Goal: Task Accomplishment & Management: Manage account settings

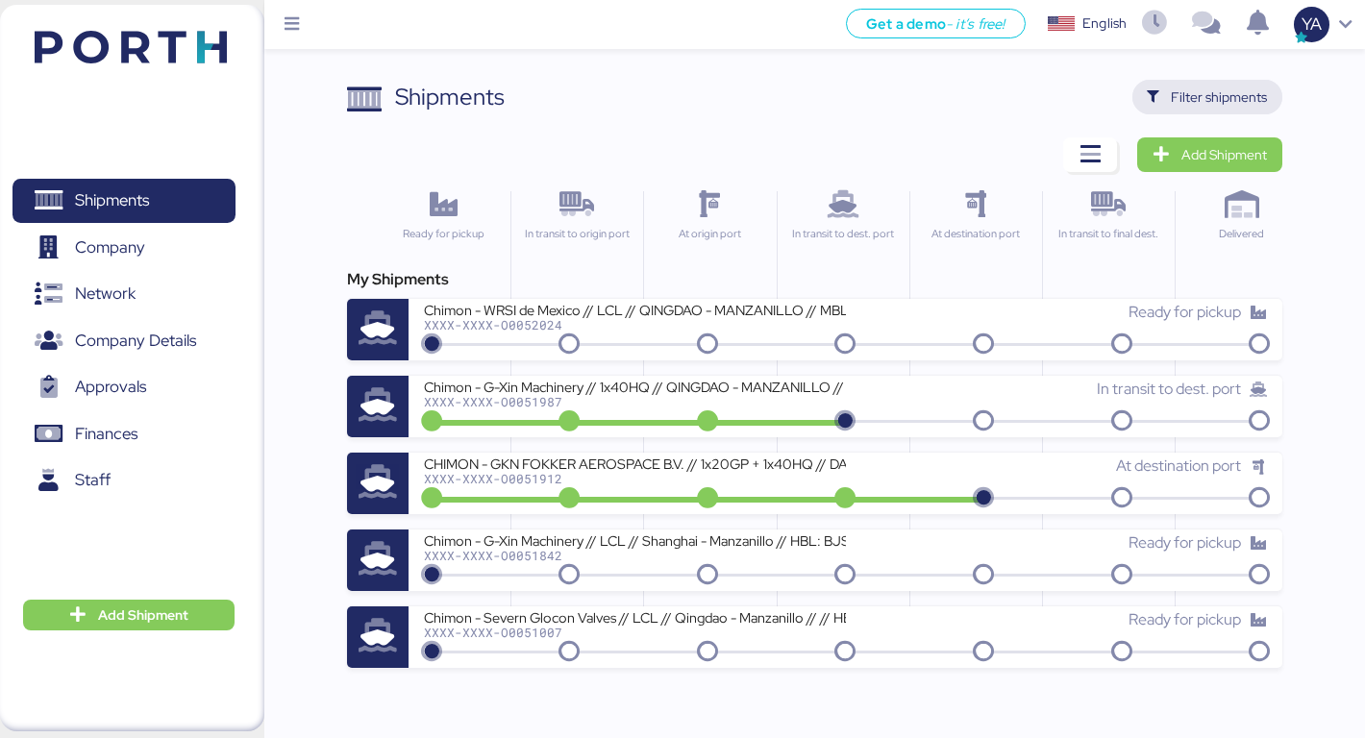
click at [1179, 81] on span "Filter shipments" at bounding box center [1207, 97] width 151 height 35
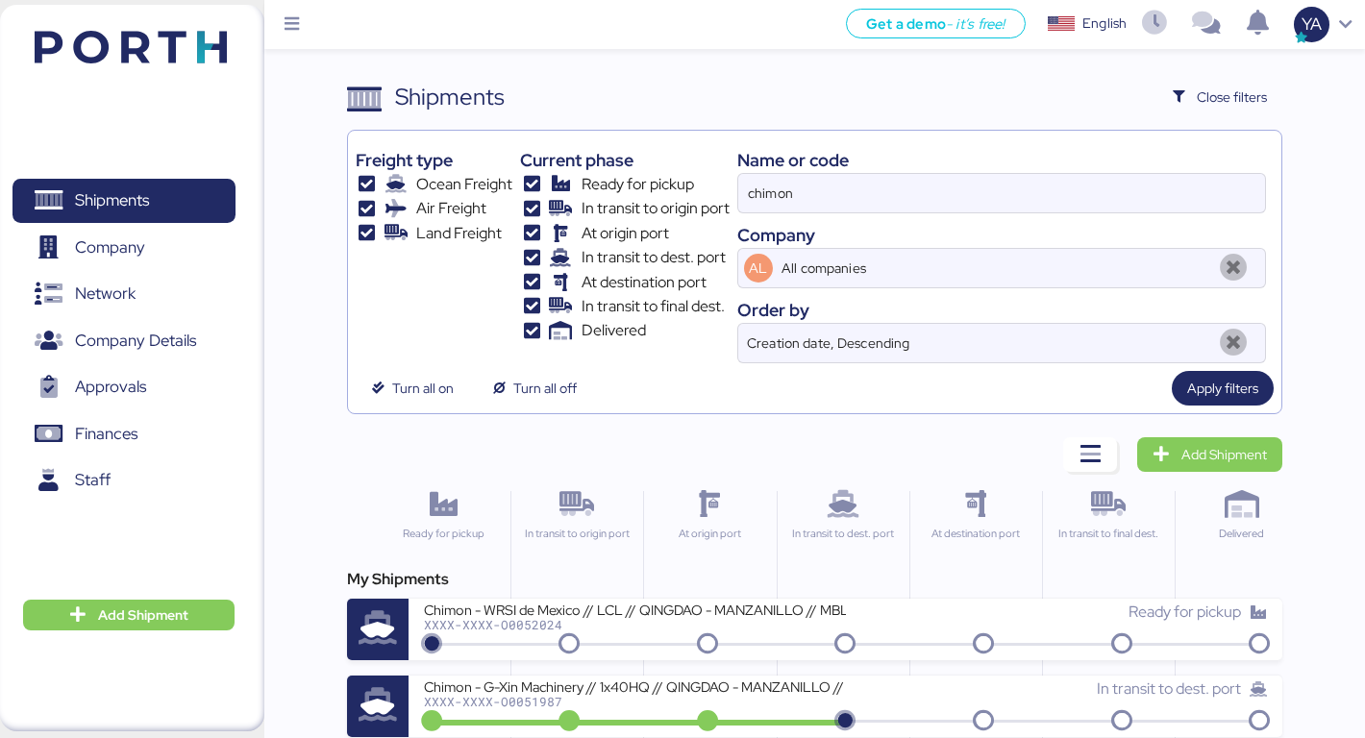
click at [840, 171] on div "Name or code" at bounding box center [1002, 160] width 530 height 26
click at [842, 200] on input "chimon" at bounding box center [1002, 193] width 528 height 38
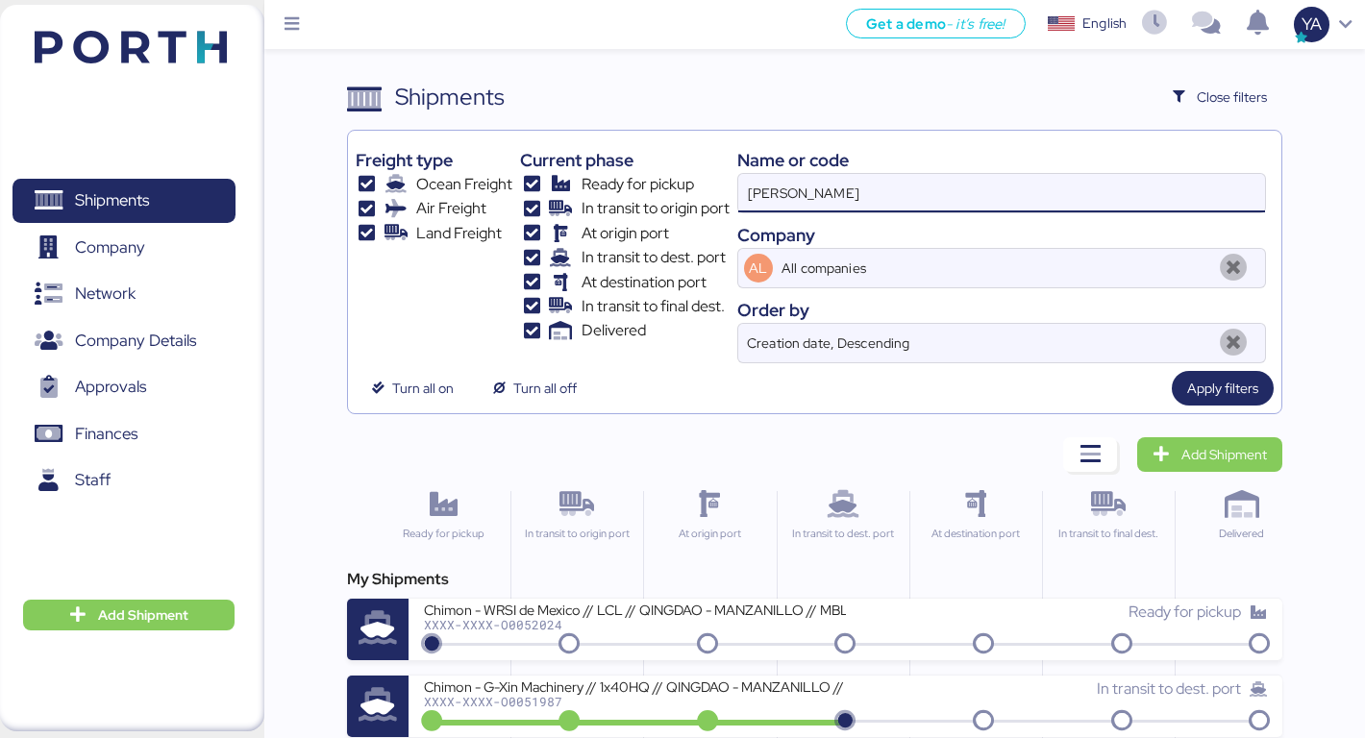
type input "kirchhoff"
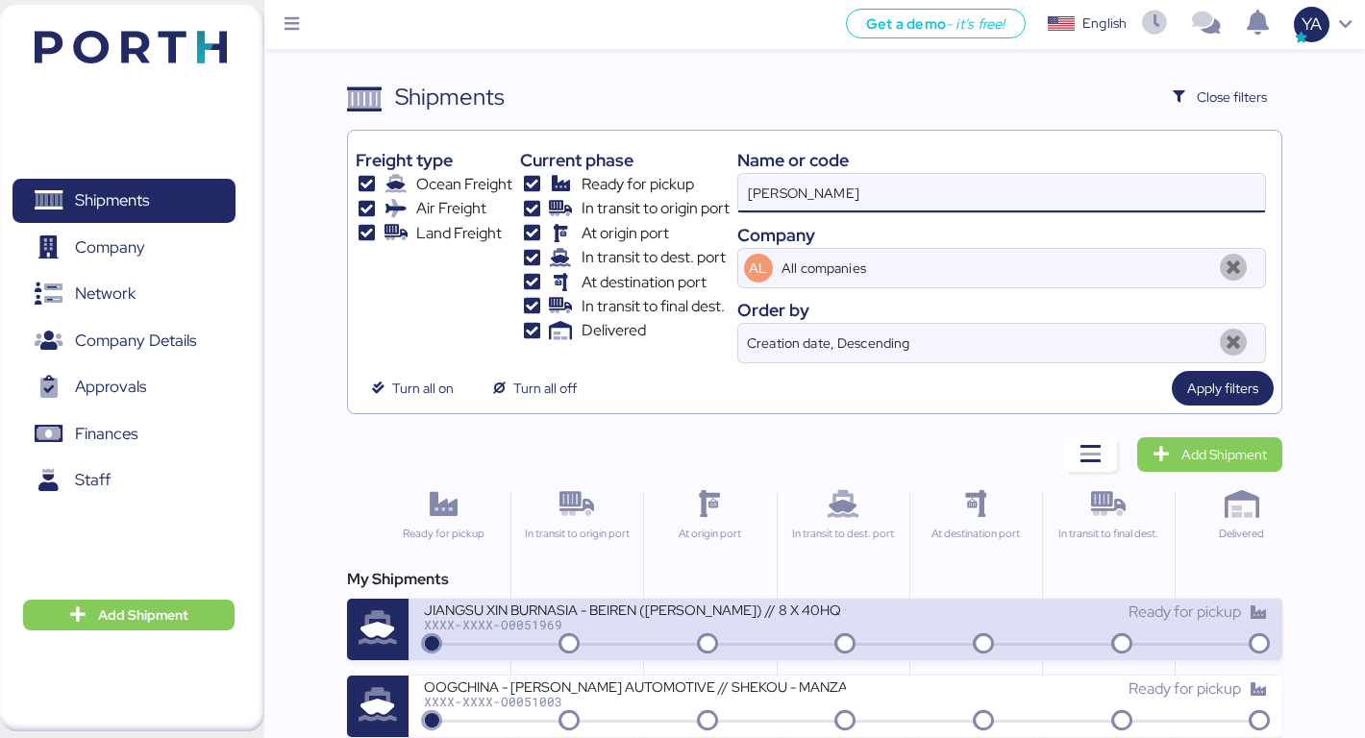
scroll to position [62, 0]
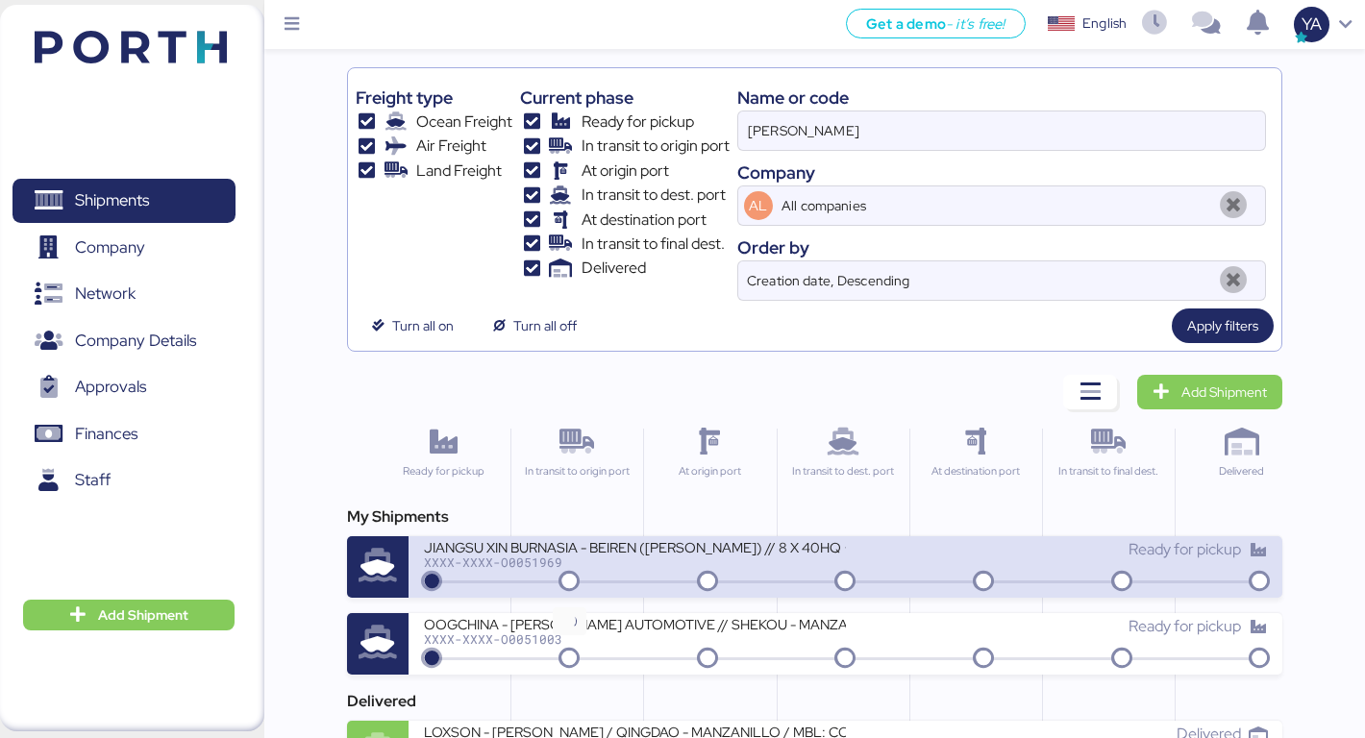
click at [539, 573] on icon at bounding box center [569, 582] width 92 height 21
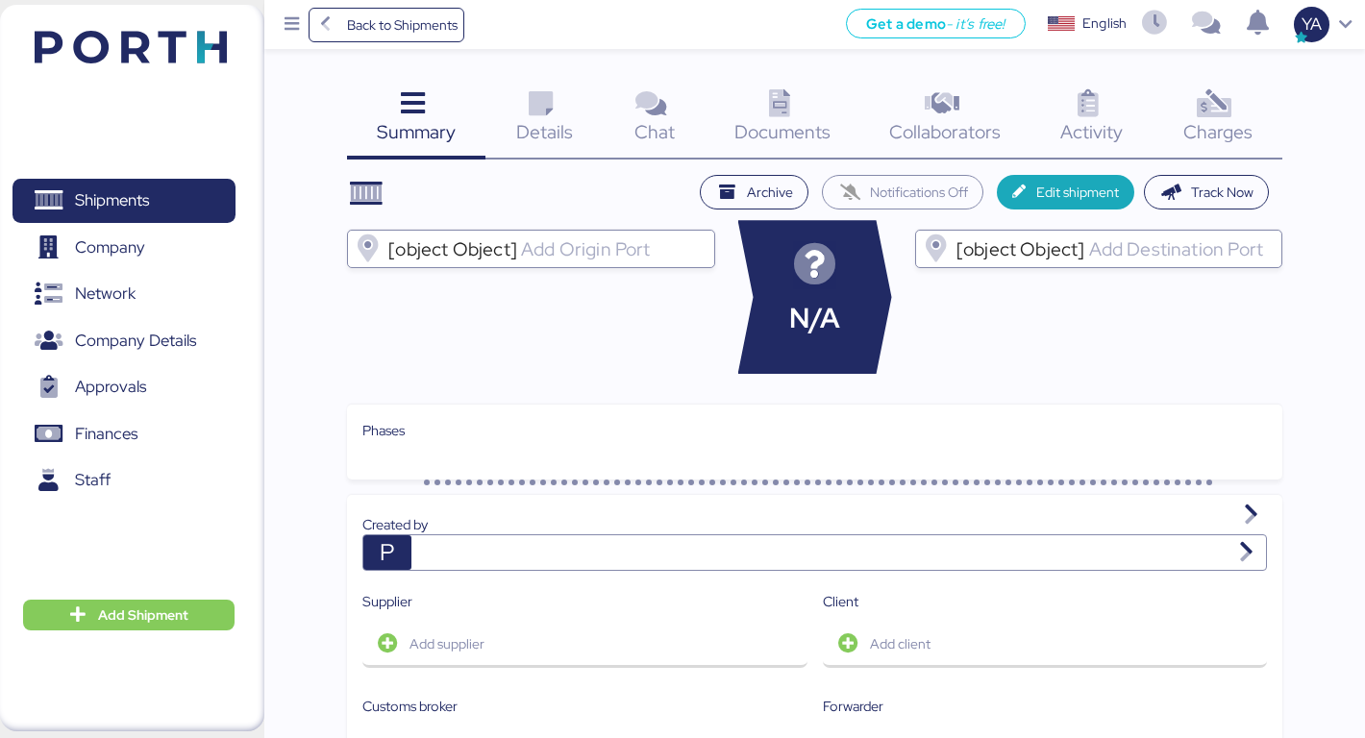
click at [1200, 122] on span "Charges" at bounding box center [1217, 131] width 69 height 25
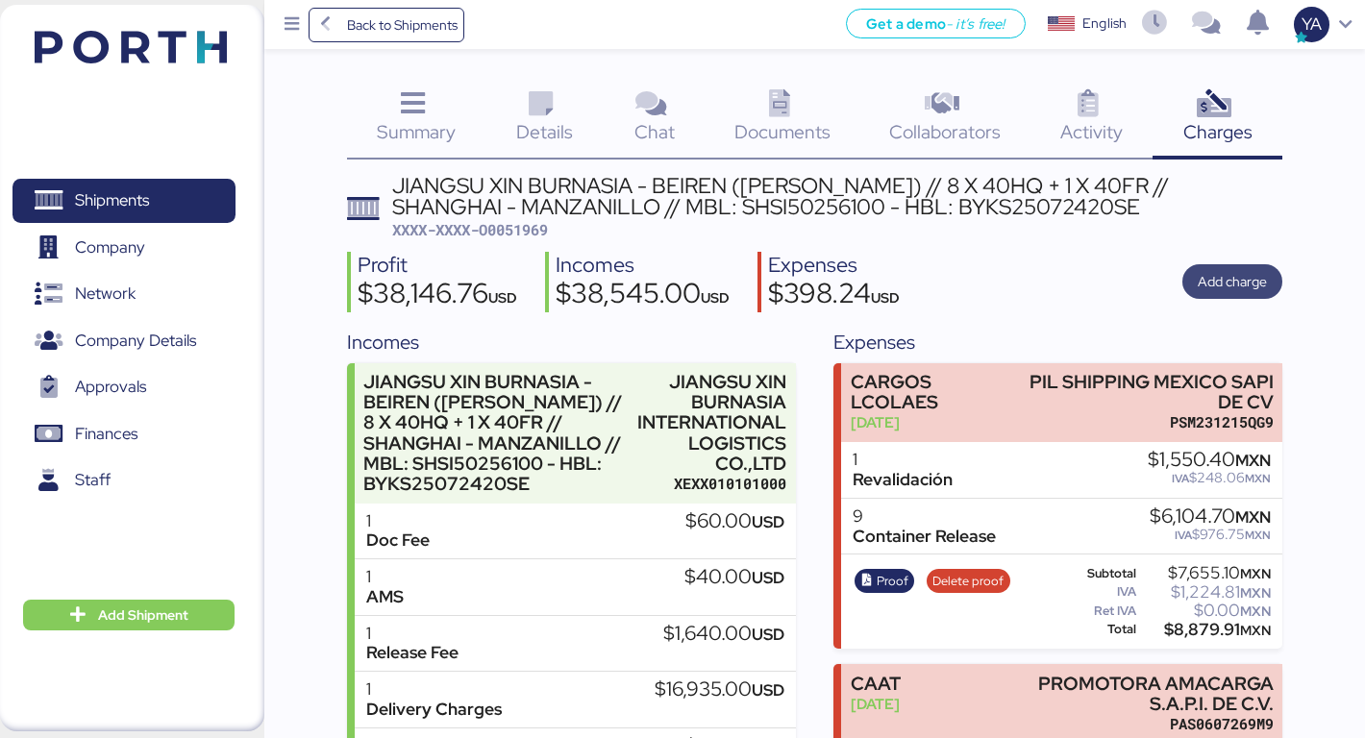
click at [1242, 276] on span "Add charge" at bounding box center [1232, 281] width 69 height 23
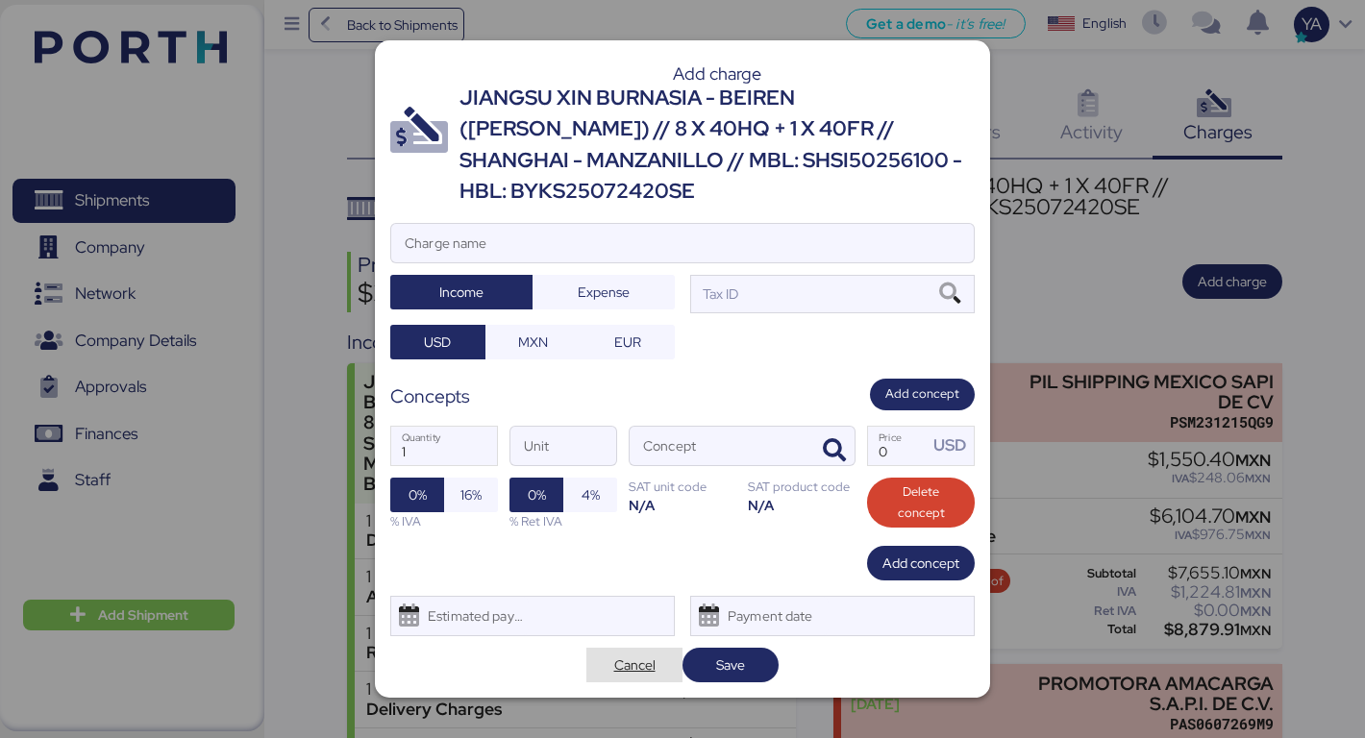
click at [641, 654] on span "Cancel" at bounding box center [634, 665] width 41 height 23
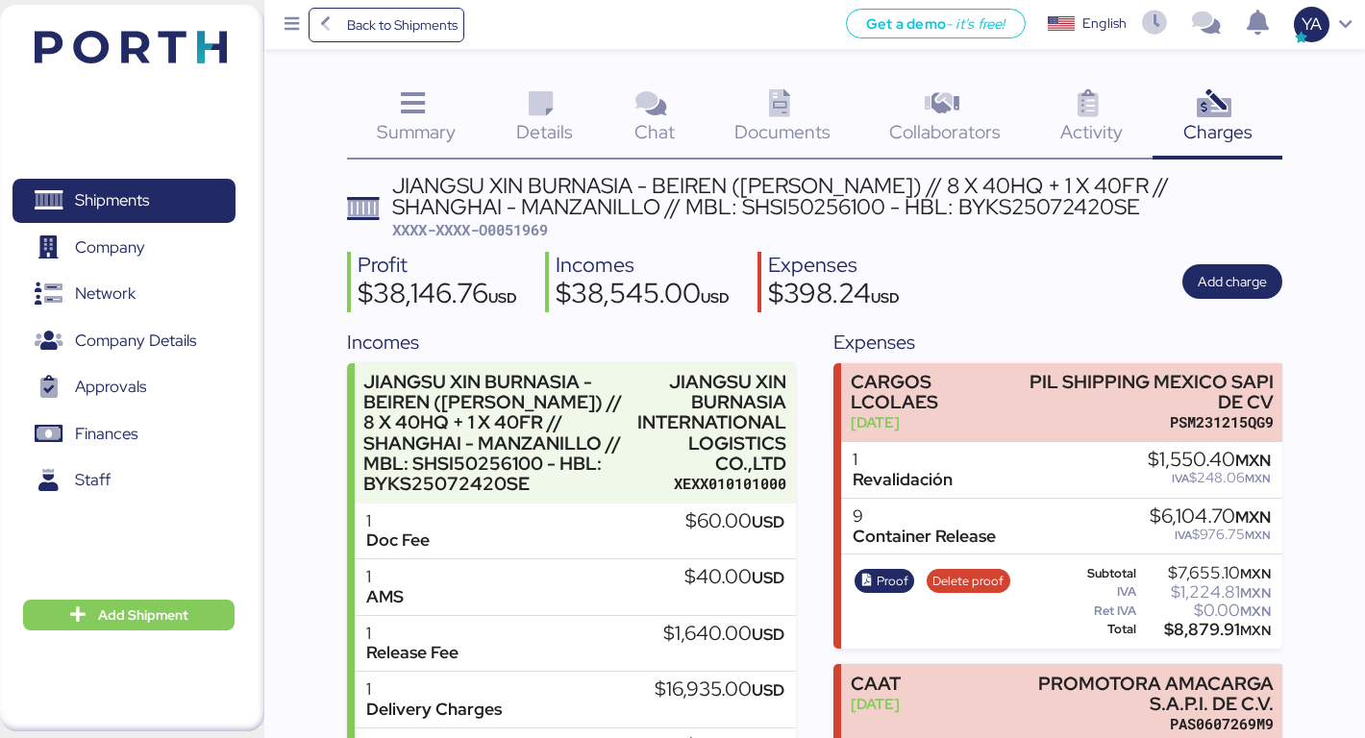
click at [504, 222] on span "XXXX-XXXX-O0051969" at bounding box center [470, 229] width 156 height 19
copy span "O0051969"
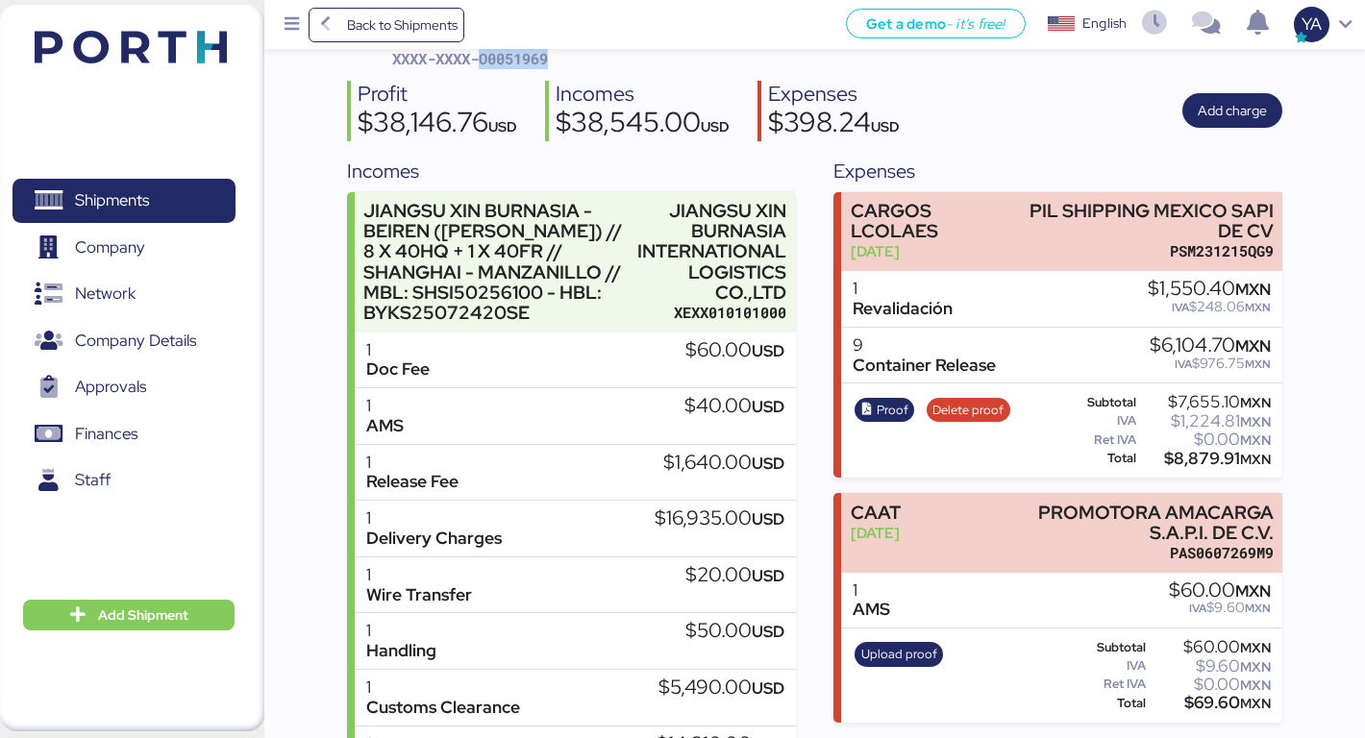
scroll to position [70, 0]
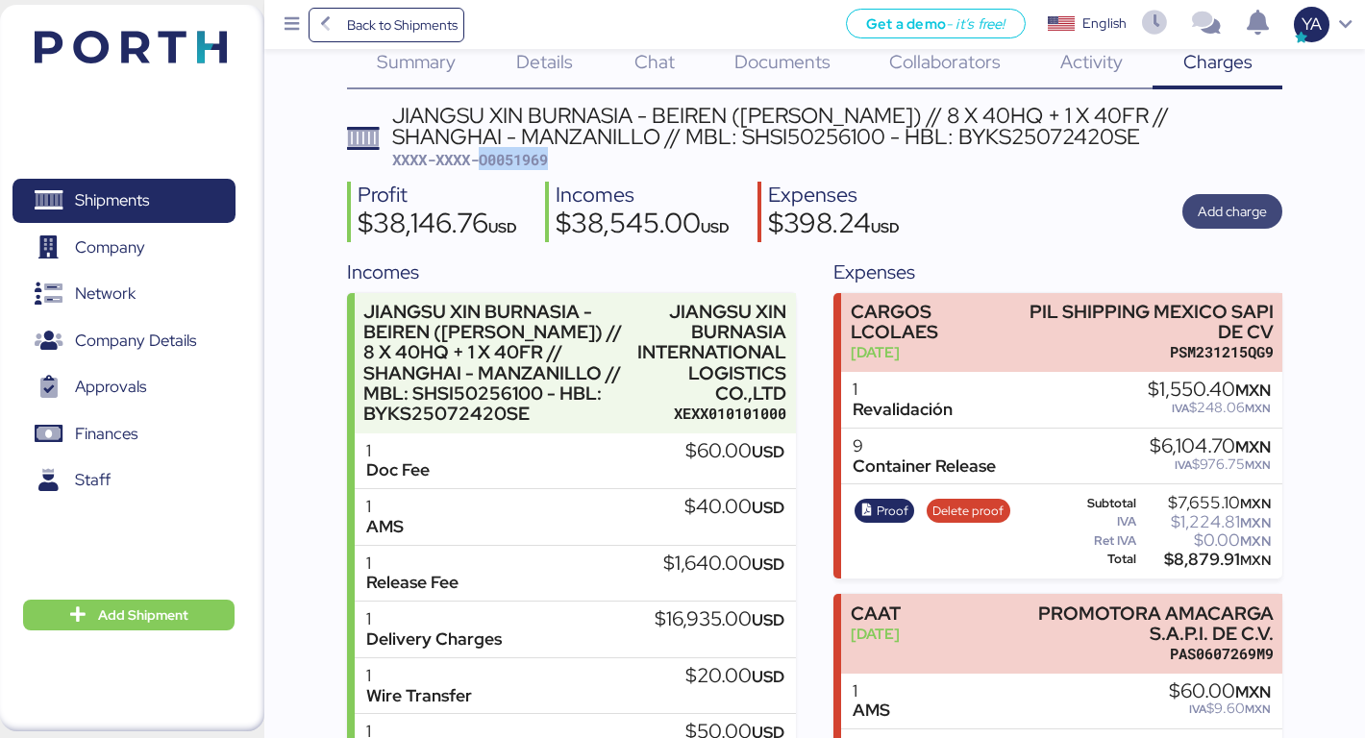
click at [1240, 206] on span "Add charge" at bounding box center [1232, 211] width 69 height 23
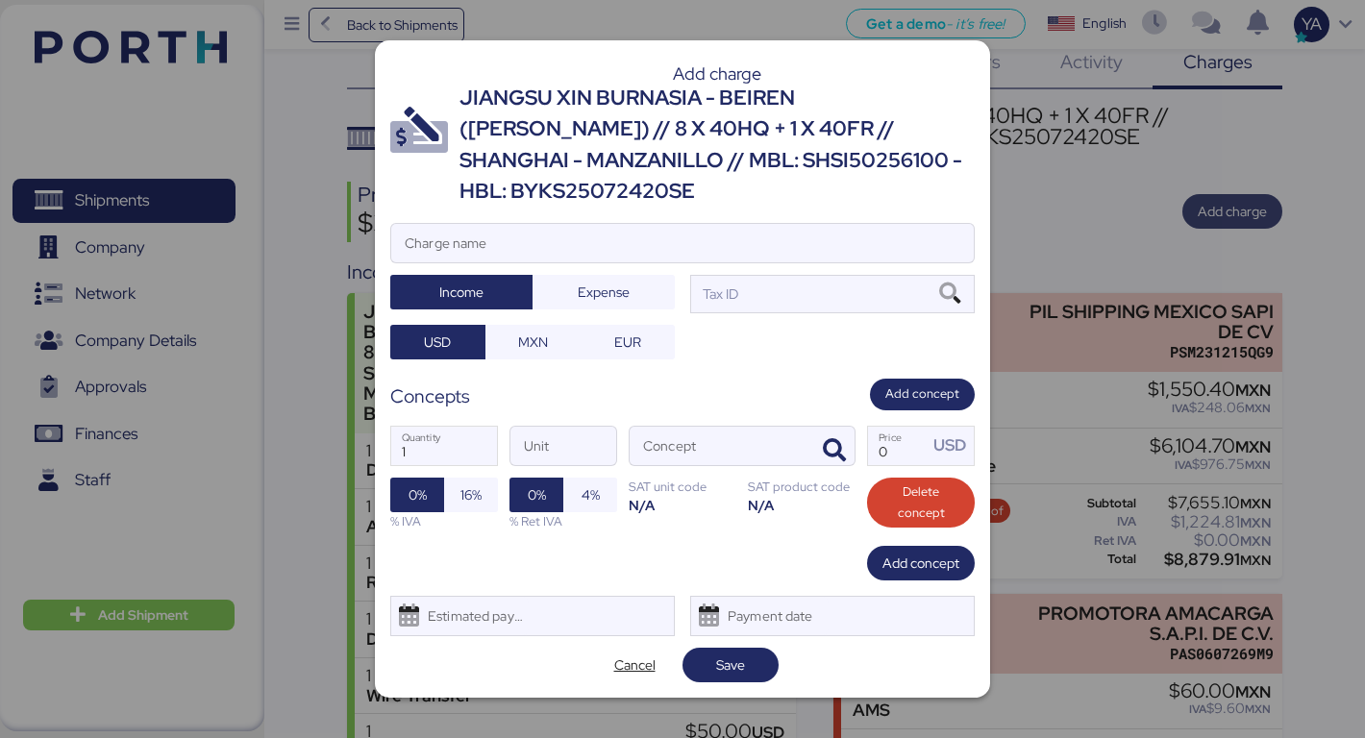
scroll to position [0, 0]
click at [631, 654] on span "Cancel" at bounding box center [634, 665] width 41 height 23
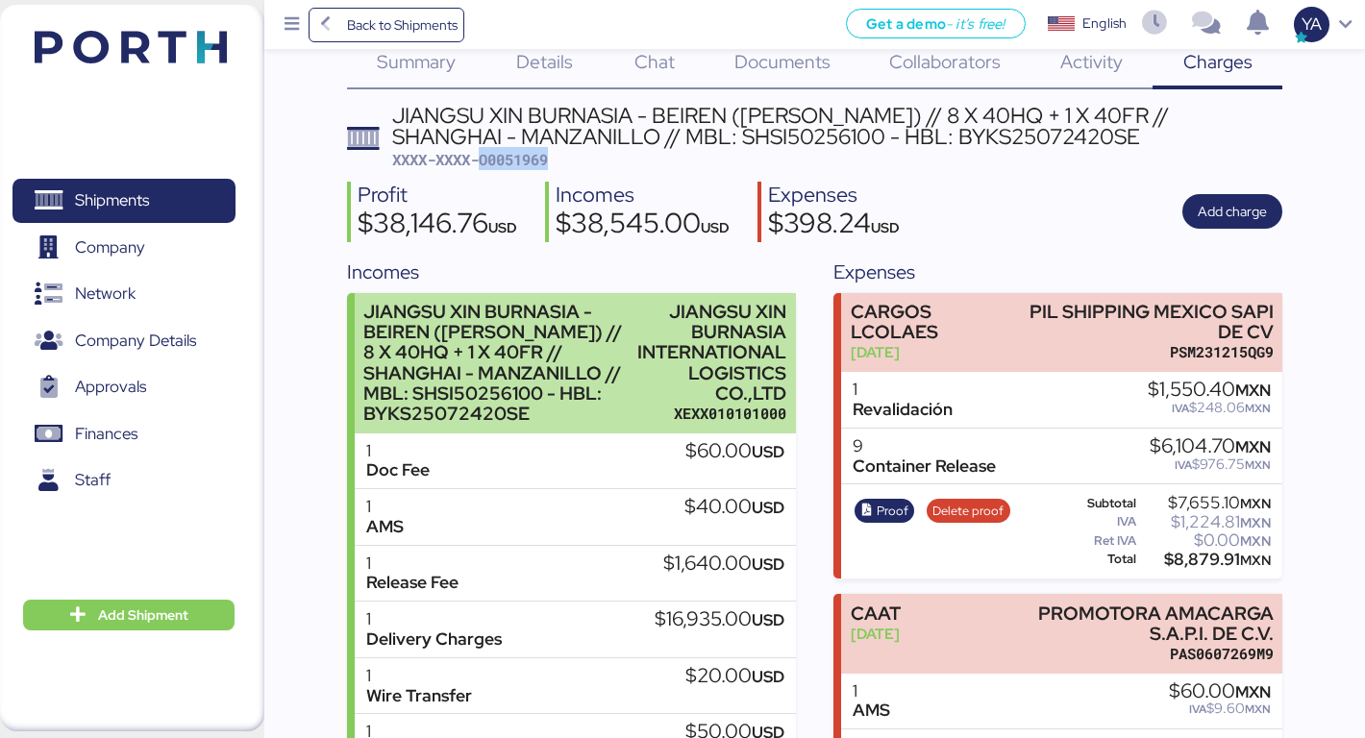
scroll to position [325, 0]
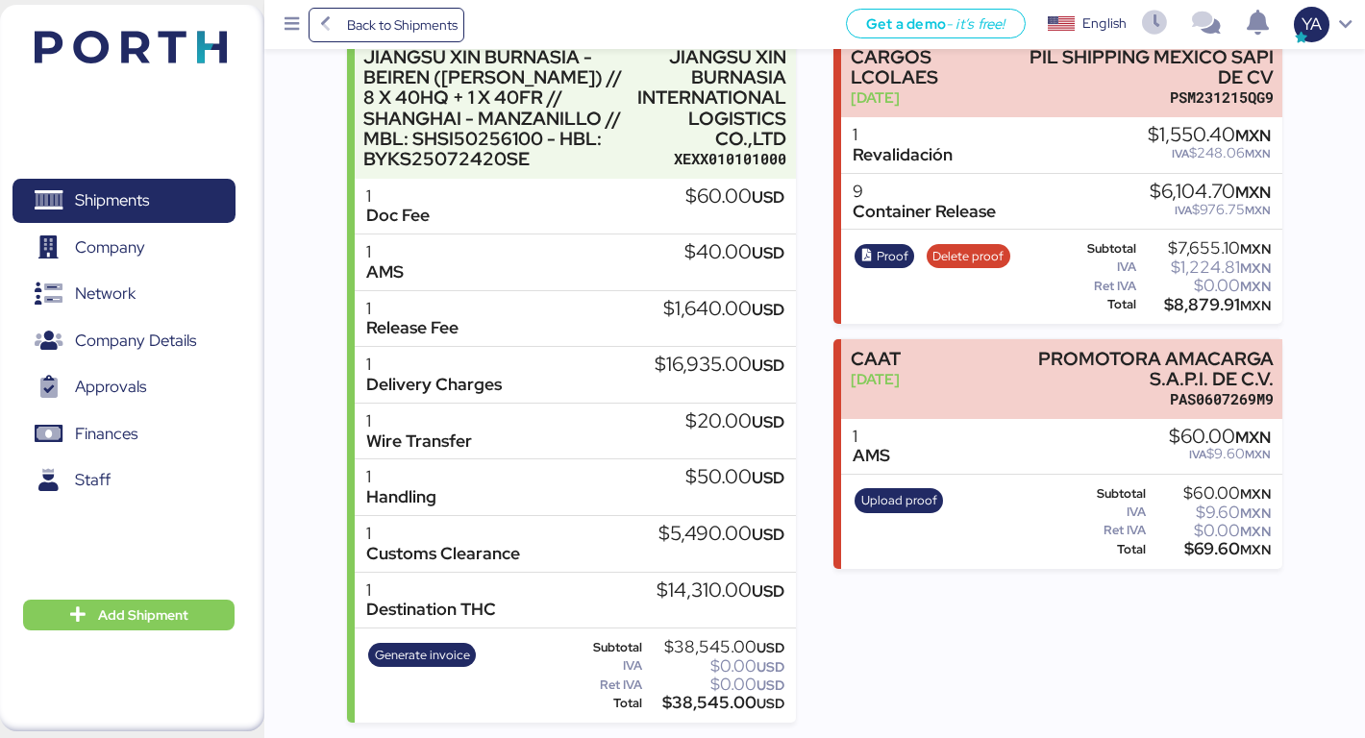
click at [940, 598] on div "Expenses CARGOS LCOLAES Aug 6, 2025 PIL SHIPPING MEXICO SAPI DE CV PSM231215QG9…" at bounding box center [1057, 363] width 449 height 720
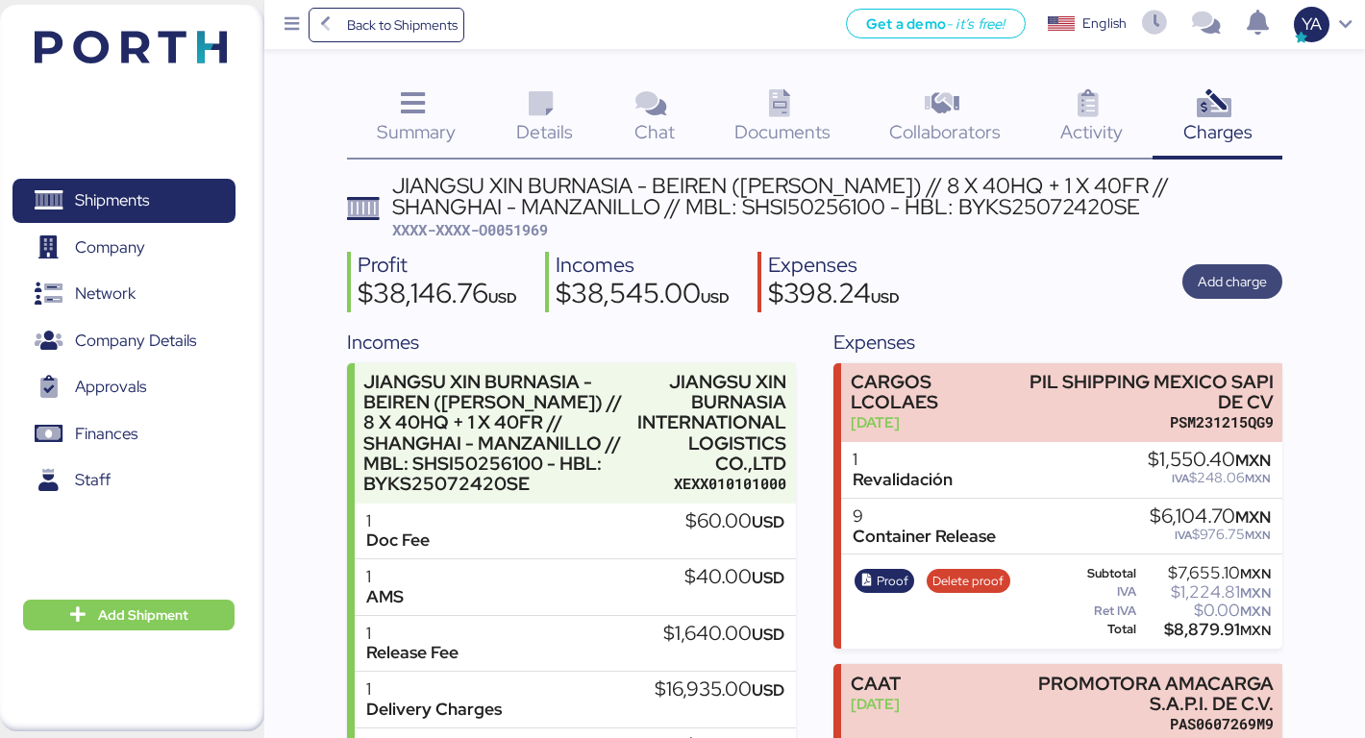
click at [1211, 298] on span "Add charge" at bounding box center [1232, 281] width 100 height 35
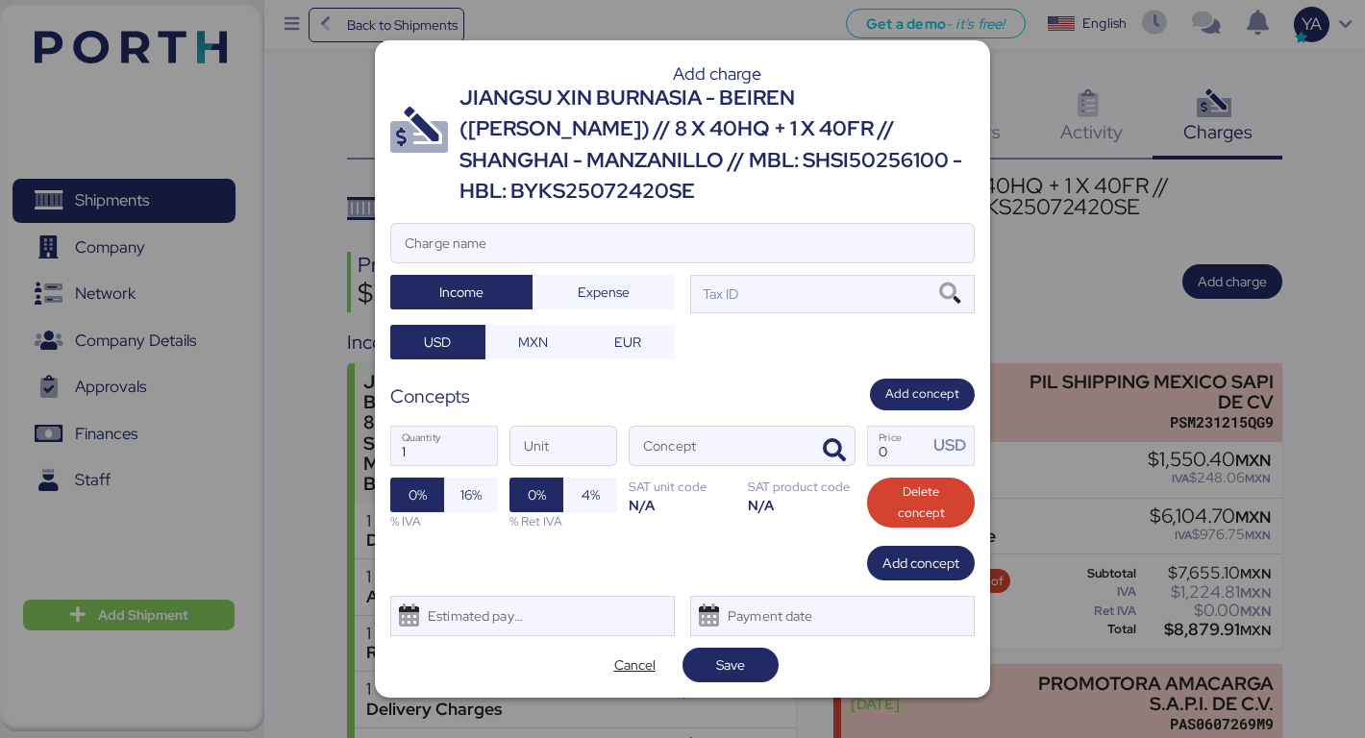
click at [577, 262] on div at bounding box center [682, 271] width 583 height 19
click at [577, 258] on input "Charge name" at bounding box center [682, 243] width 583 height 38
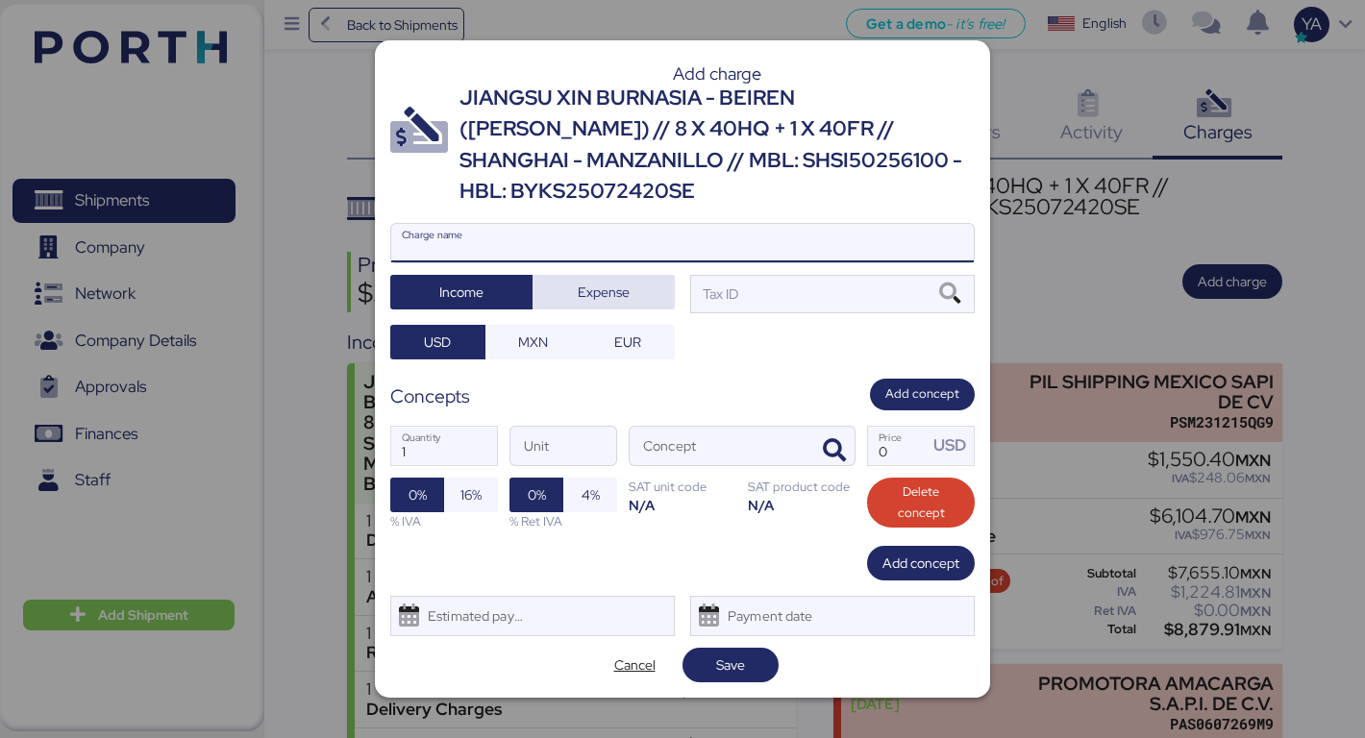
click at [587, 281] on span "Expense" at bounding box center [604, 292] width 52 height 23
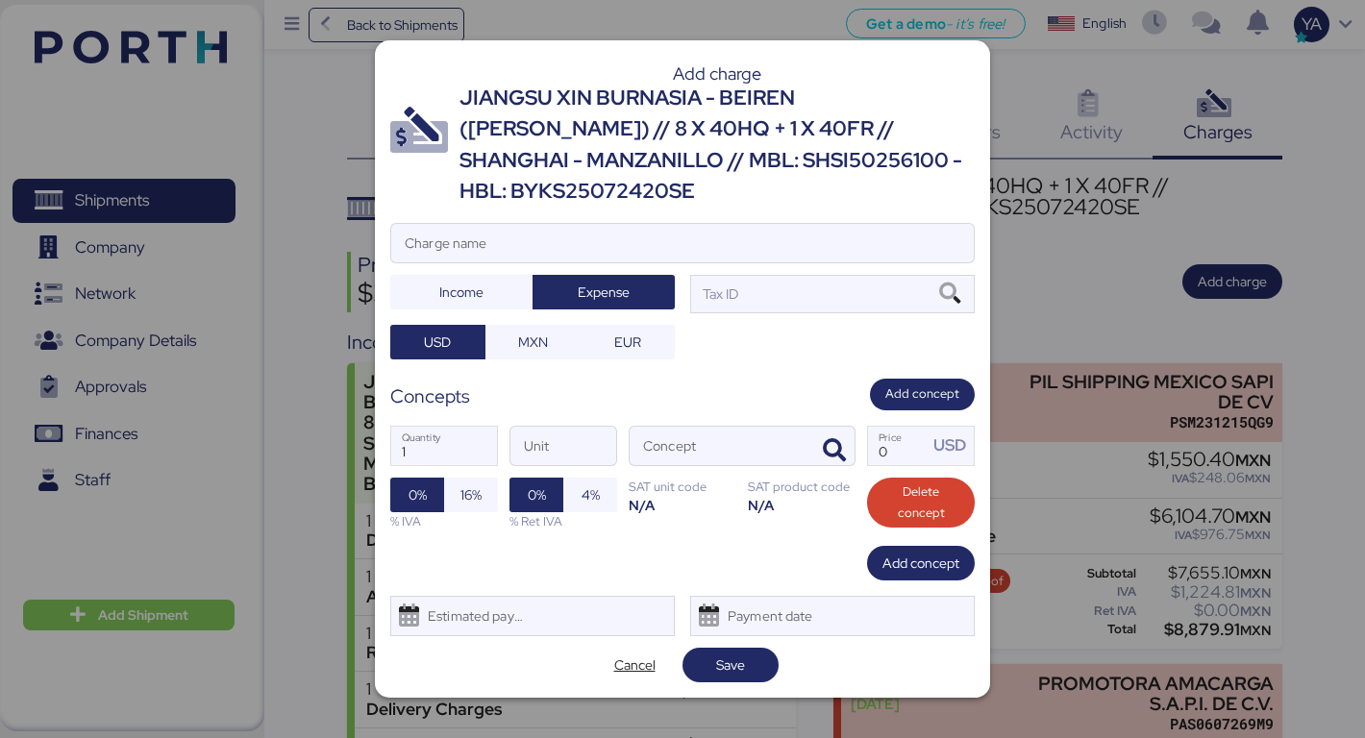
click at [754, 333] on div "Charge name Income Expense Tax ID USD MXN EUR" at bounding box center [682, 291] width 584 height 137
click at [653, 654] on span "Cancel" at bounding box center [634, 665] width 41 height 23
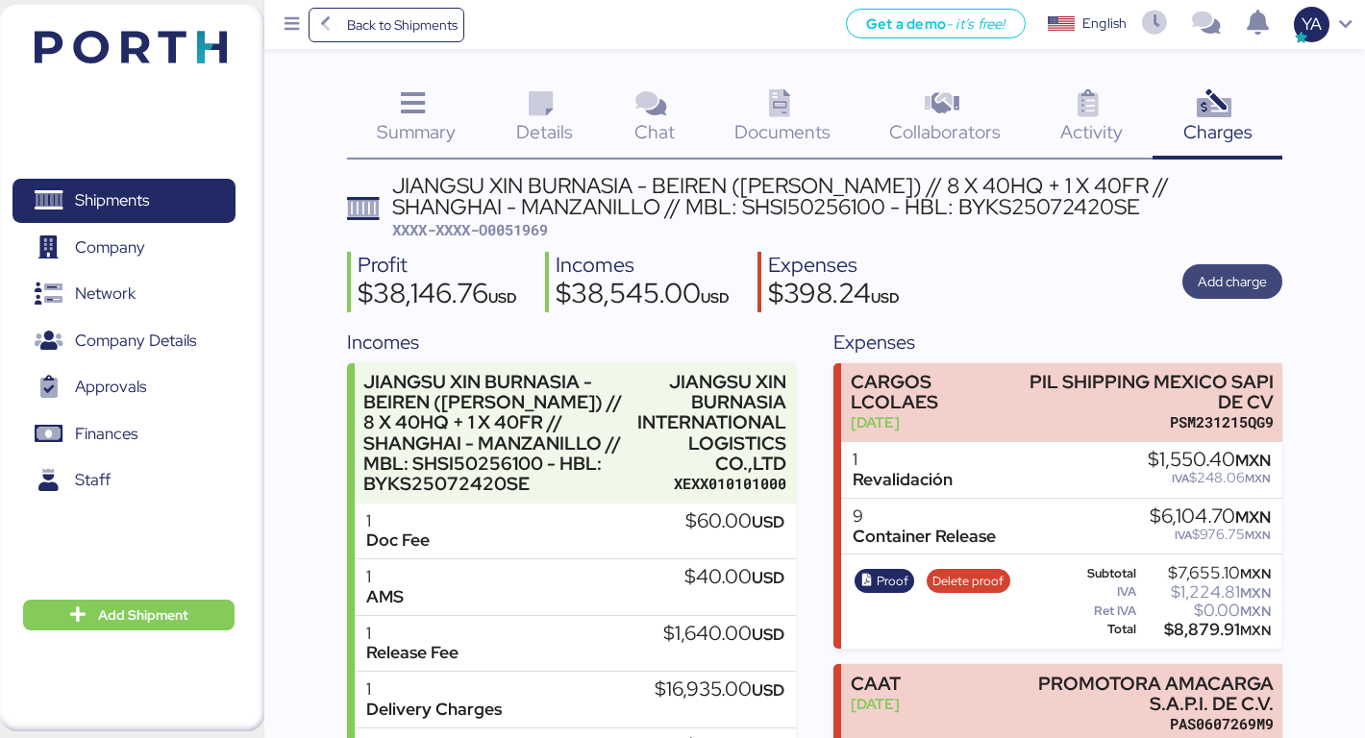
click at [1226, 290] on span "Add charge" at bounding box center [1232, 281] width 69 height 23
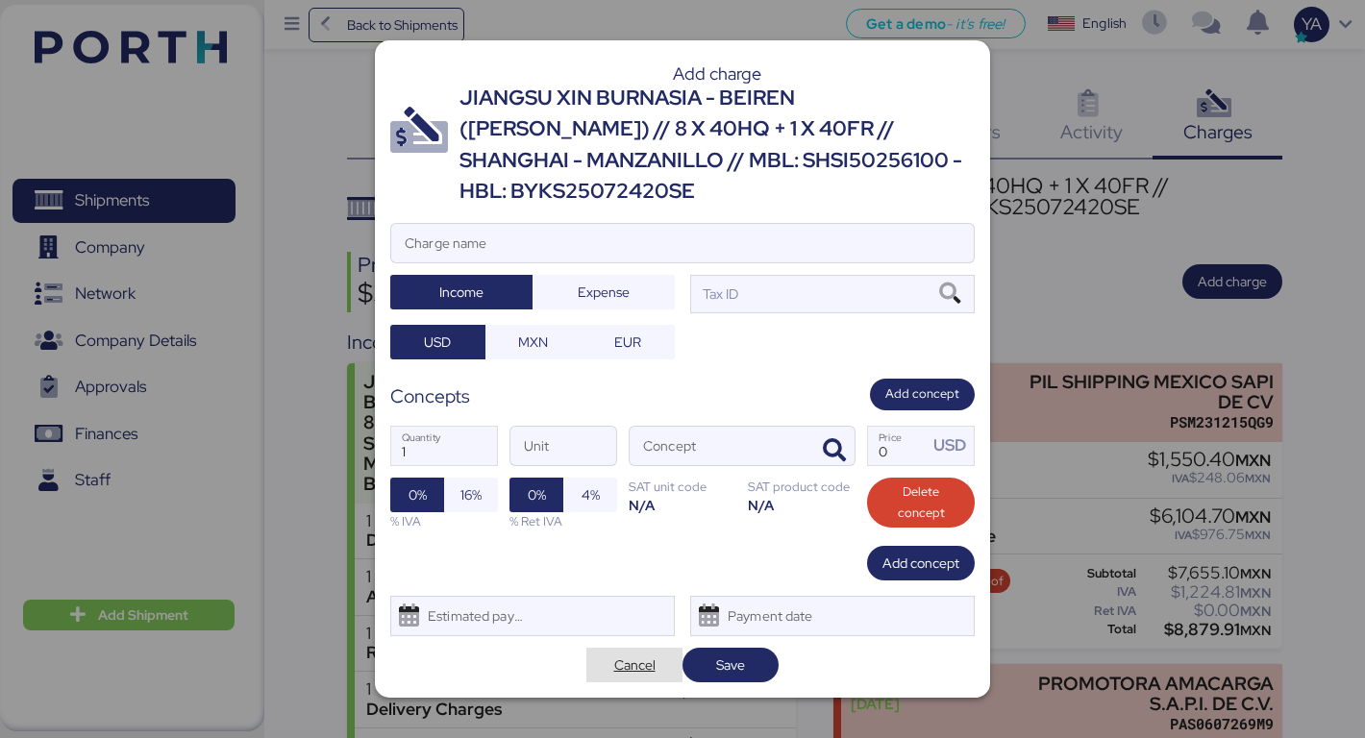
click at [630, 655] on span "Cancel" at bounding box center [634, 665] width 41 height 23
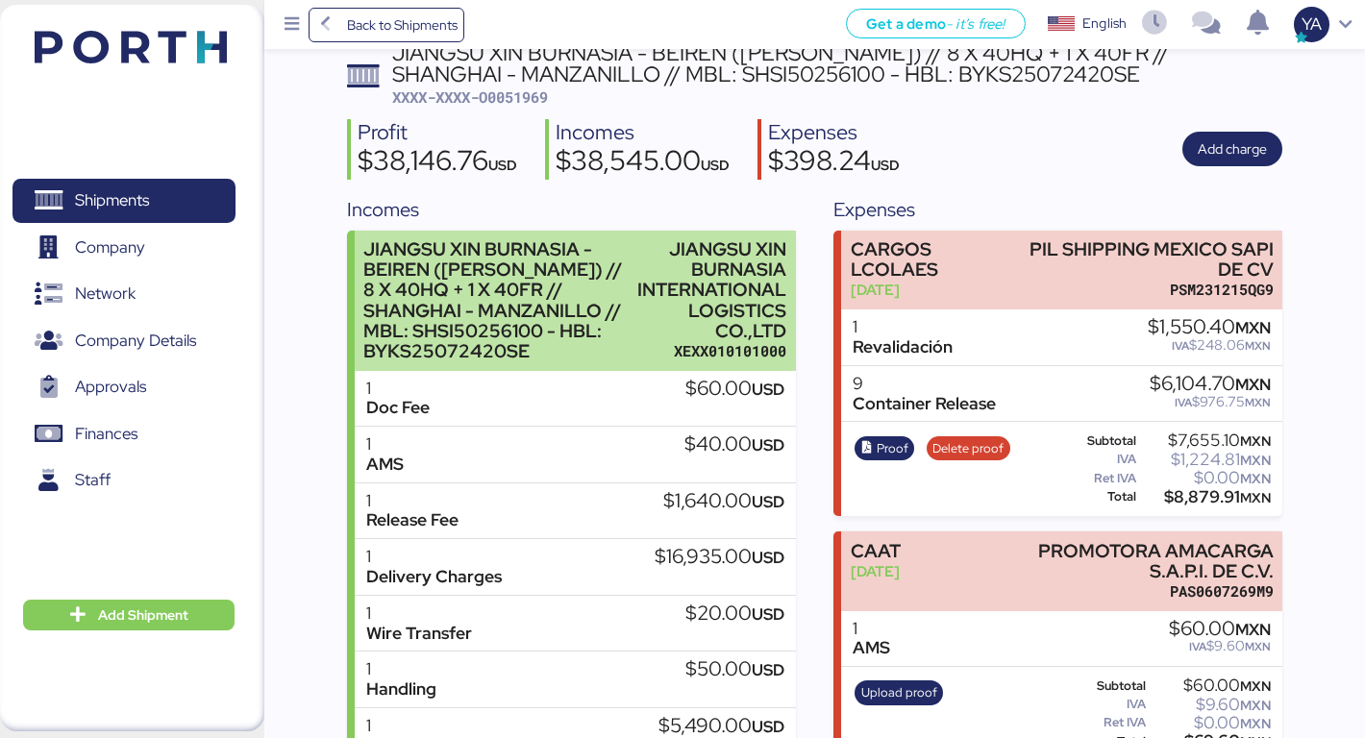
scroll to position [325, 0]
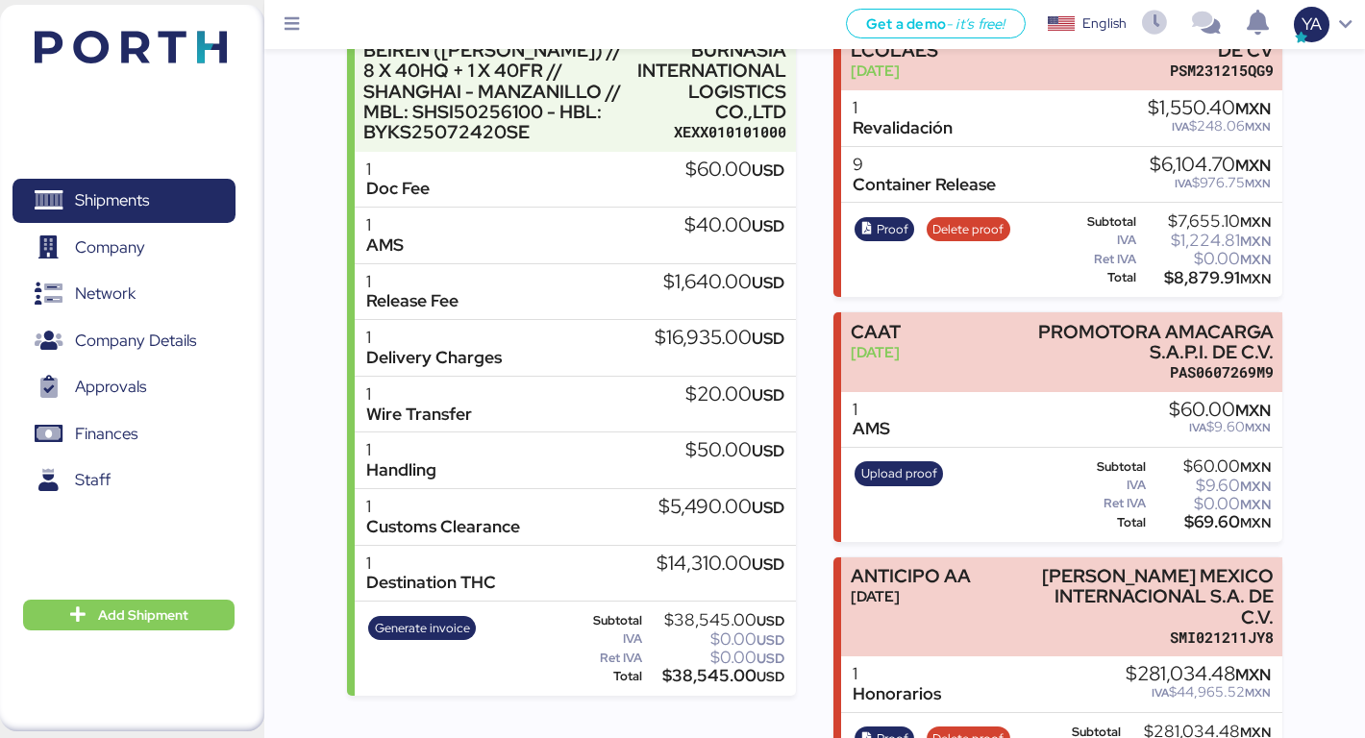
scroll to position [436, 0]
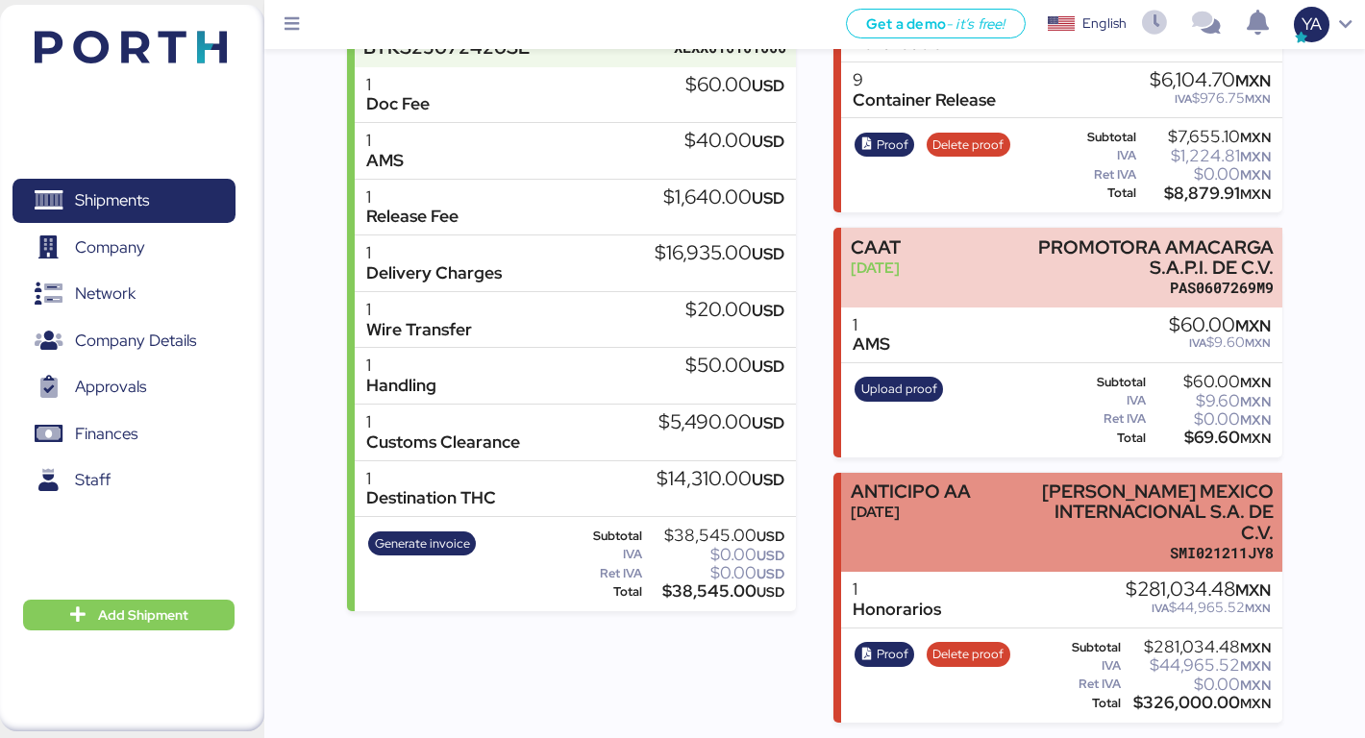
click at [940, 530] on div "ANTICIPO AA Aug 13, 2025" at bounding box center [911, 523] width 120 height 82
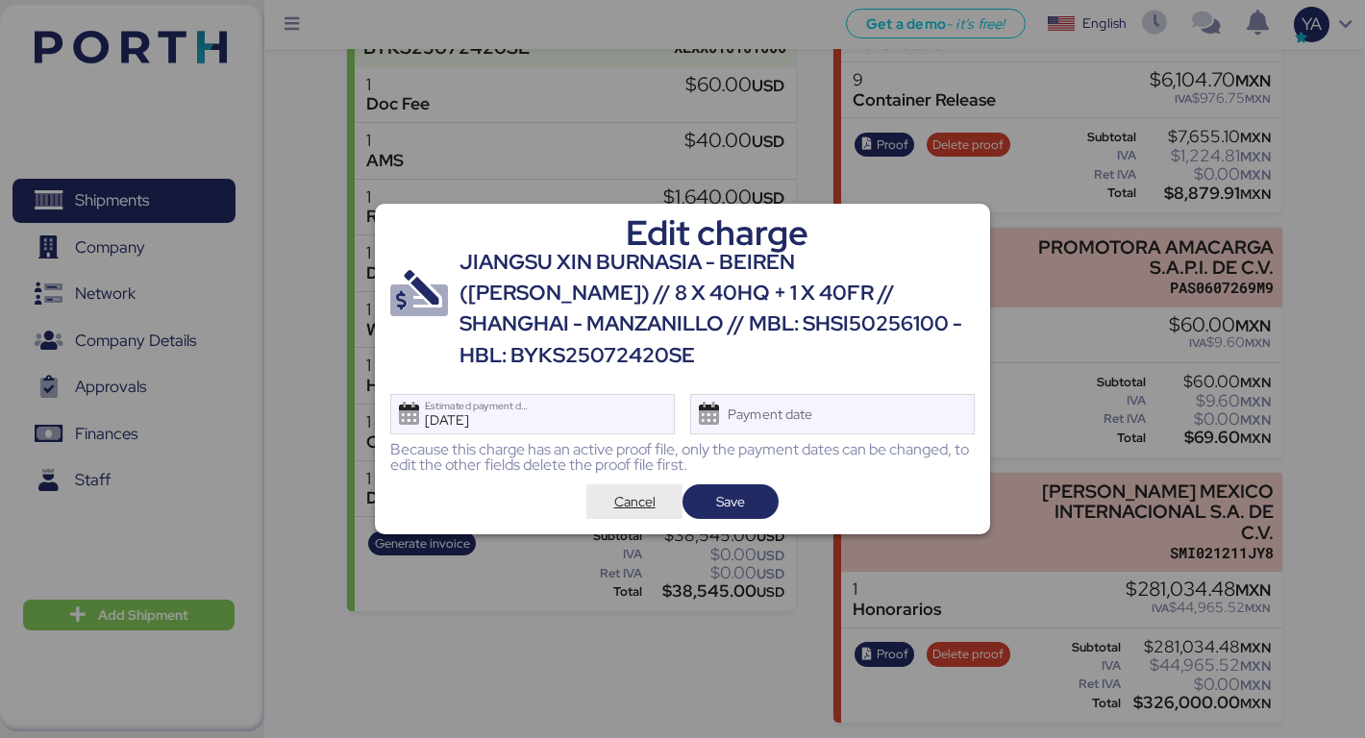
click at [610, 488] on span "Cancel" at bounding box center [634, 501] width 65 height 27
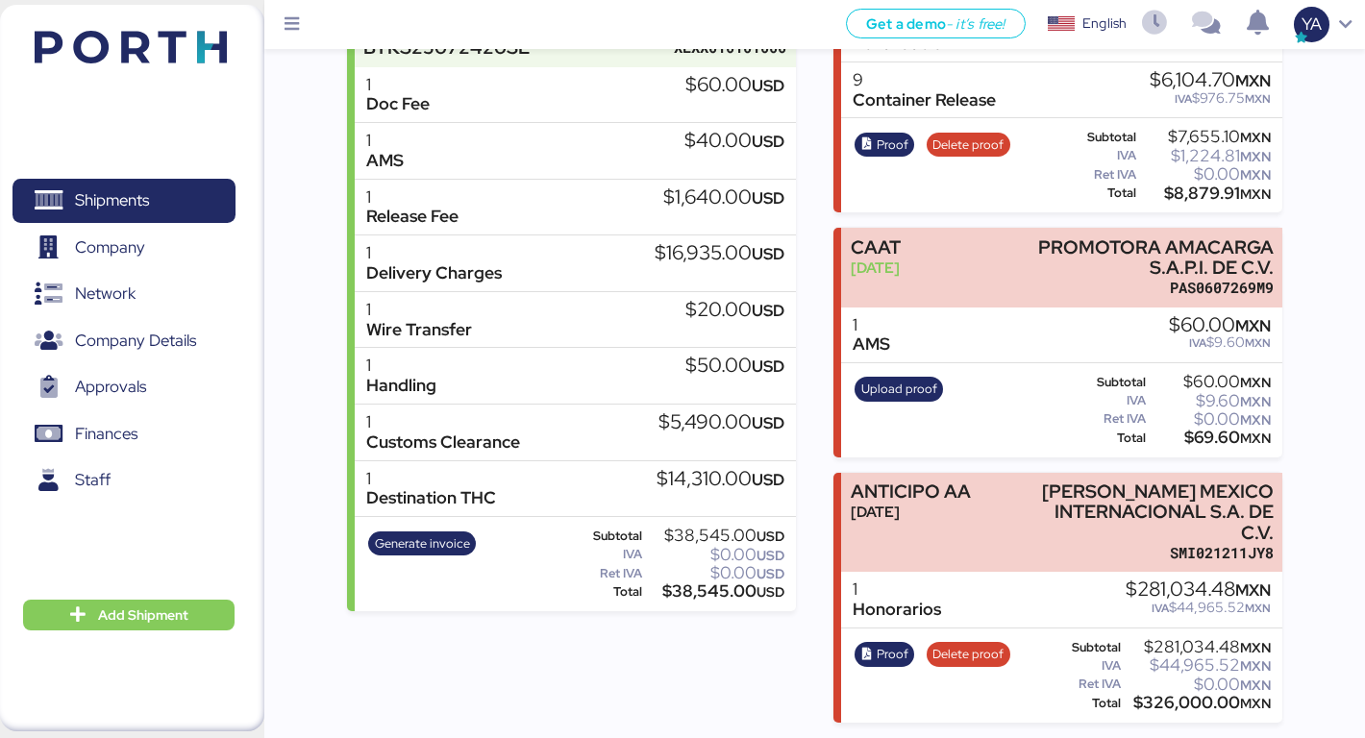
click at [1077, 592] on div "1 Honorarios $281,034.48 MXN IVA $44,965.52 MXN" at bounding box center [1061, 600] width 441 height 57
click at [1145, 645] on div "$281,034.48 MXN" at bounding box center [1198, 647] width 146 height 14
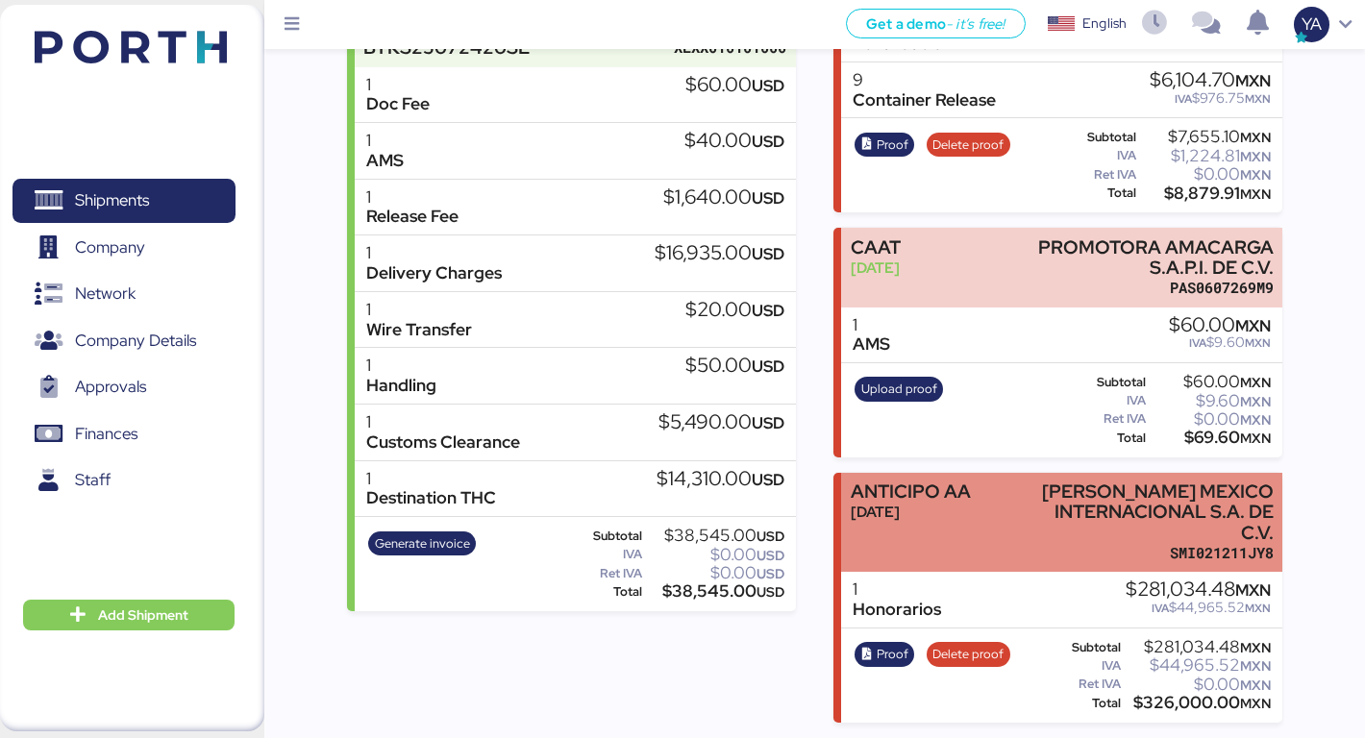
click at [1177, 515] on div "[PERSON_NAME] MEXICO INTERNACIONAL S.A. DE C.V." at bounding box center [1147, 512] width 254 height 61
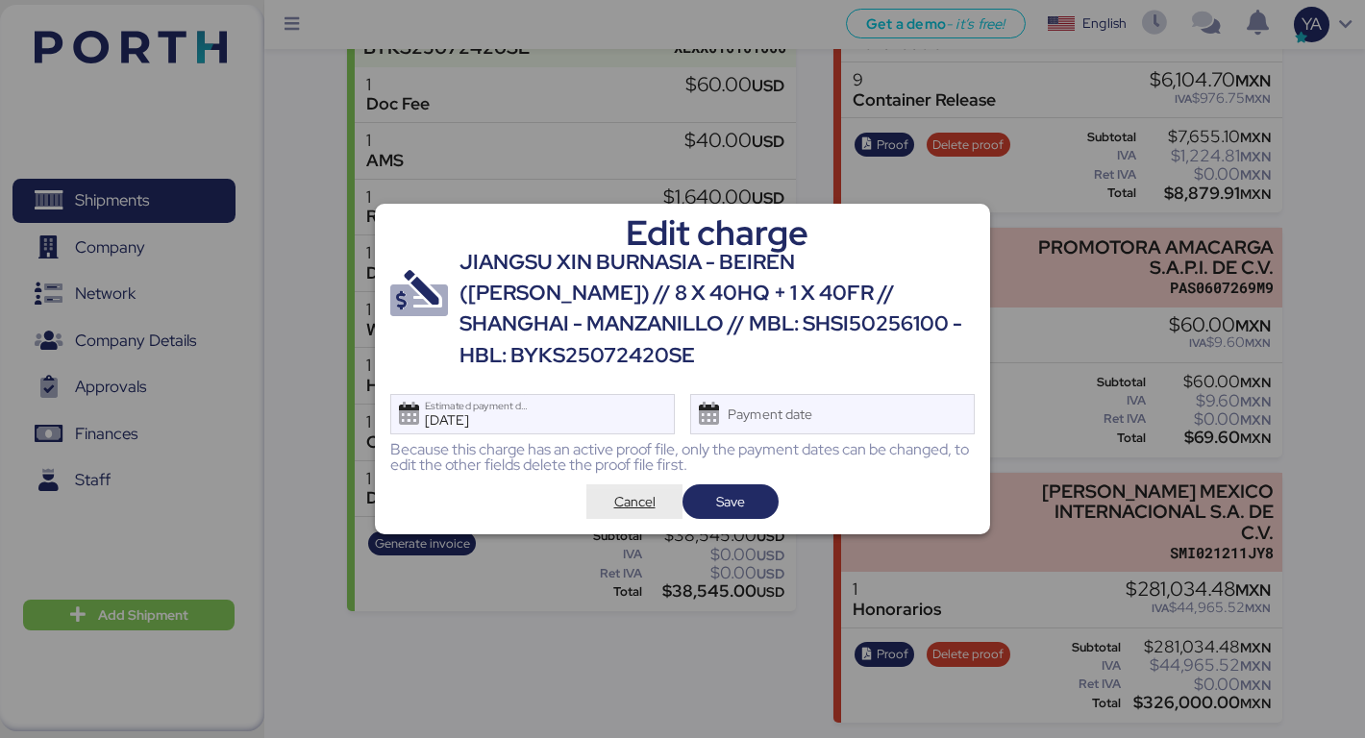
click at [608, 493] on span "Cancel" at bounding box center [634, 501] width 65 height 27
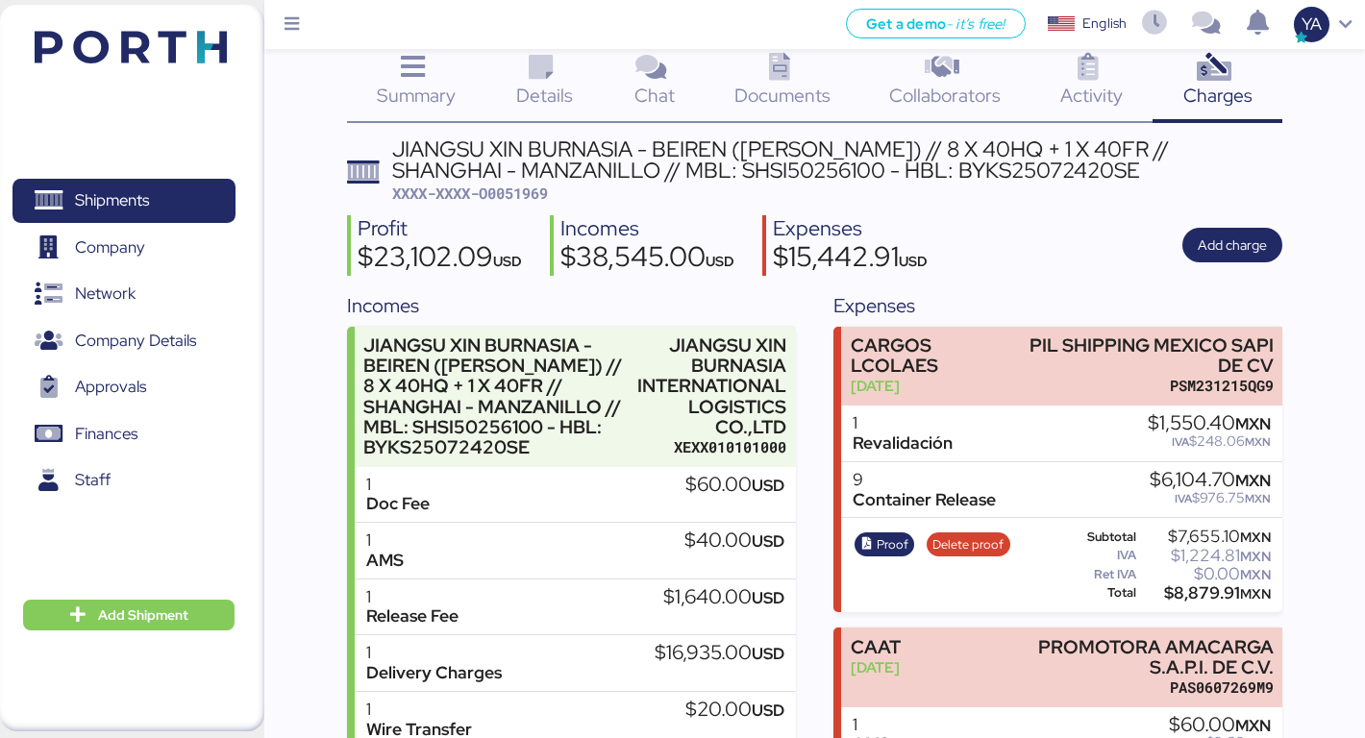
scroll to position [9, 0]
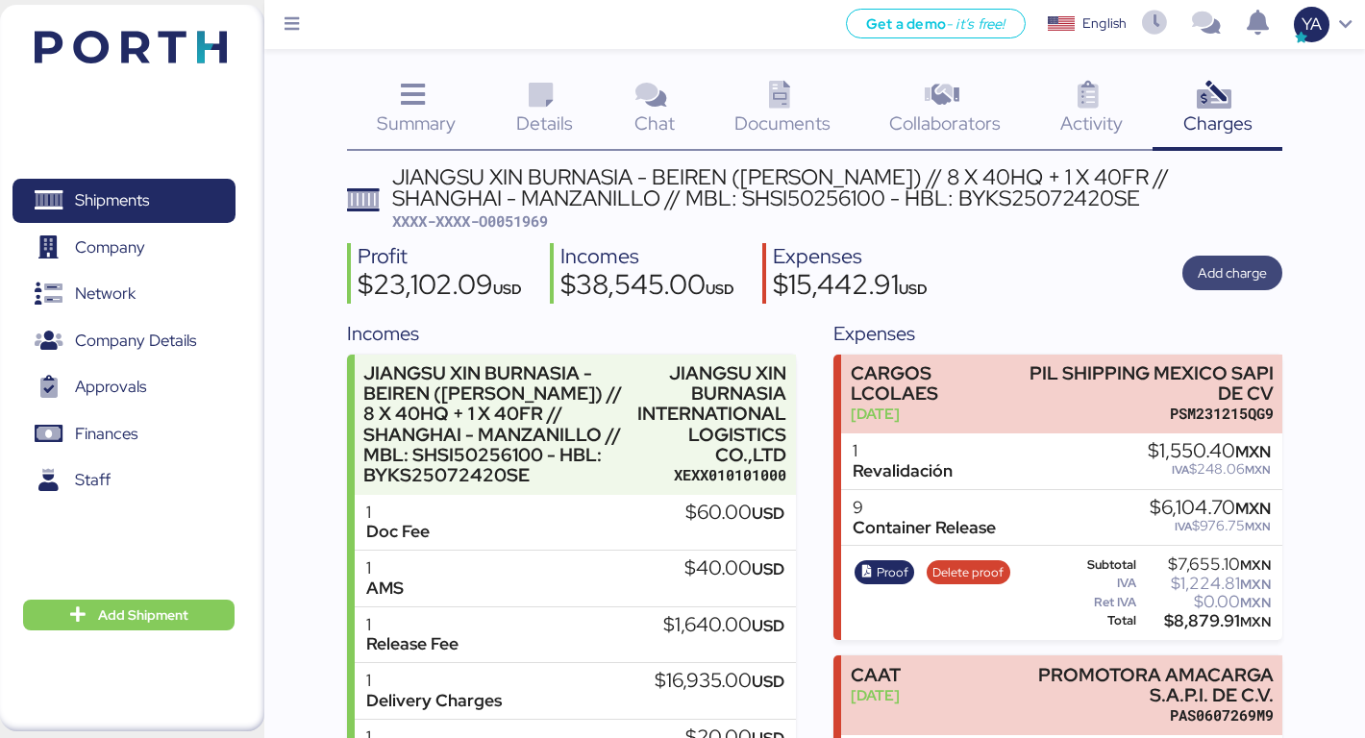
click at [1204, 268] on span "Add charge" at bounding box center [1232, 272] width 69 height 23
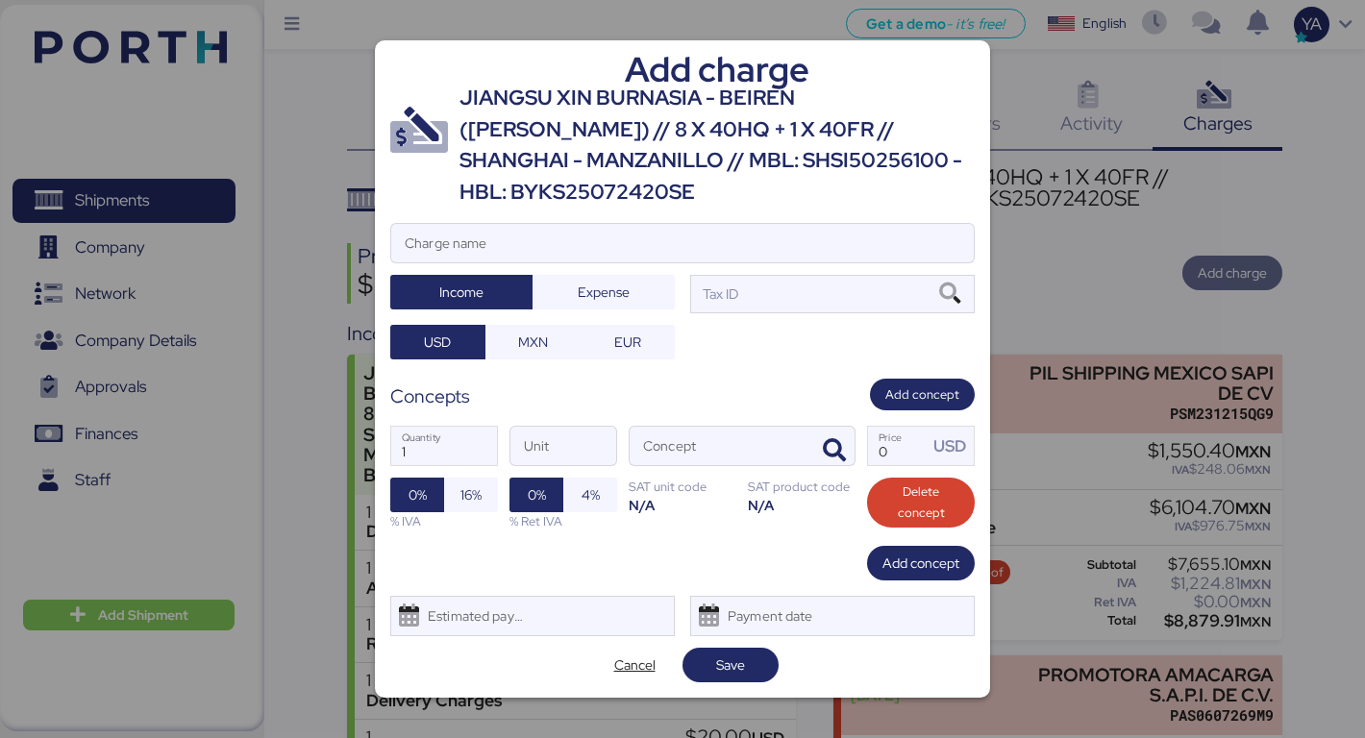
scroll to position [0, 0]
click at [837, 231] on input "Charge name" at bounding box center [682, 243] width 583 height 38
type input "s"
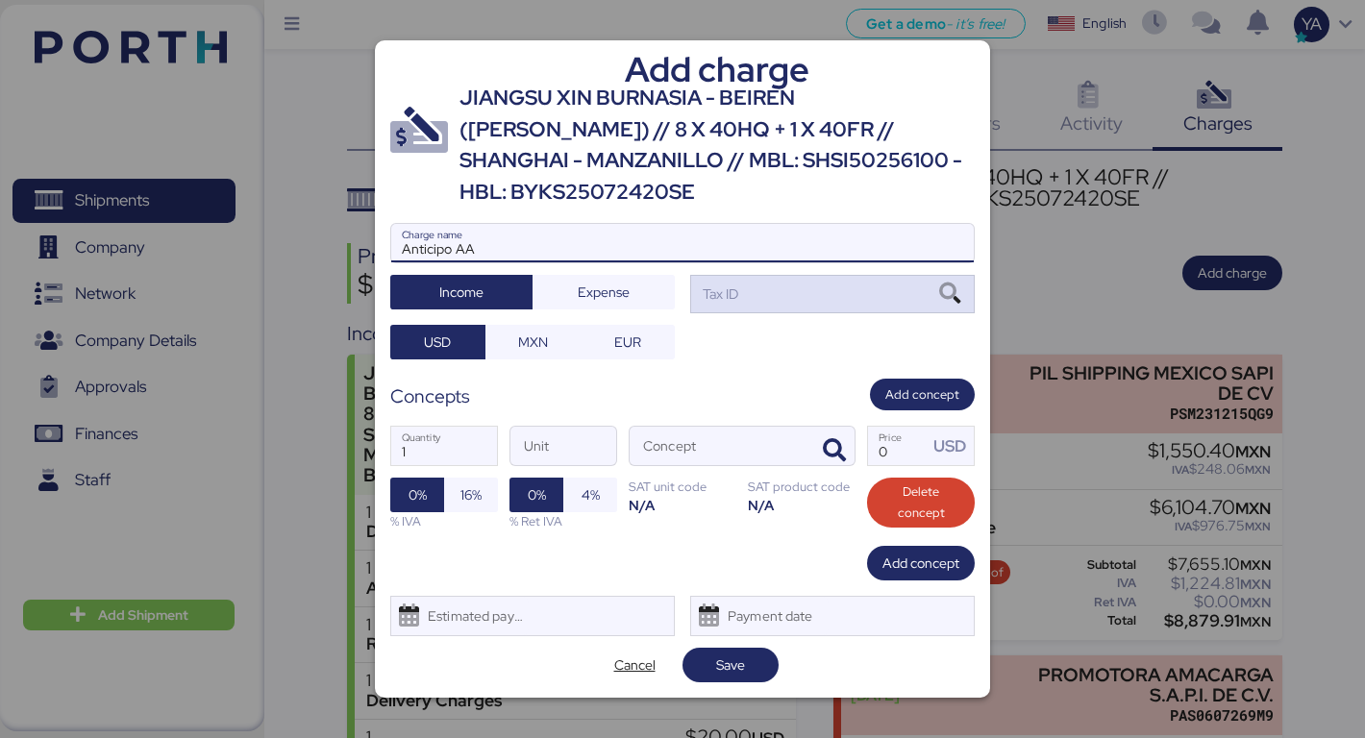
type input "Anticipo AA"
click at [886, 281] on div "Tax ID" at bounding box center [832, 294] width 285 height 38
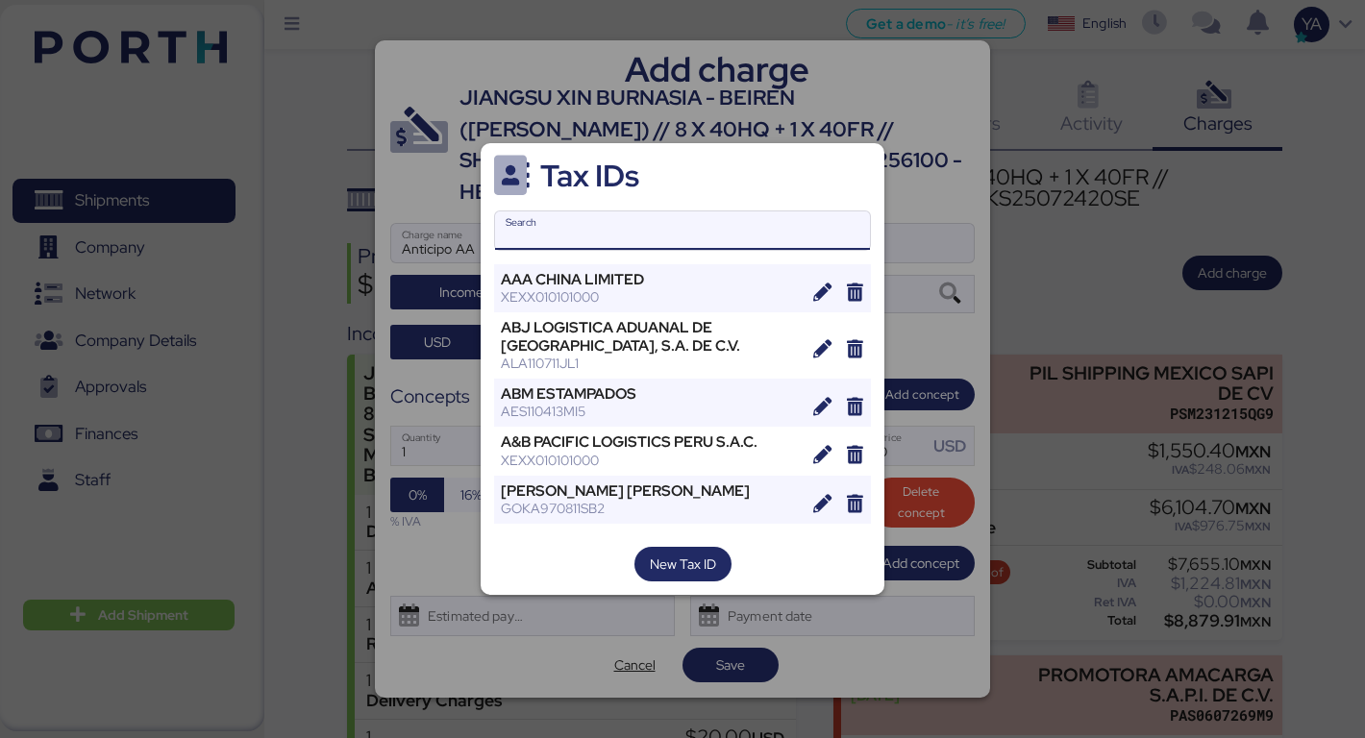
click at [717, 242] on input "Search" at bounding box center [682, 230] width 375 height 38
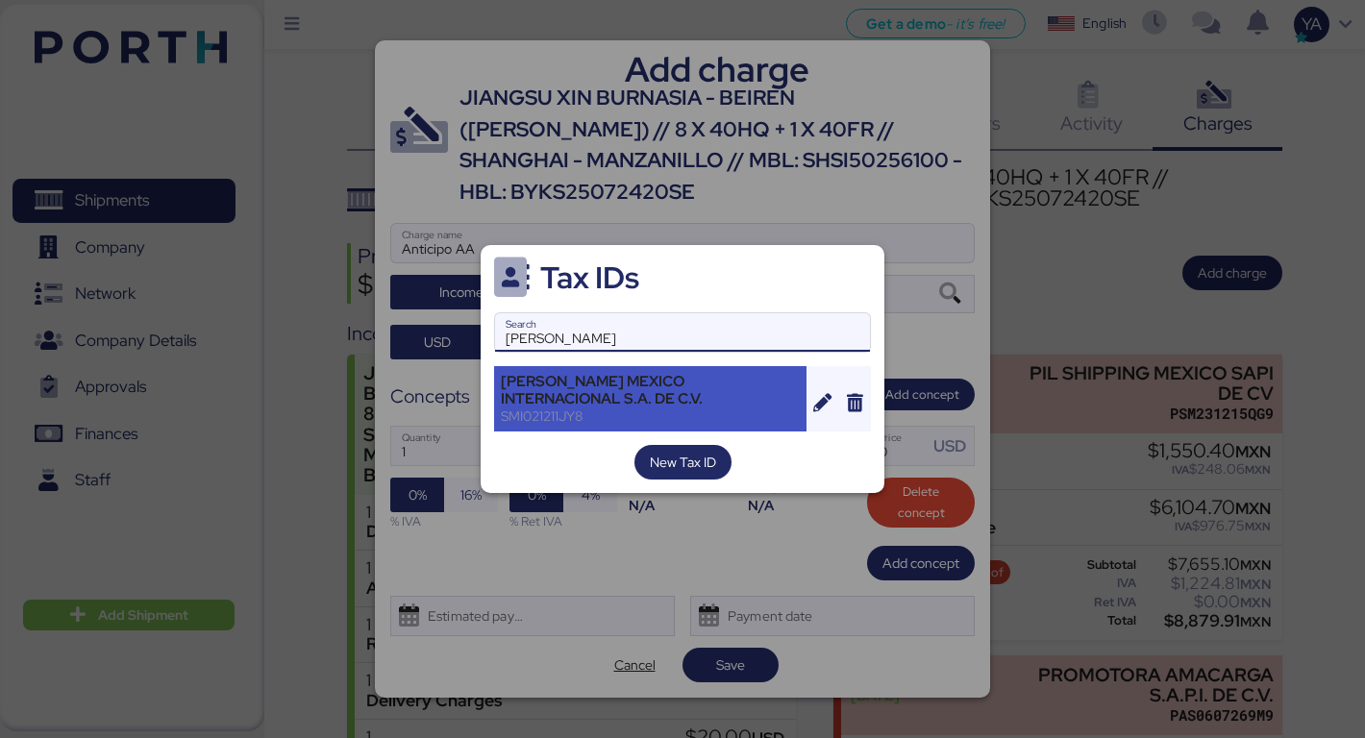
type input "sparber"
click at [632, 389] on div "SPARBER MEXICO INTERNACIONAL S.A. DE C.V." at bounding box center [650, 390] width 299 height 35
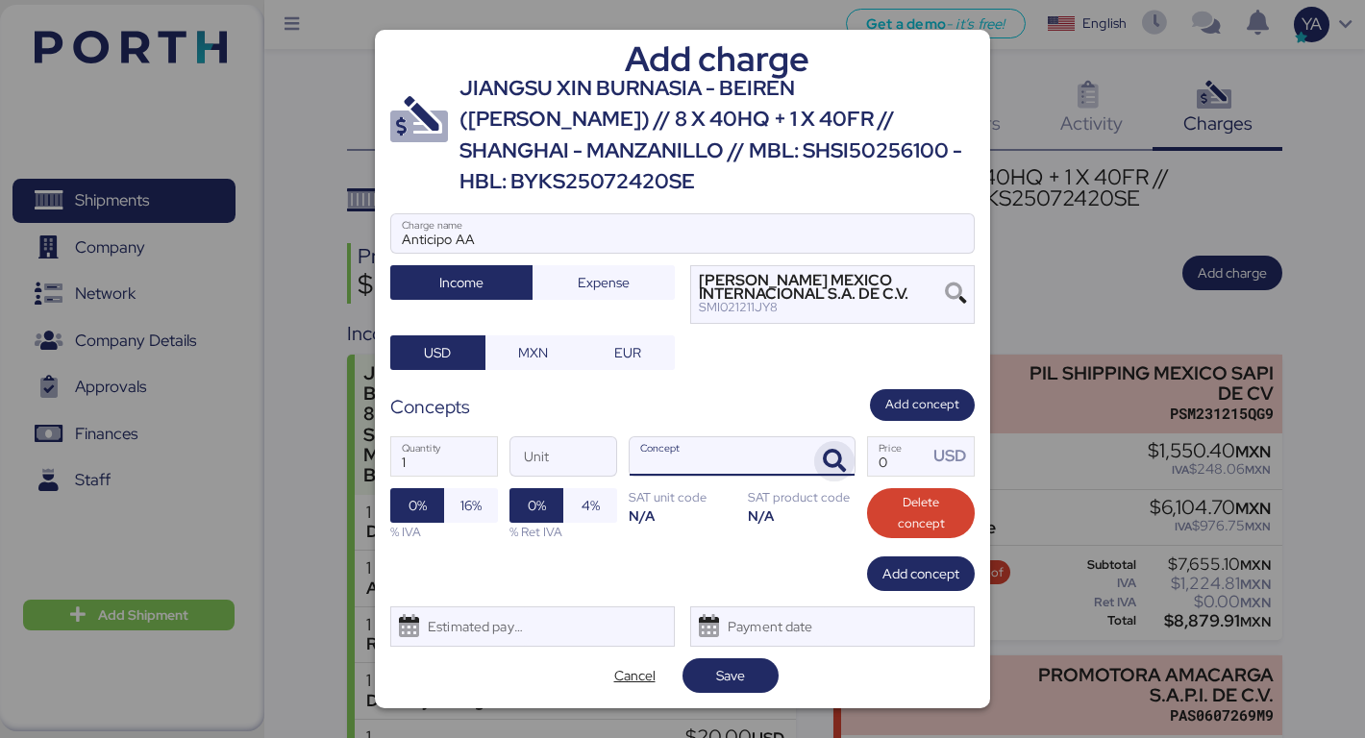
click at [832, 450] on icon "button" at bounding box center [834, 461] width 23 height 23
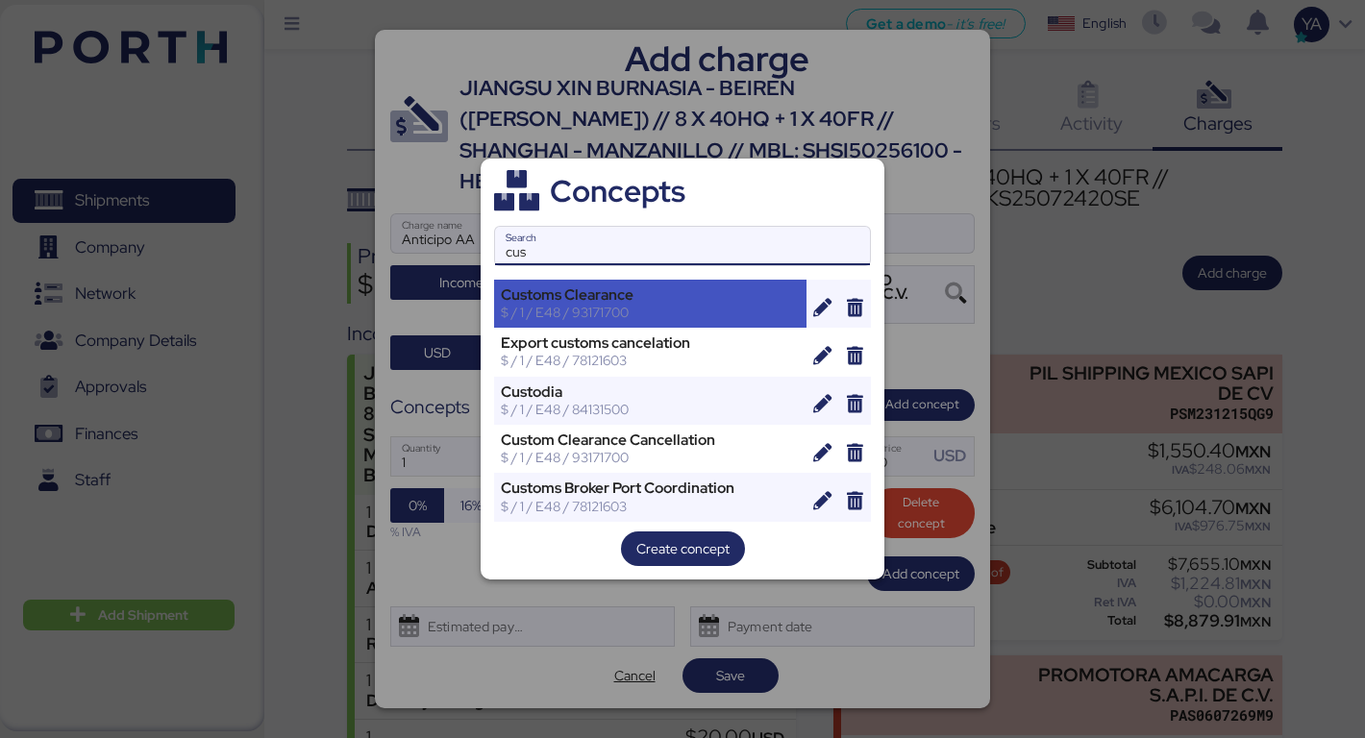
type input "cus"
click at [602, 316] on div "$ / 1 / E48 / 93171700" at bounding box center [650, 312] width 299 height 17
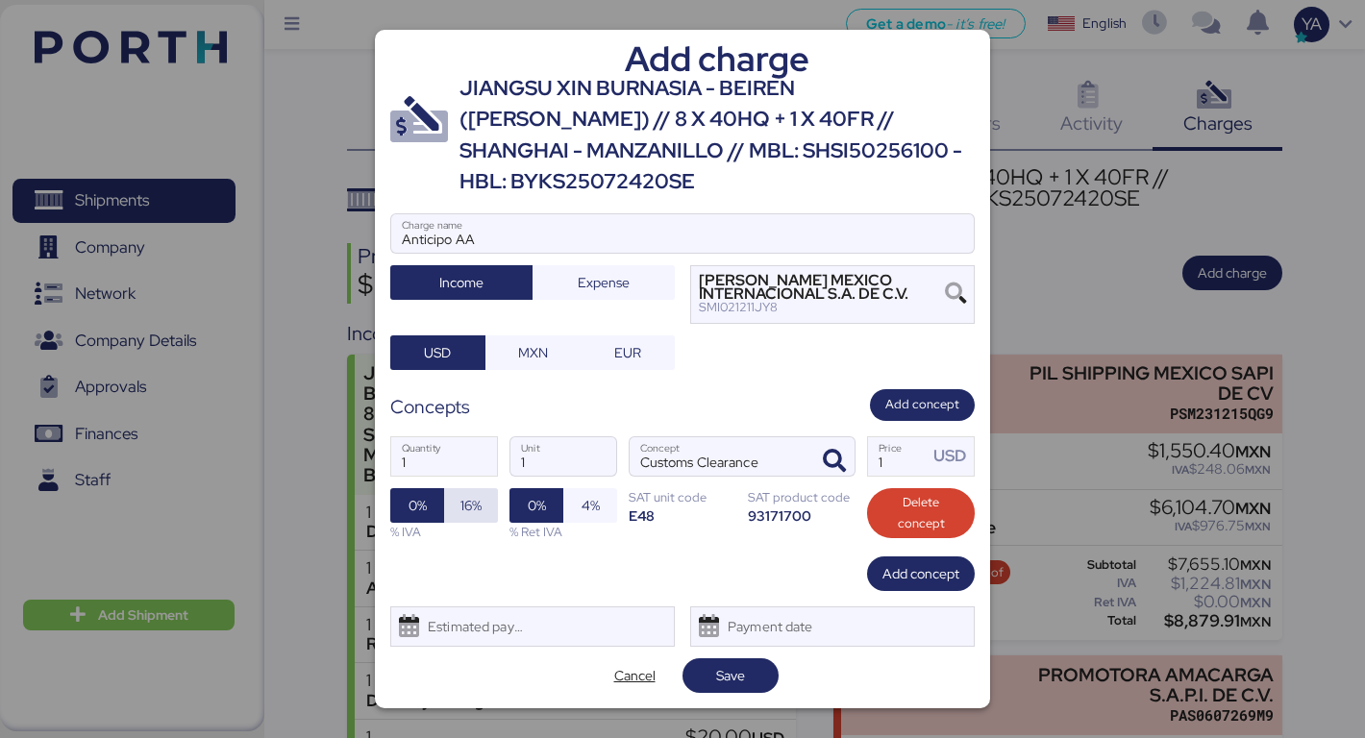
click at [463, 494] on span "16%" at bounding box center [470, 505] width 21 height 23
click at [434, 488] on span "0%" at bounding box center [417, 505] width 54 height 35
click at [887, 444] on input "1" at bounding box center [898, 456] width 60 height 38
click at [645, 678] on div "Add charge JIANGSU XIN BURNASIA - BEIREN (KIRCHHOFF) // 8 X 40HQ + 1 X 40FR // …" at bounding box center [682, 369] width 615 height 679
click at [645, 670] on span "Cancel" at bounding box center [634, 675] width 41 height 23
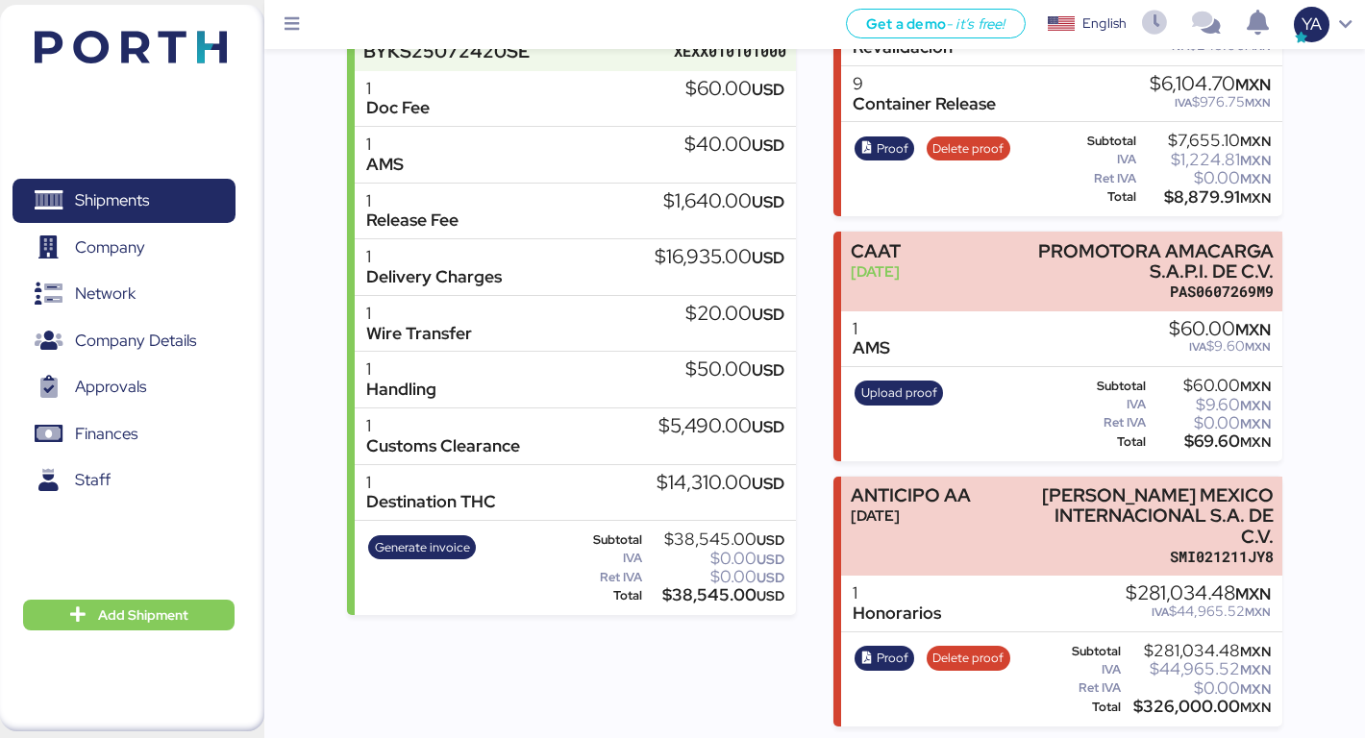
scroll to position [436, 0]
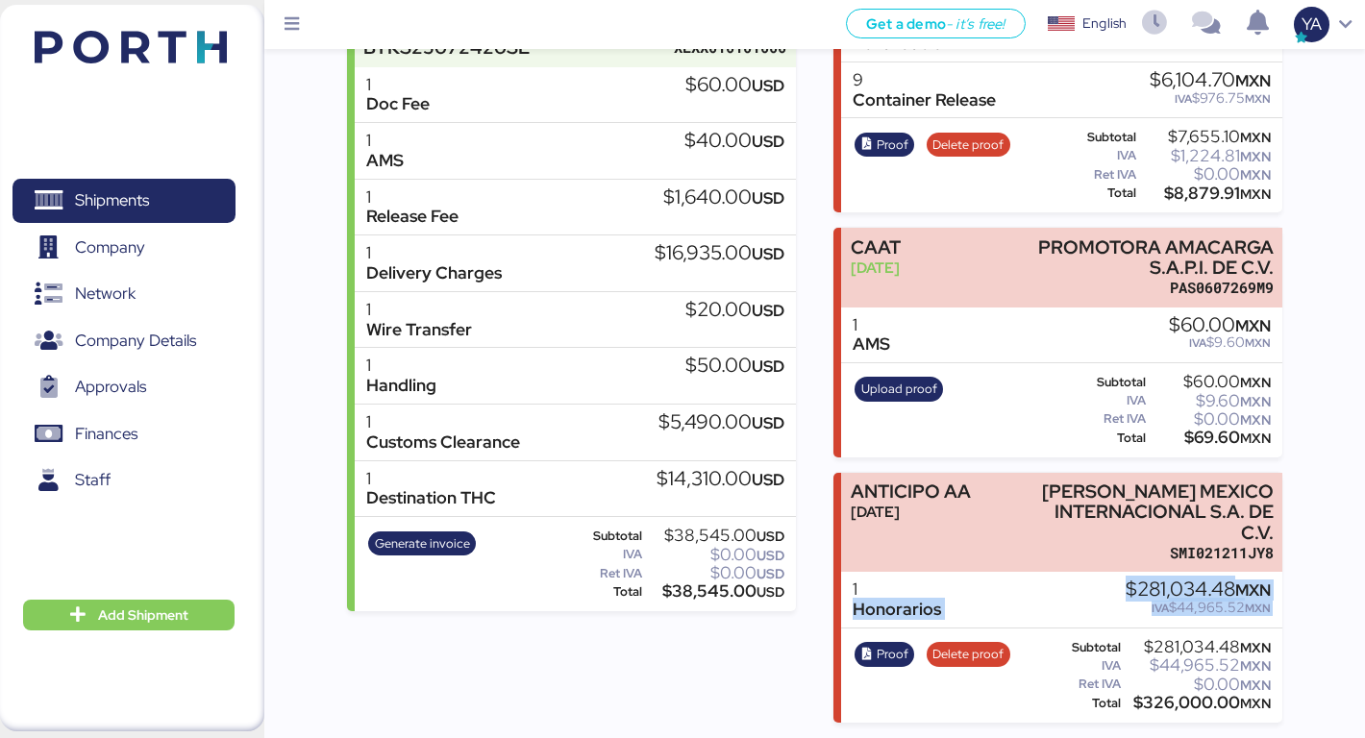
drag, startPoint x: 850, startPoint y: 618, endPoint x: 837, endPoint y: 735, distance: 117.9
click at [837, 735] on html "Get a demo - it’s free! Get a demo English Inglés English YA Shipments 0 Compan…" at bounding box center [682, 151] width 1365 height 1175
click at [680, 631] on div "Incomes JIANGSU XIN BURNASIA - BEIREN (KIRCHHOFF) // 8 X 40HQ + 1 X 40FR // SHA…" at bounding box center [571, 307] width 449 height 832
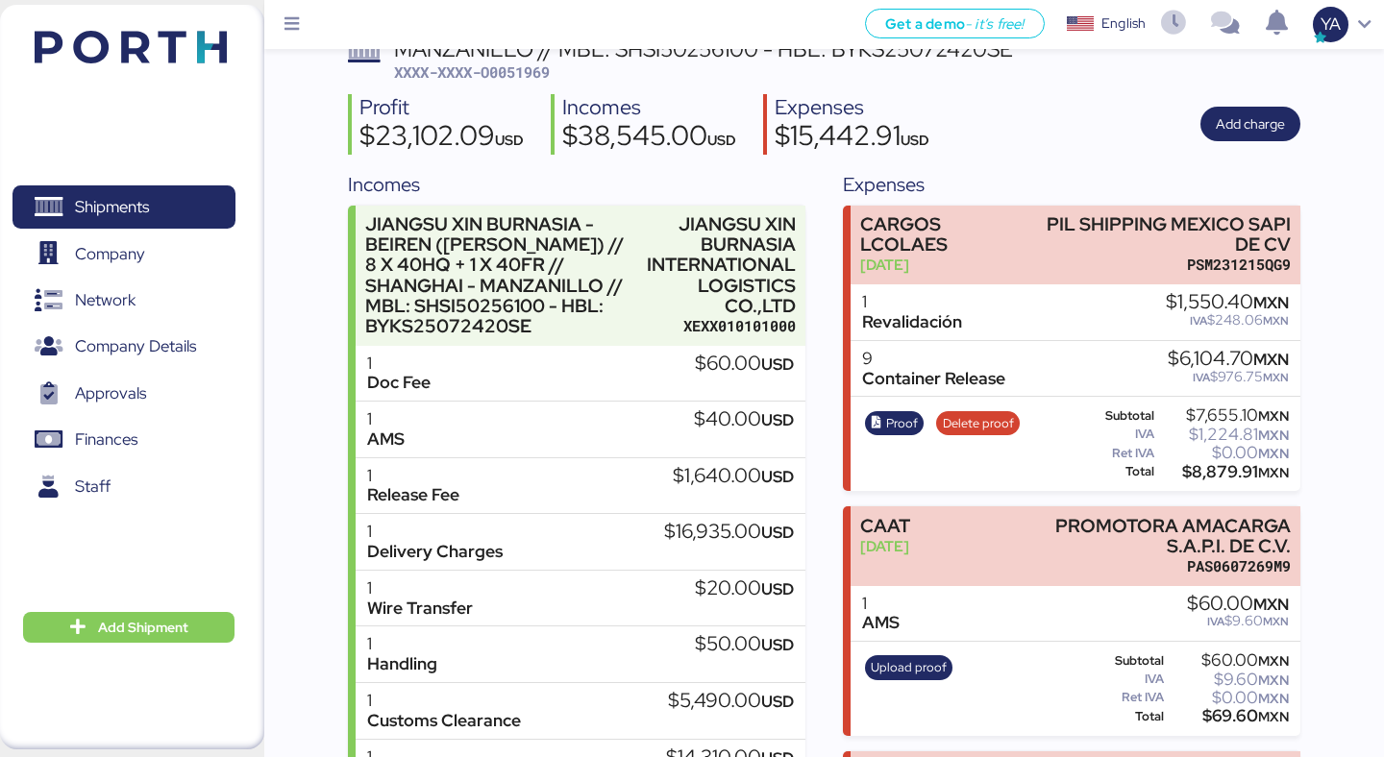
scroll to position [397, 0]
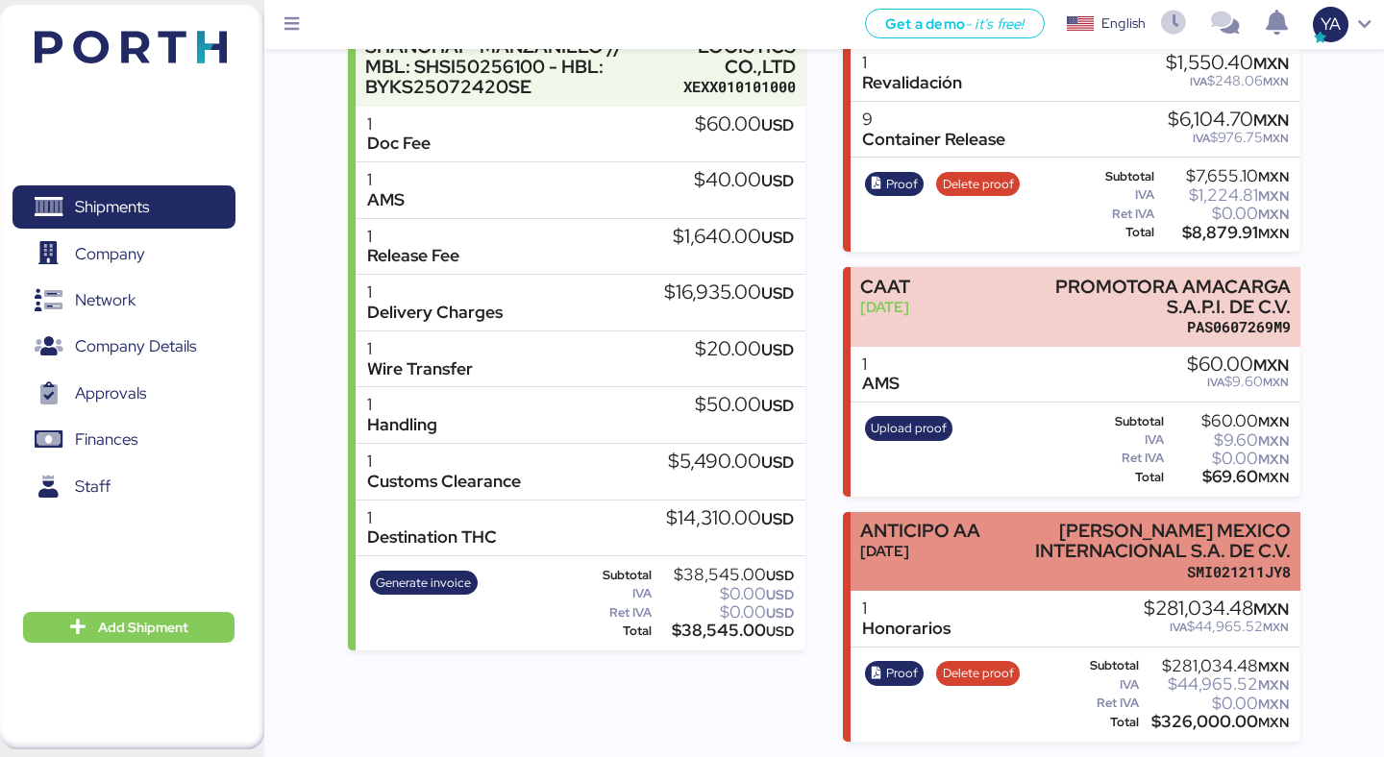
click at [923, 571] on div "ANTICIPO AA Aug 13, 2025" at bounding box center [920, 551] width 120 height 61
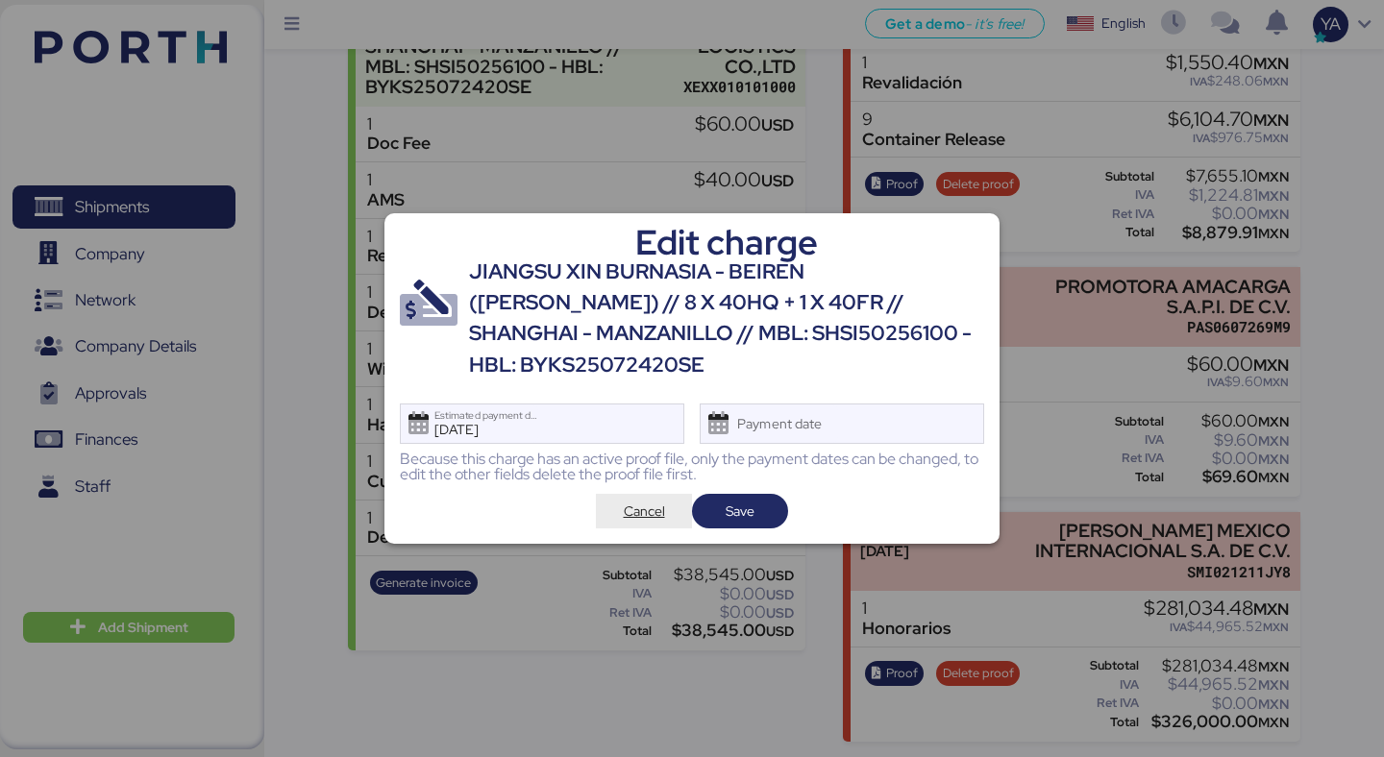
click at [639, 498] on span "Cancel" at bounding box center [643, 511] width 65 height 27
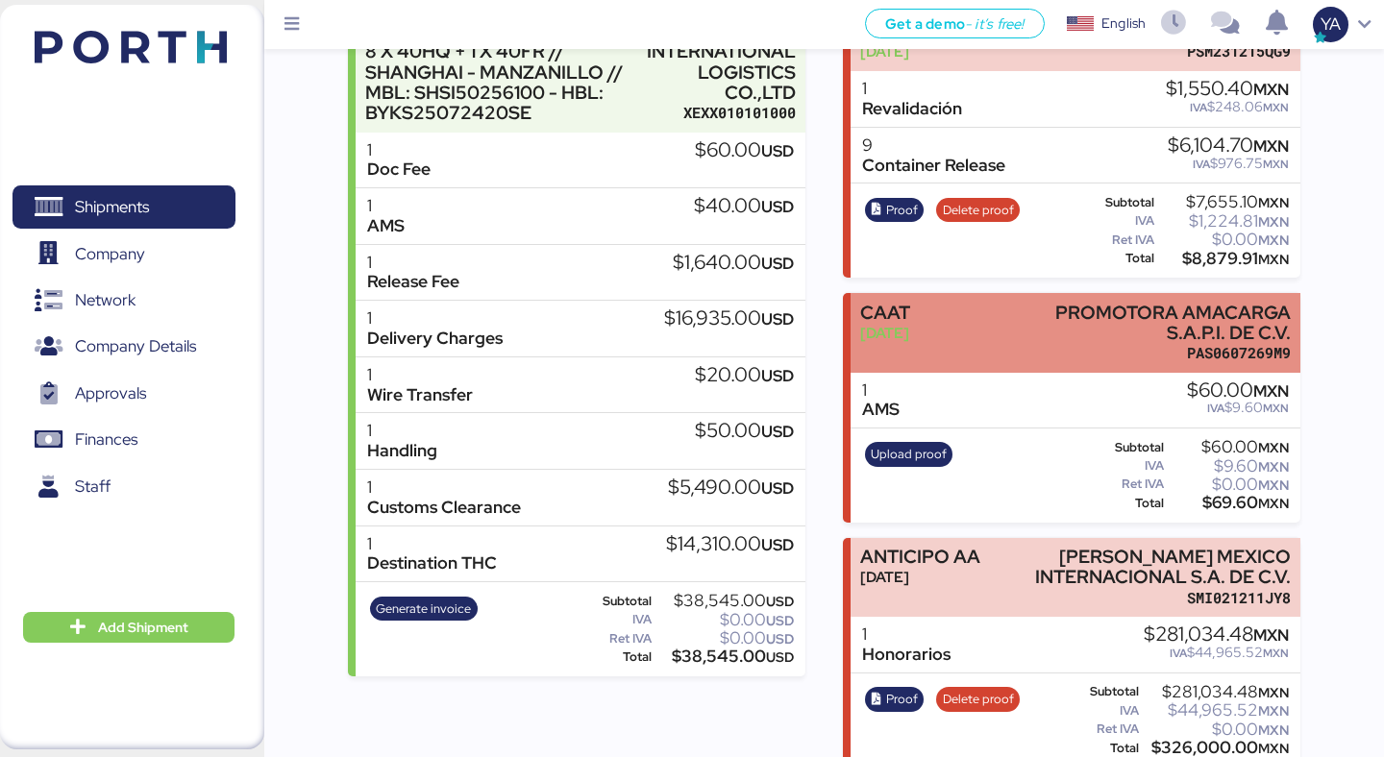
scroll to position [397, 0]
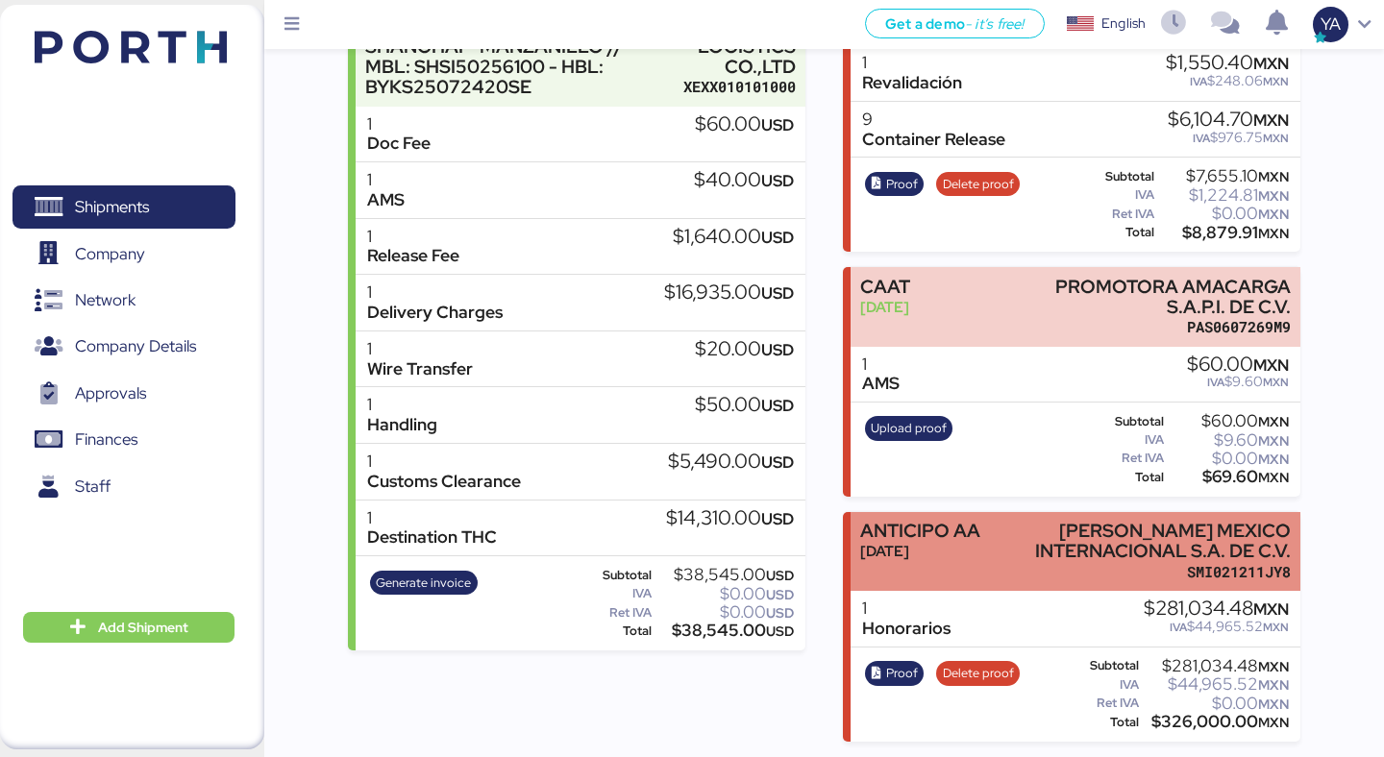
click at [986, 566] on div "ANTICIPO AA Aug 13, 2025 SPARBER MEXICO INTERNACIONAL S.A. DE C.V. SMI021211JY8" at bounding box center [1075, 552] width 449 height 80
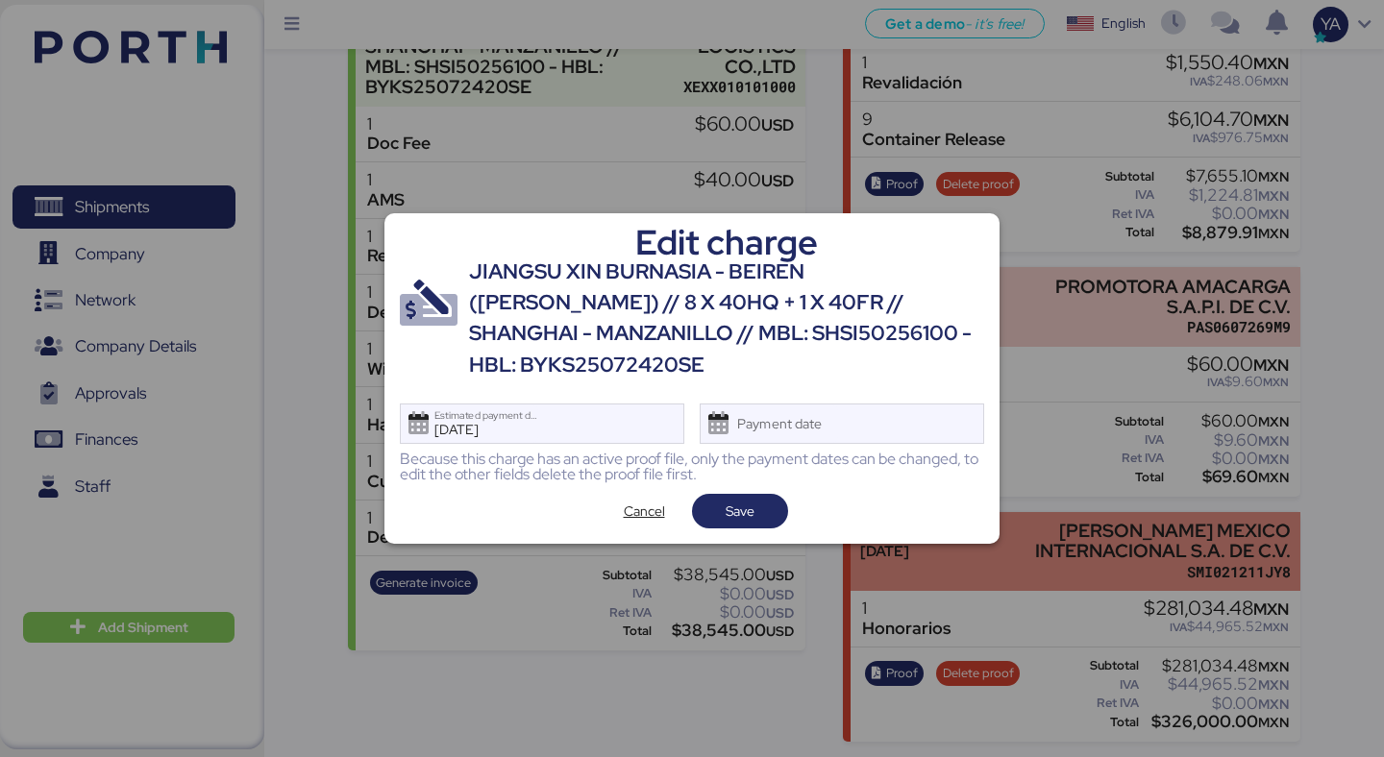
click at [986, 566] on div at bounding box center [692, 378] width 1384 height 757
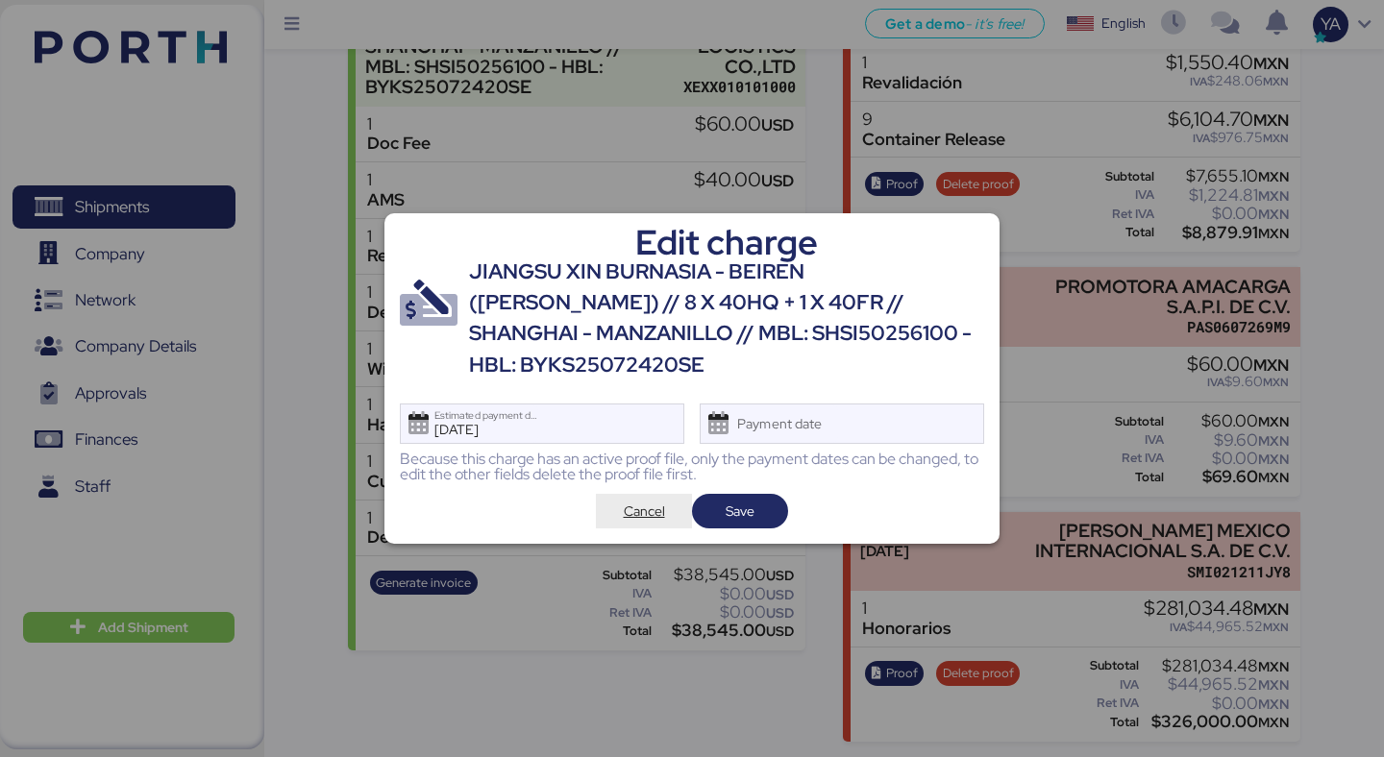
click at [658, 500] on span "Cancel" at bounding box center [644, 511] width 41 height 23
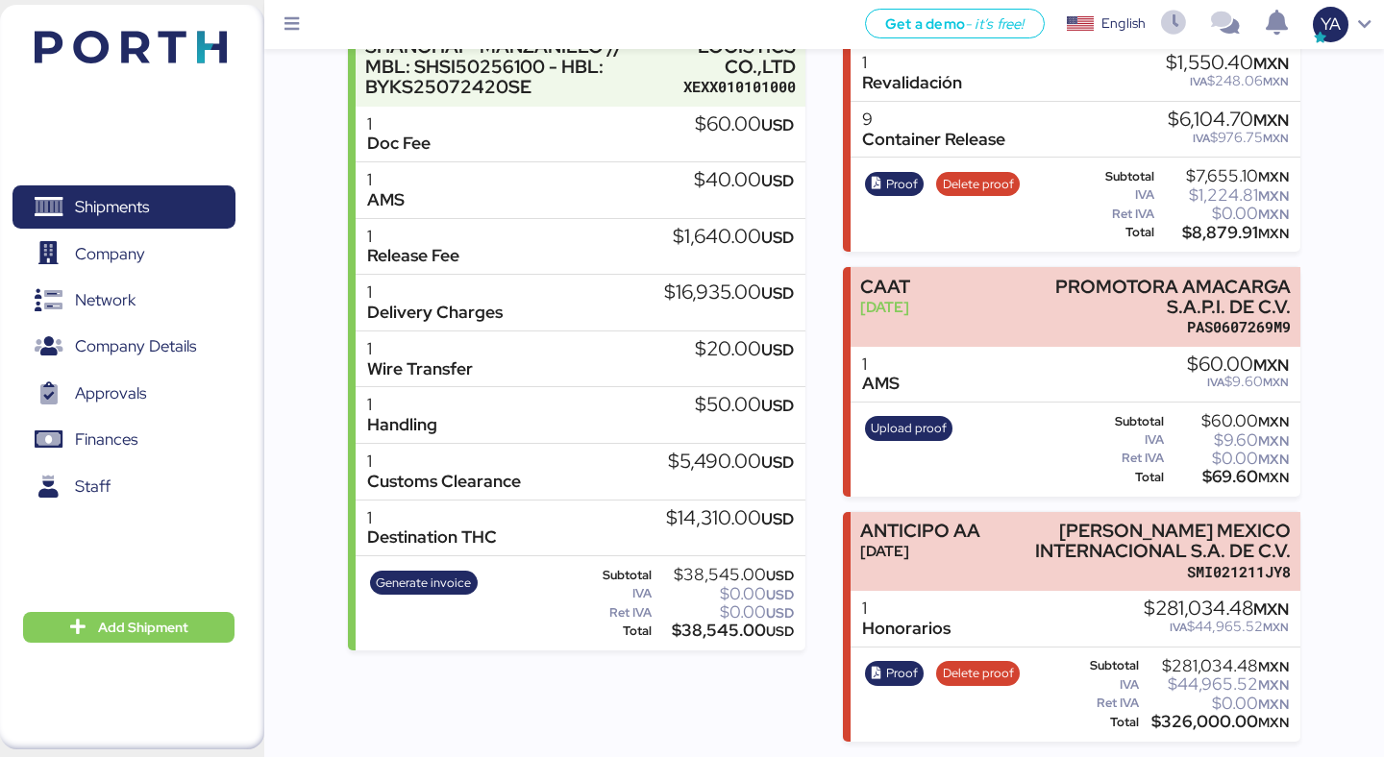
click at [1189, 636] on div "$281,034.48 MXN IVA $44,965.52 MXN" at bounding box center [1216, 619] width 145 height 40
click at [1322, 584] on div "Summary 0 Details 0 Chat 0 Documents 0 Collaborators 0 Activity 0 Charges 0 JIA…" at bounding box center [692, 172] width 1384 height 1139
click at [886, 674] on span "Proof" at bounding box center [902, 673] width 32 height 21
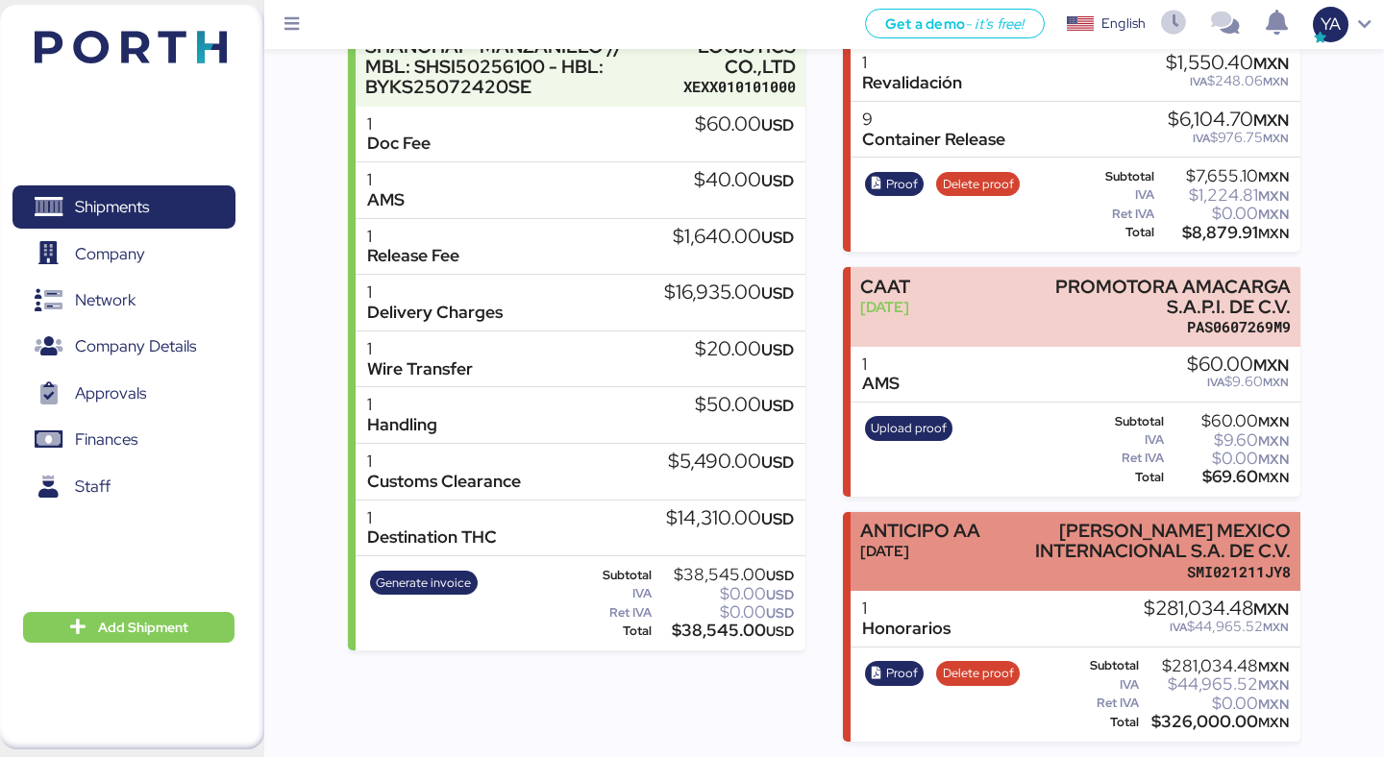
click at [1051, 541] on div "SPARBER MEXICO INTERNACIONAL S.A. DE C.V." at bounding box center [1161, 541] width 259 height 40
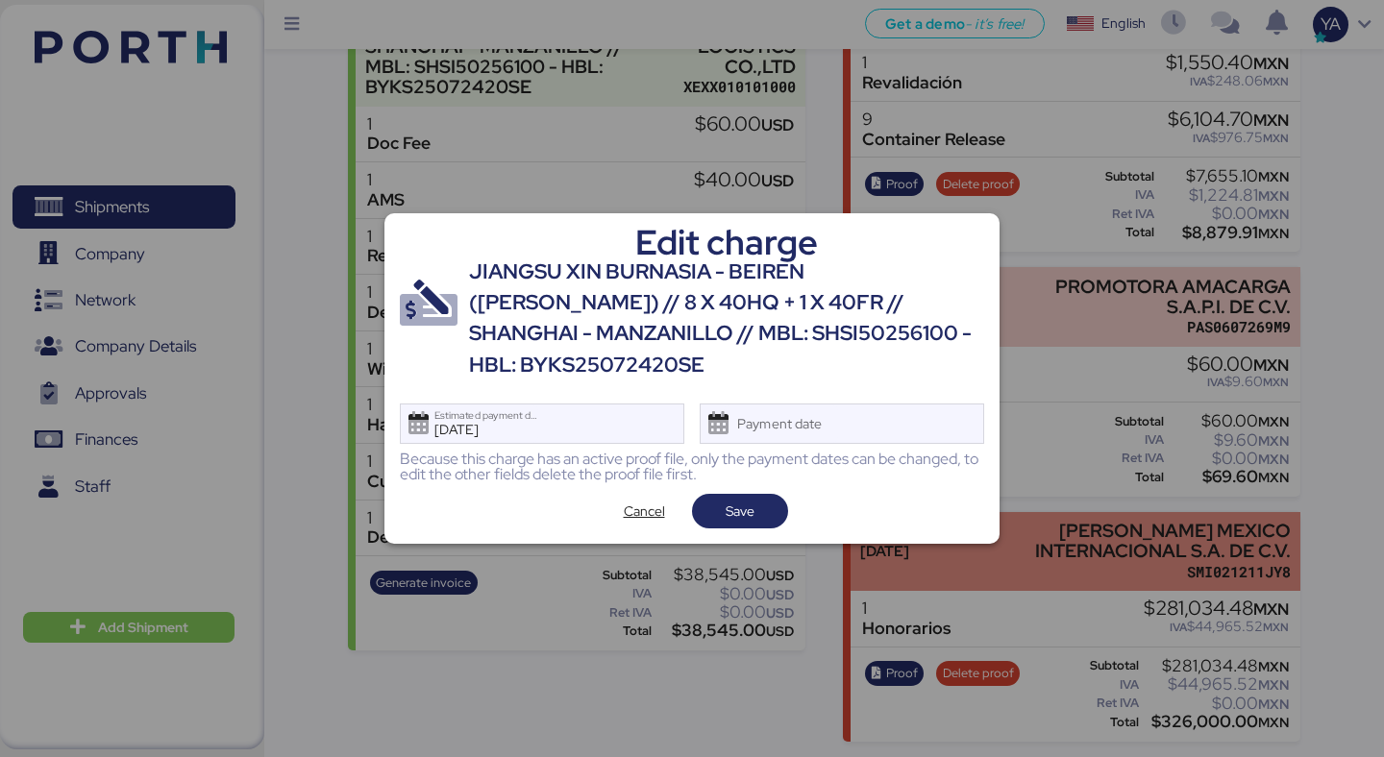
scroll to position [0, 0]
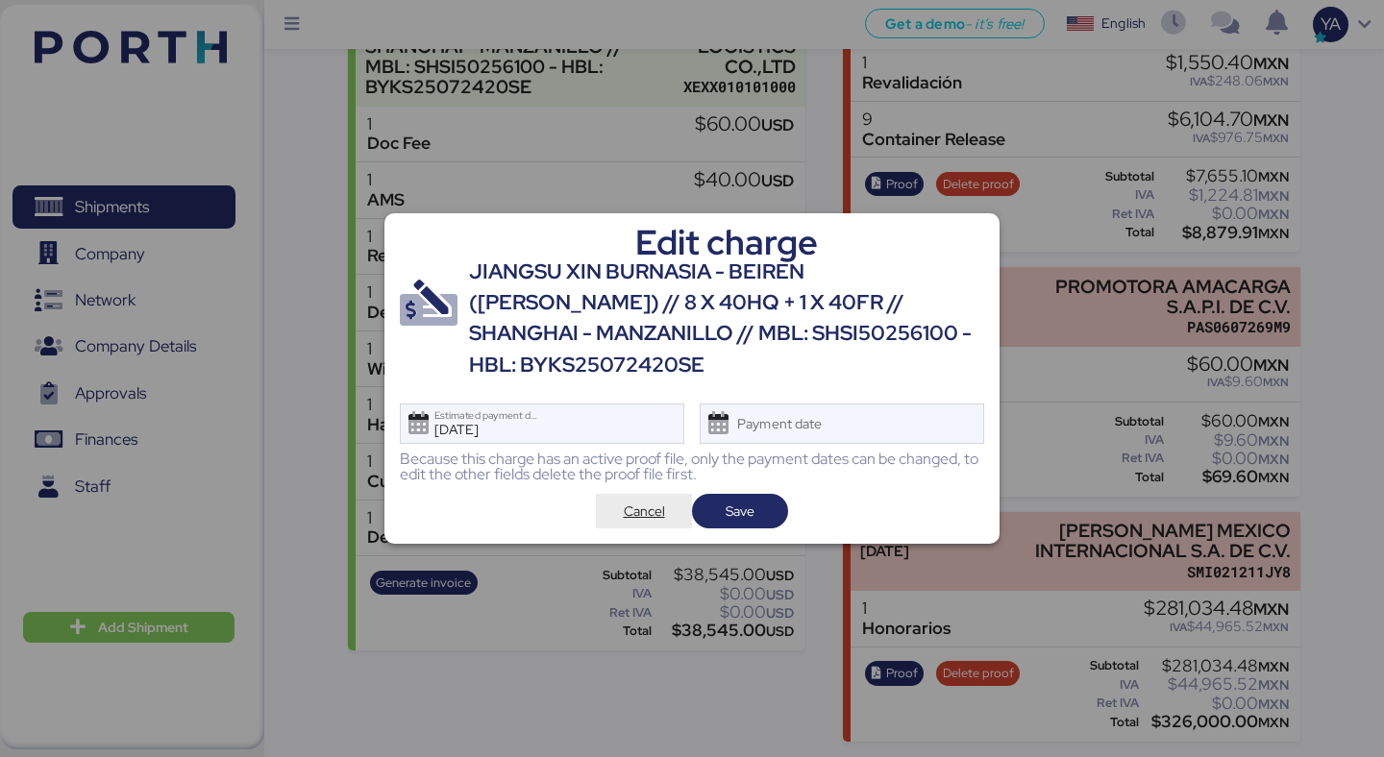
click at [649, 500] on span "Cancel" at bounding box center [644, 511] width 41 height 23
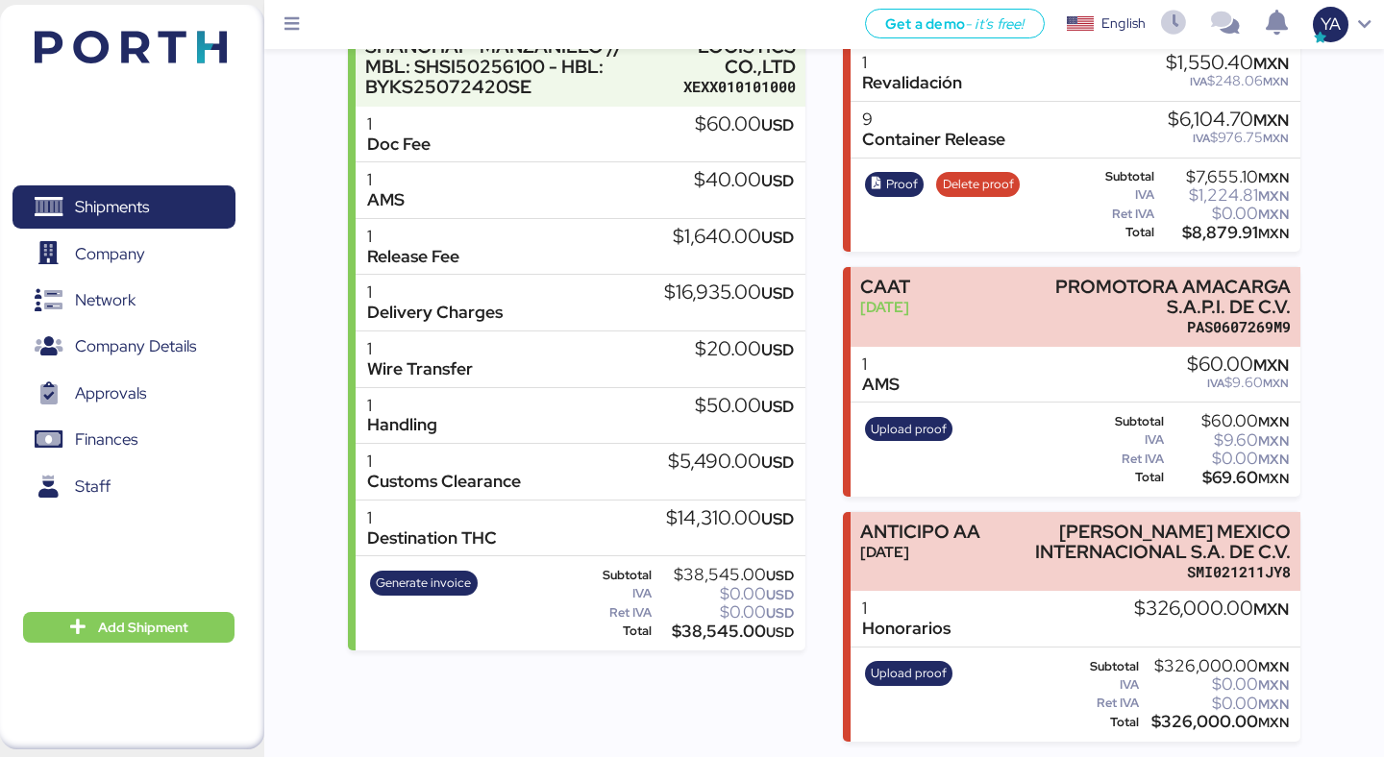
scroll to position [397, 0]
click at [918, 669] on span "Upload proof" at bounding box center [909, 673] width 76 height 21
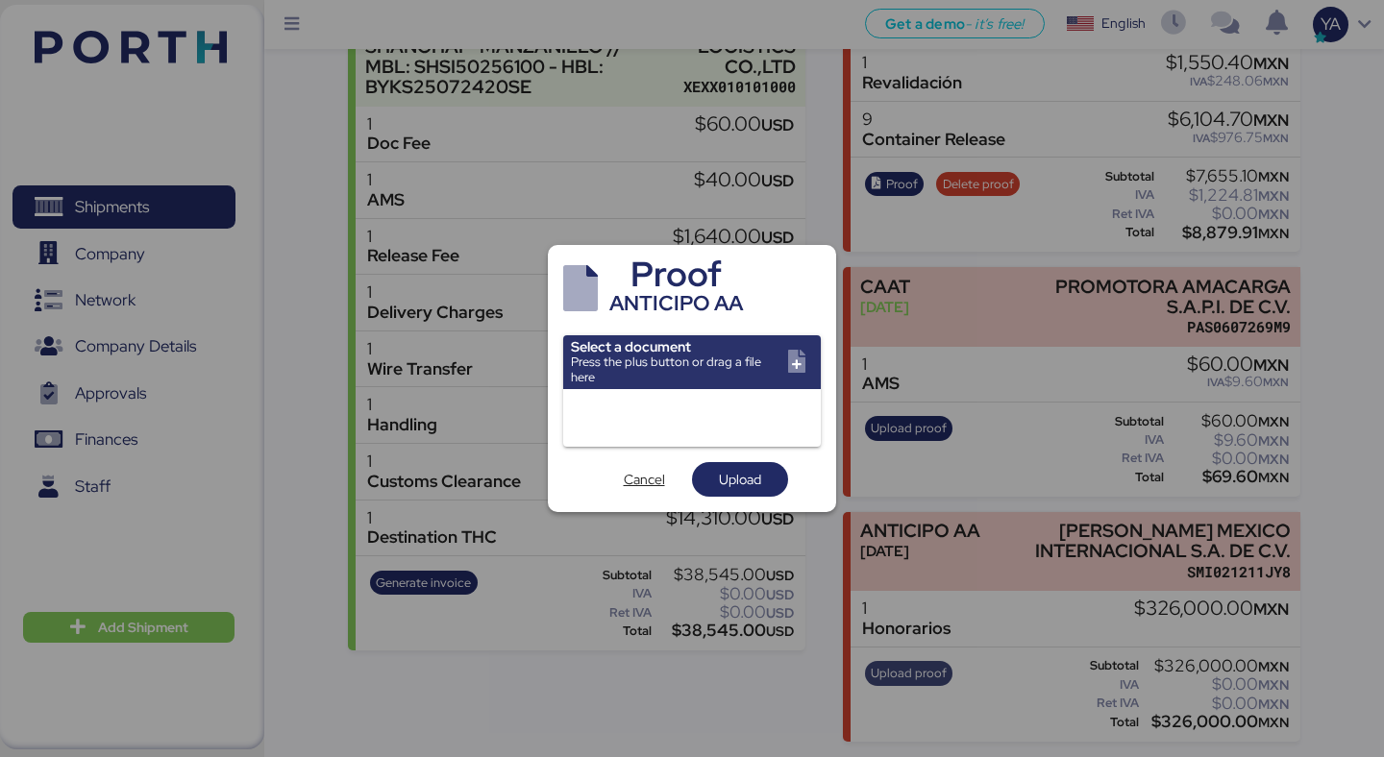
scroll to position [0, 0]
click at [728, 371] on input "file" at bounding box center [692, 362] width 258 height 54
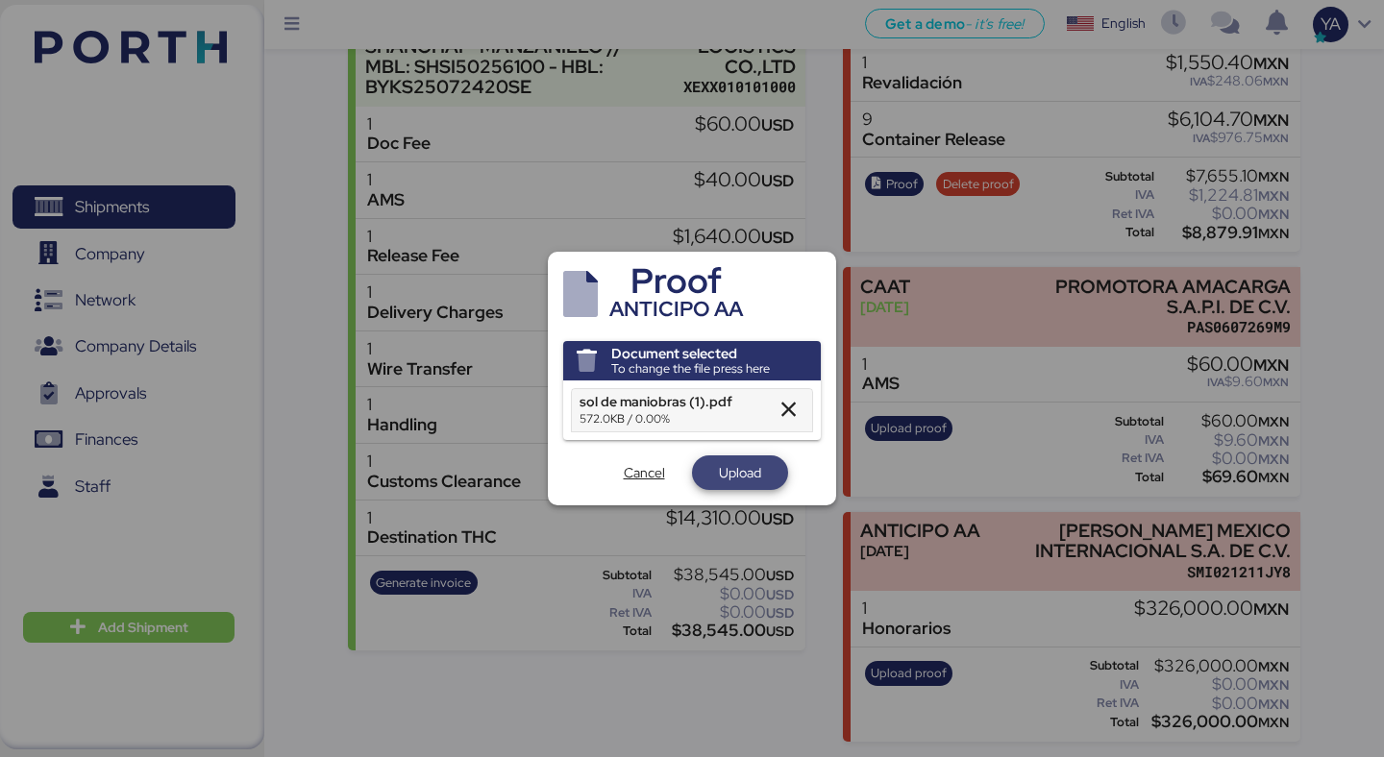
click at [766, 475] on span "Upload" at bounding box center [740, 472] width 65 height 27
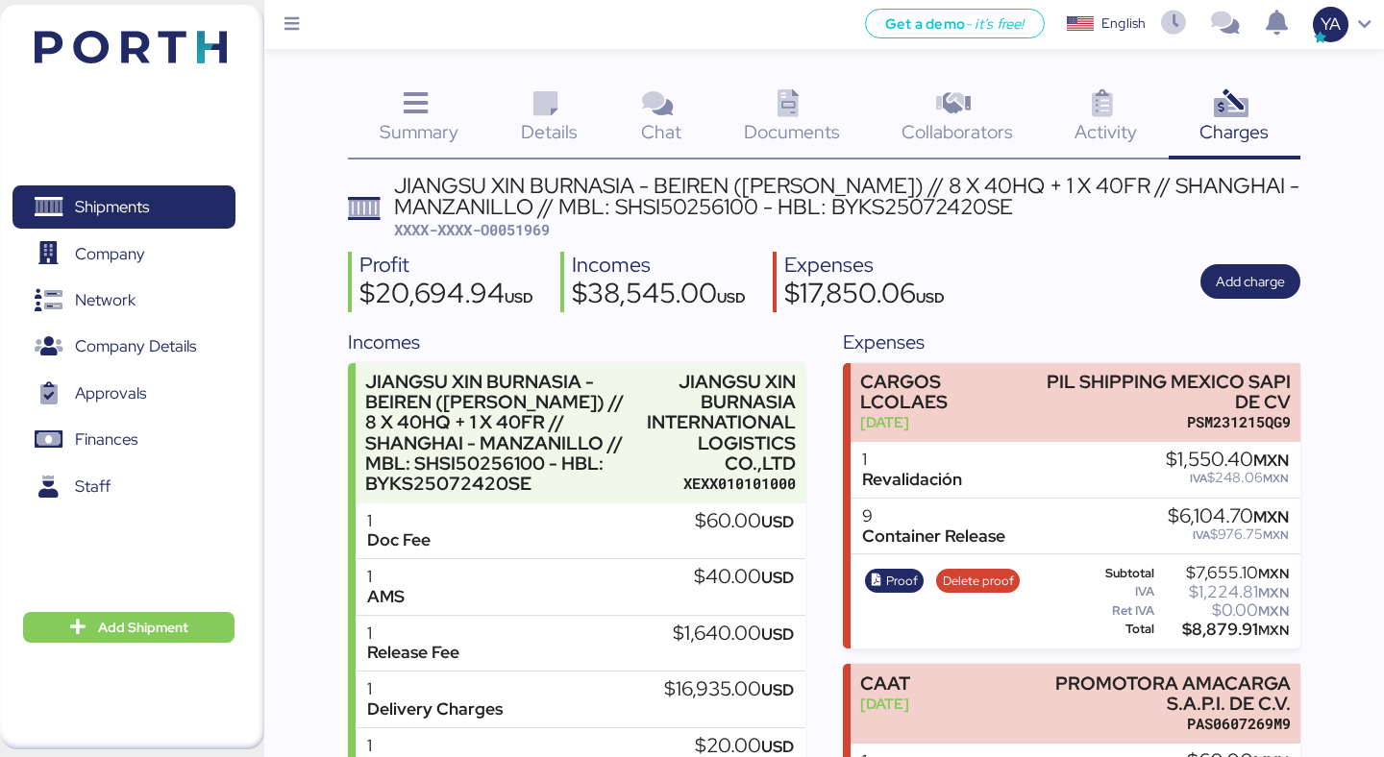
scroll to position [397, 0]
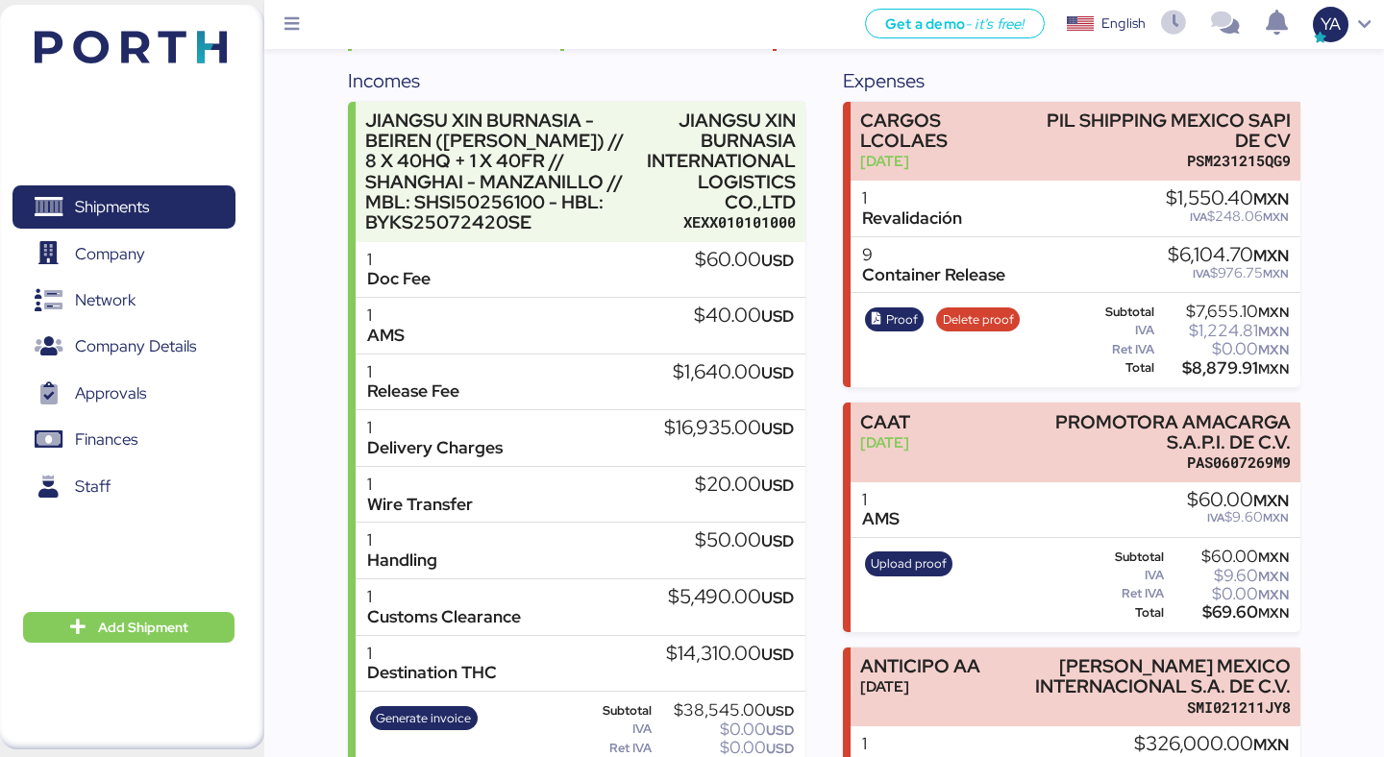
scroll to position [251, 0]
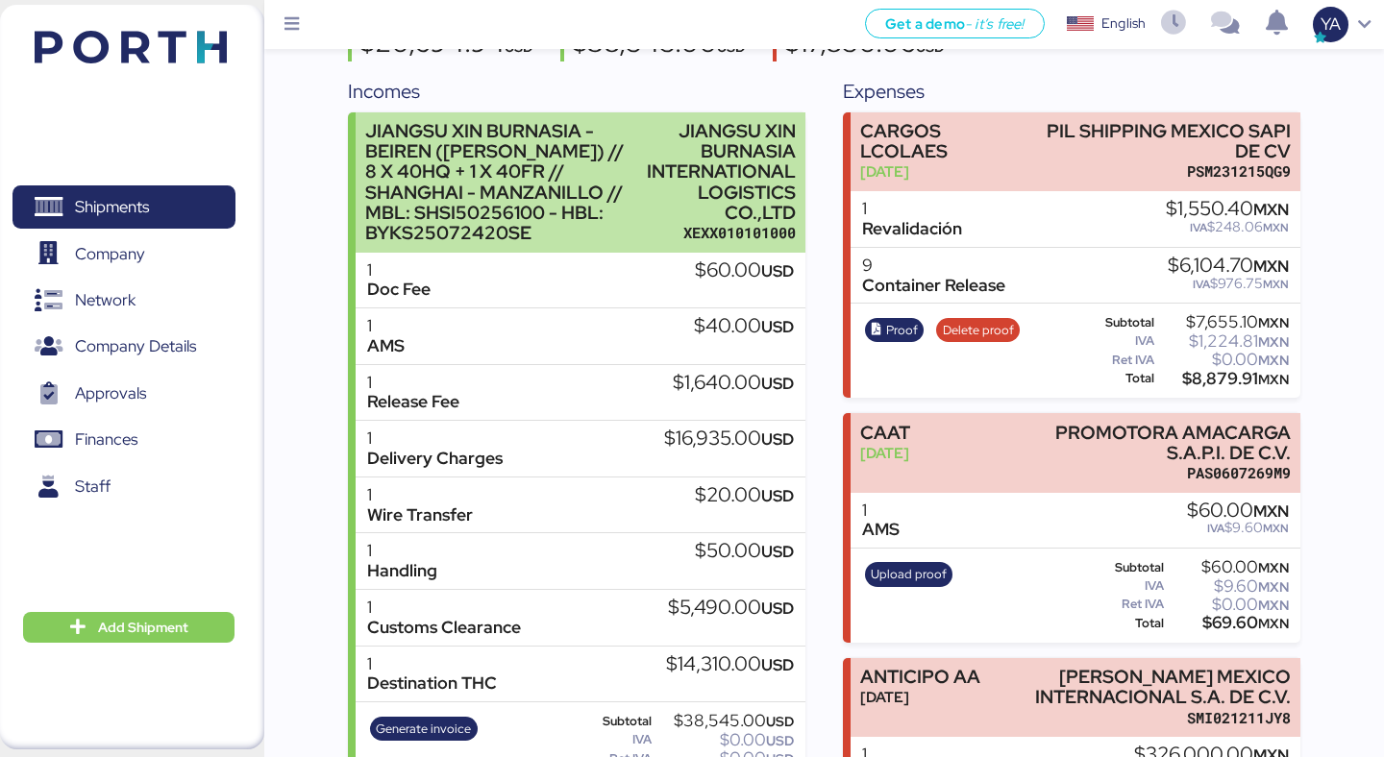
click at [688, 160] on div "JIANGSU XIN BURNASIA INTERNATIONAL LOGISTICS CO.,LTD" at bounding box center [721, 172] width 149 height 102
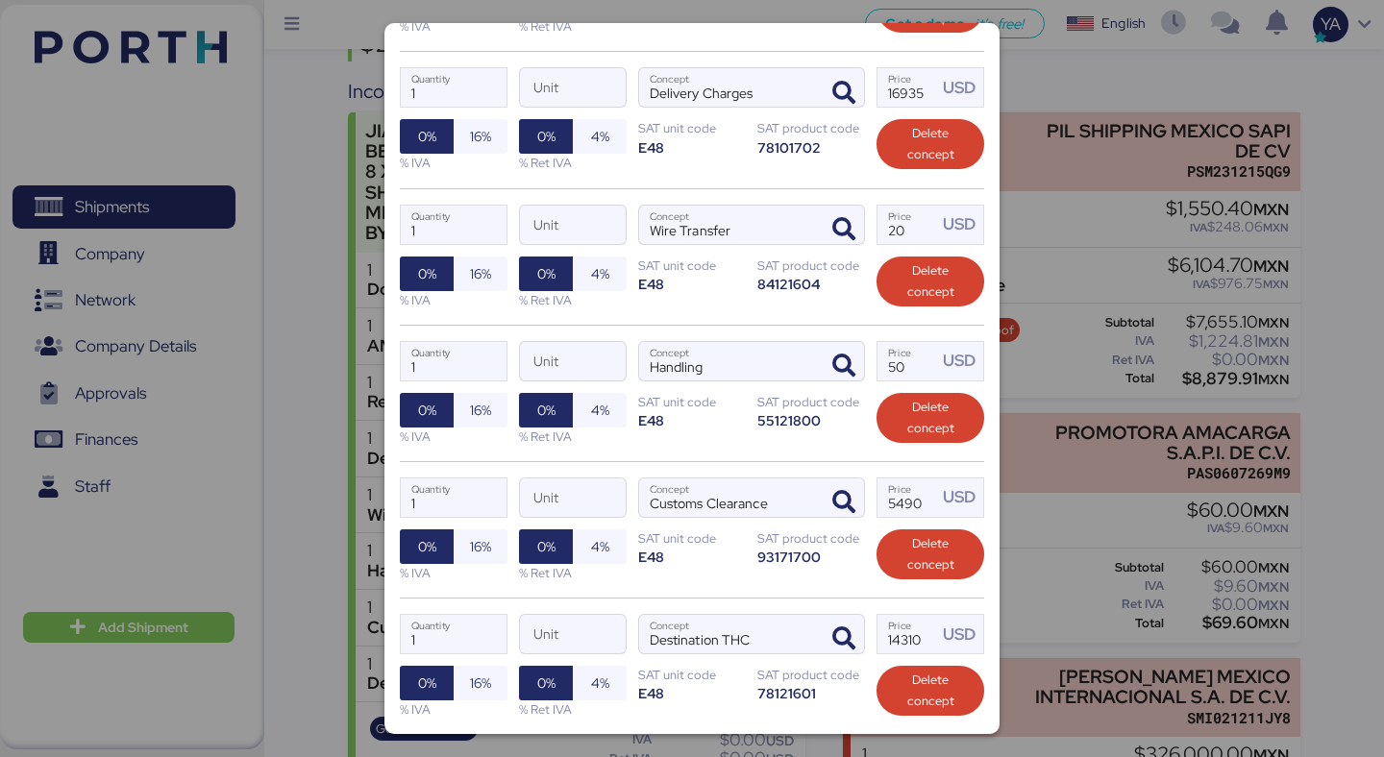
scroll to position [949, 0]
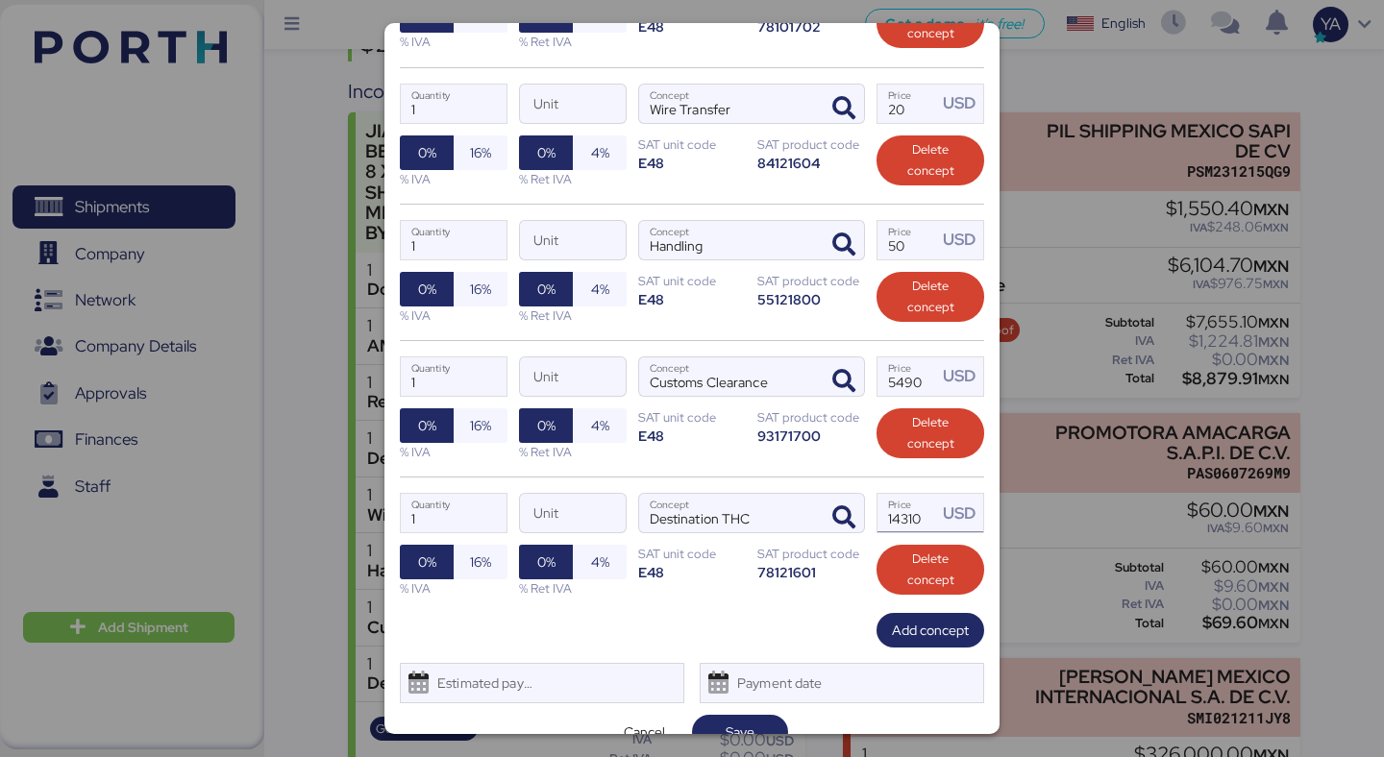
click at [917, 494] on input "14310" at bounding box center [908, 513] width 60 height 38
type input "12335"
click at [733, 721] on span "Save" at bounding box center [740, 732] width 29 height 23
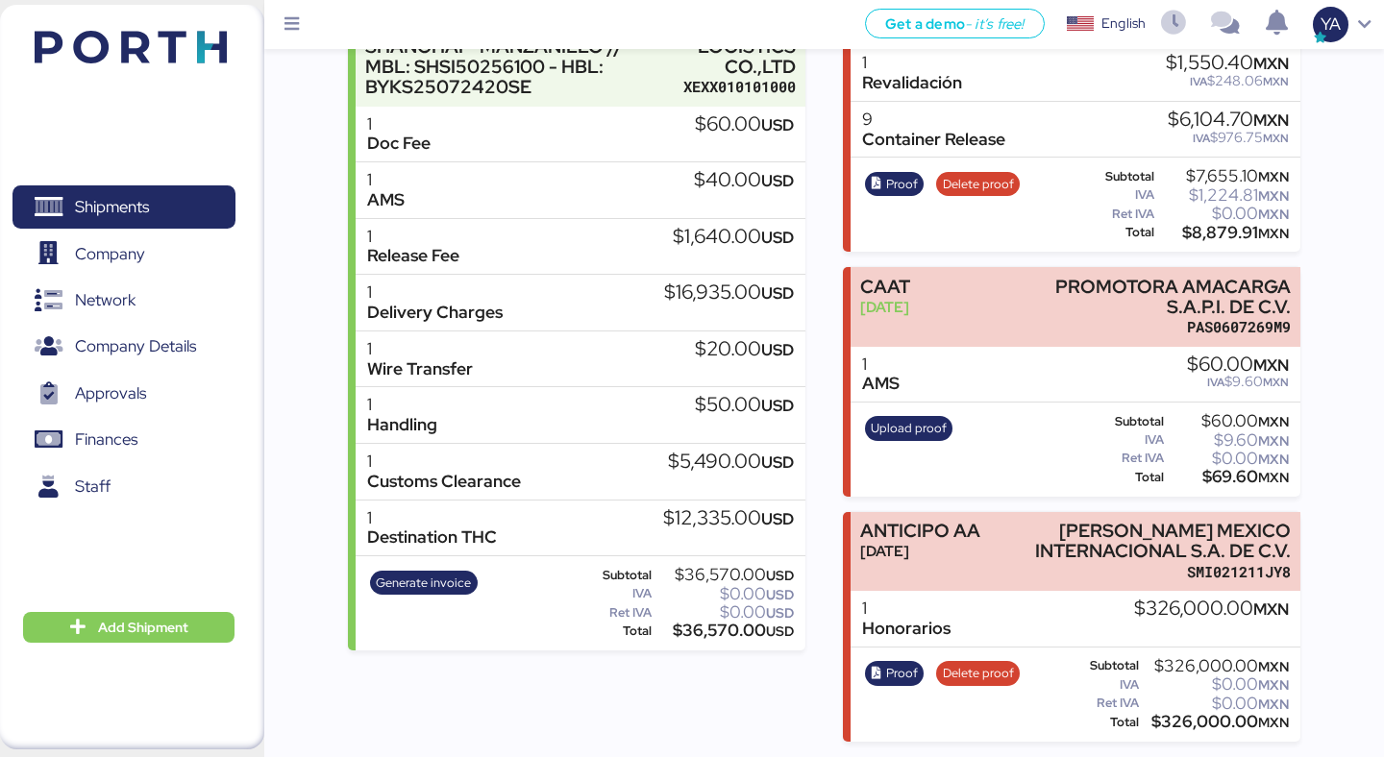
scroll to position [0, 0]
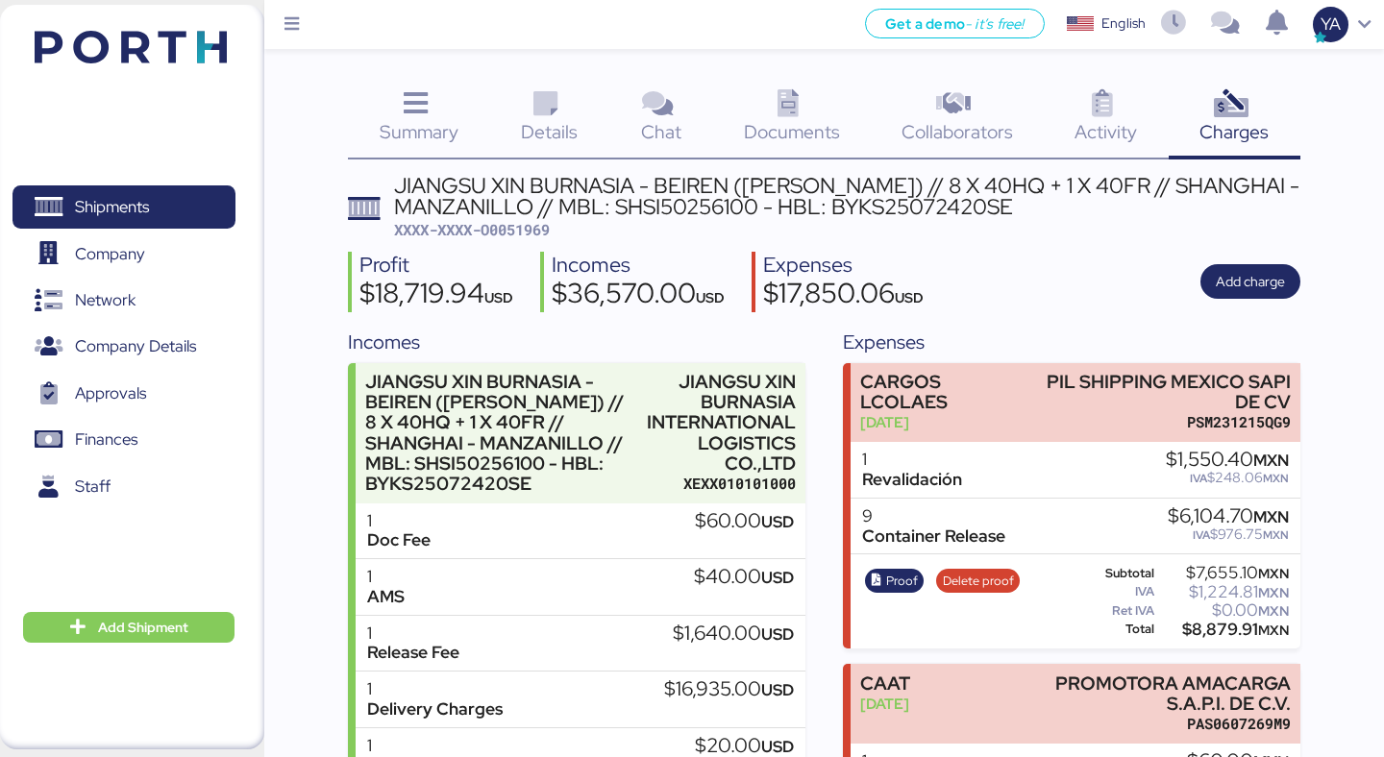
click at [484, 235] on span "XXXX-XXXX-O0051969" at bounding box center [472, 229] width 156 height 19
copy span "O0051969"
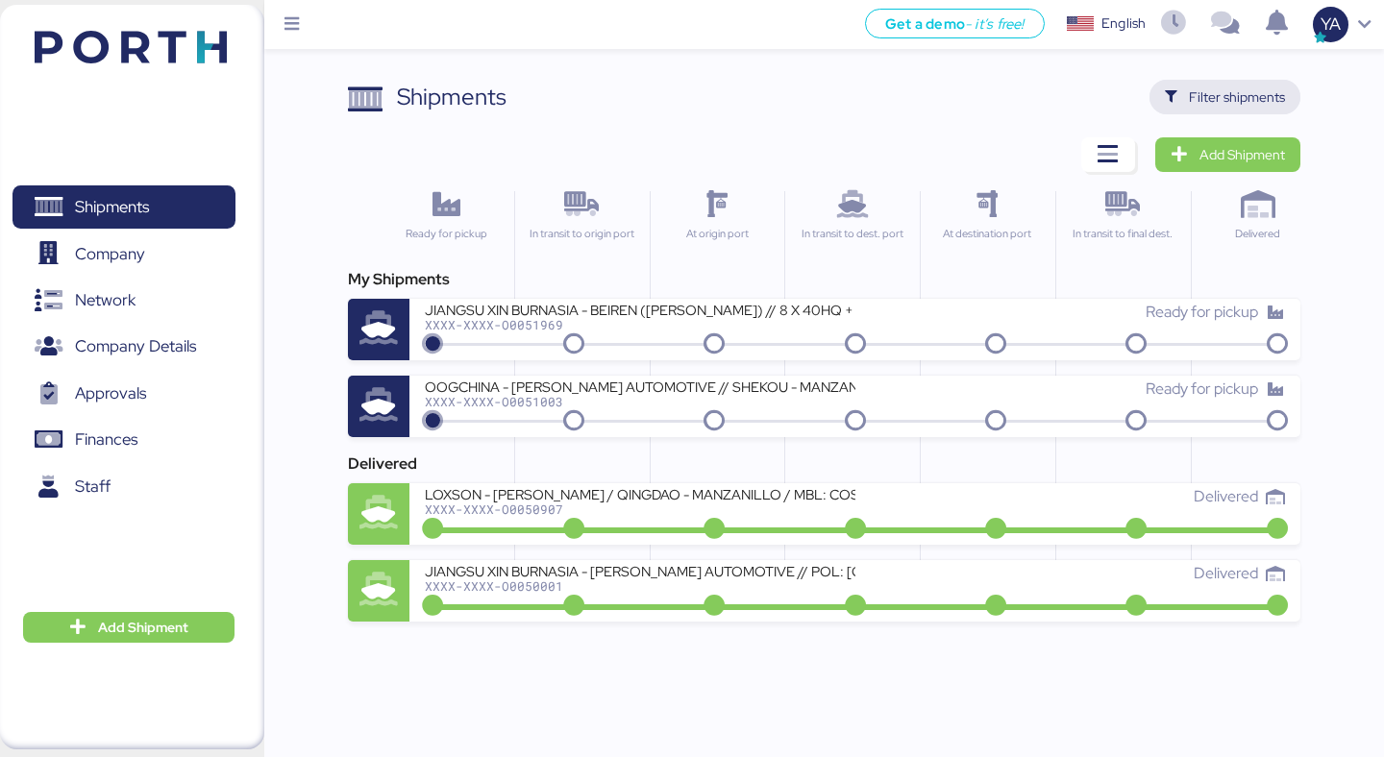
click at [1253, 98] on span "Filter shipments" at bounding box center [1237, 97] width 96 height 23
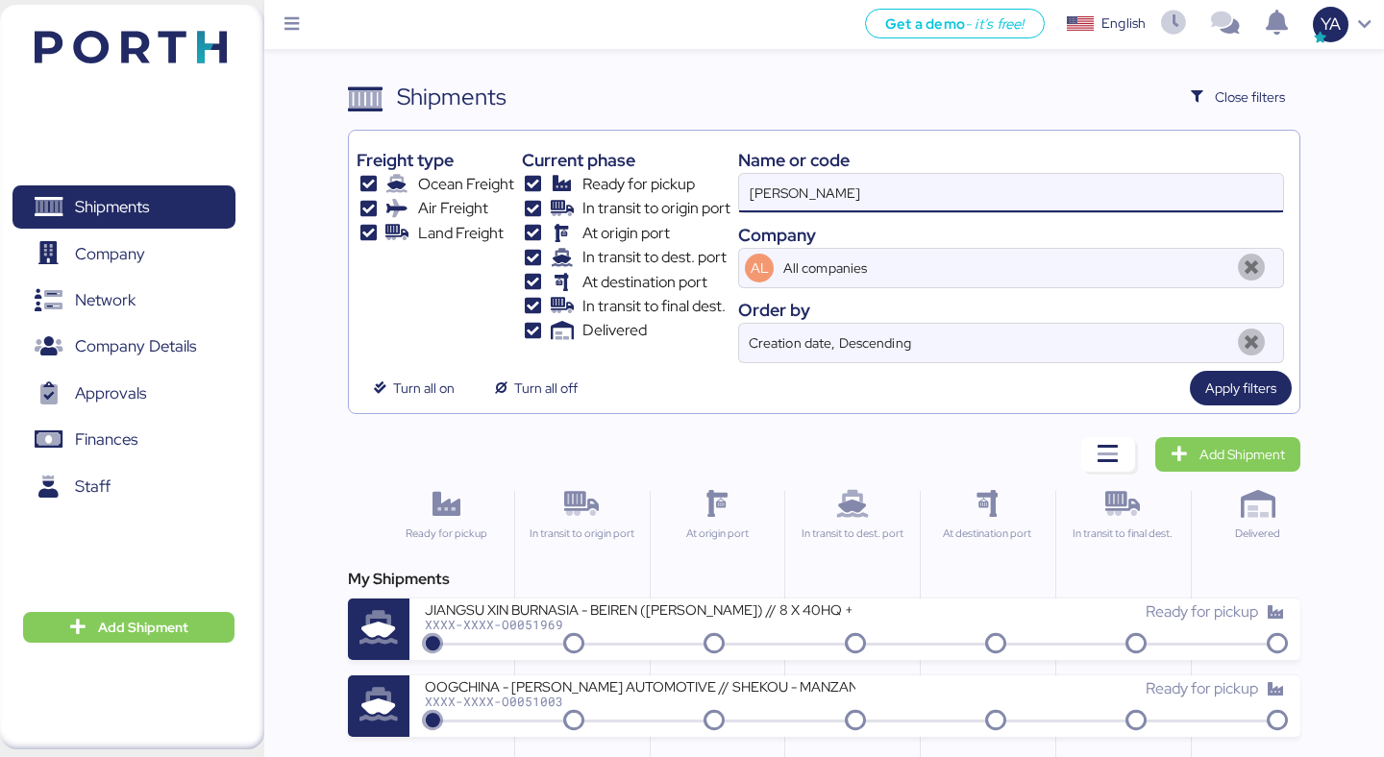
click at [1002, 183] on input "kirchhoff" at bounding box center [1011, 193] width 544 height 38
paste input "SHSI50256100"
type input "SHSI50256100"
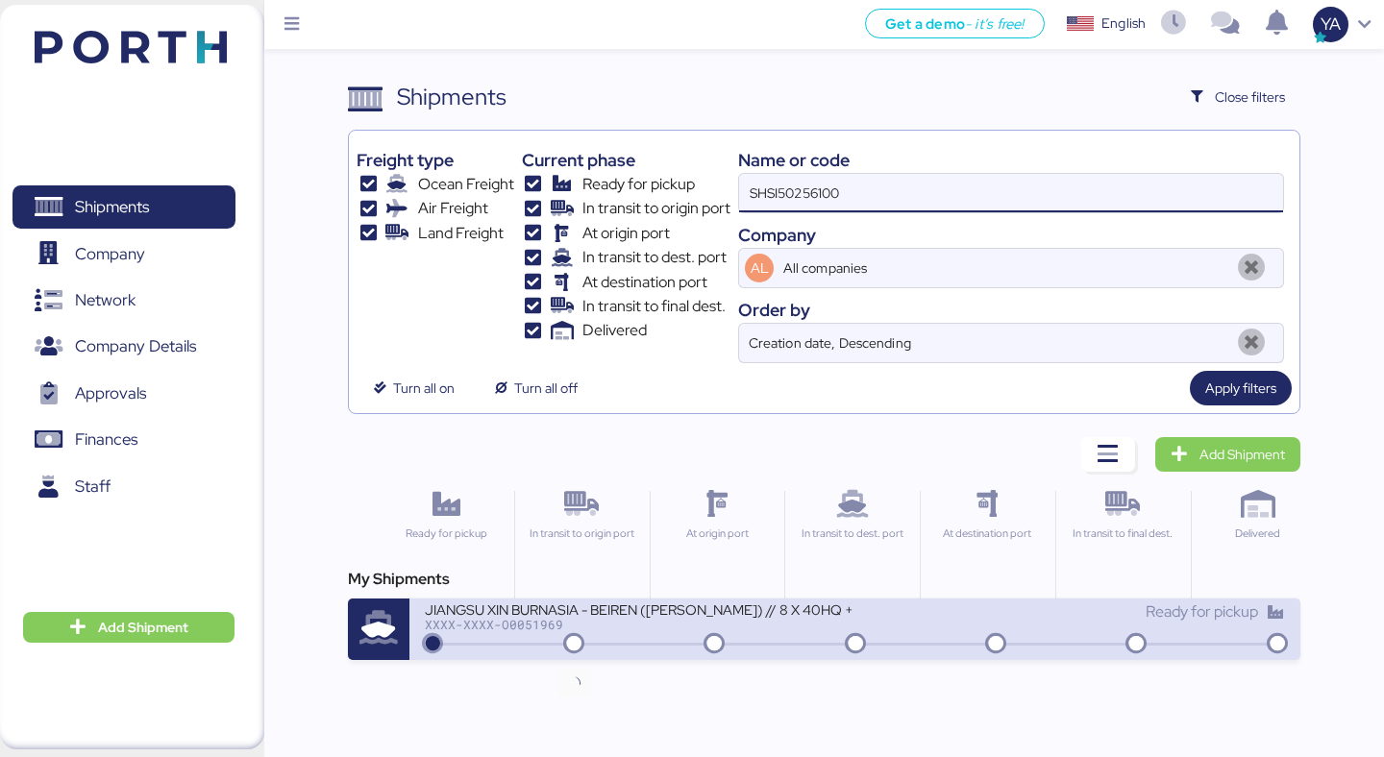
click at [581, 647] on icon at bounding box center [574, 644] width 92 height 21
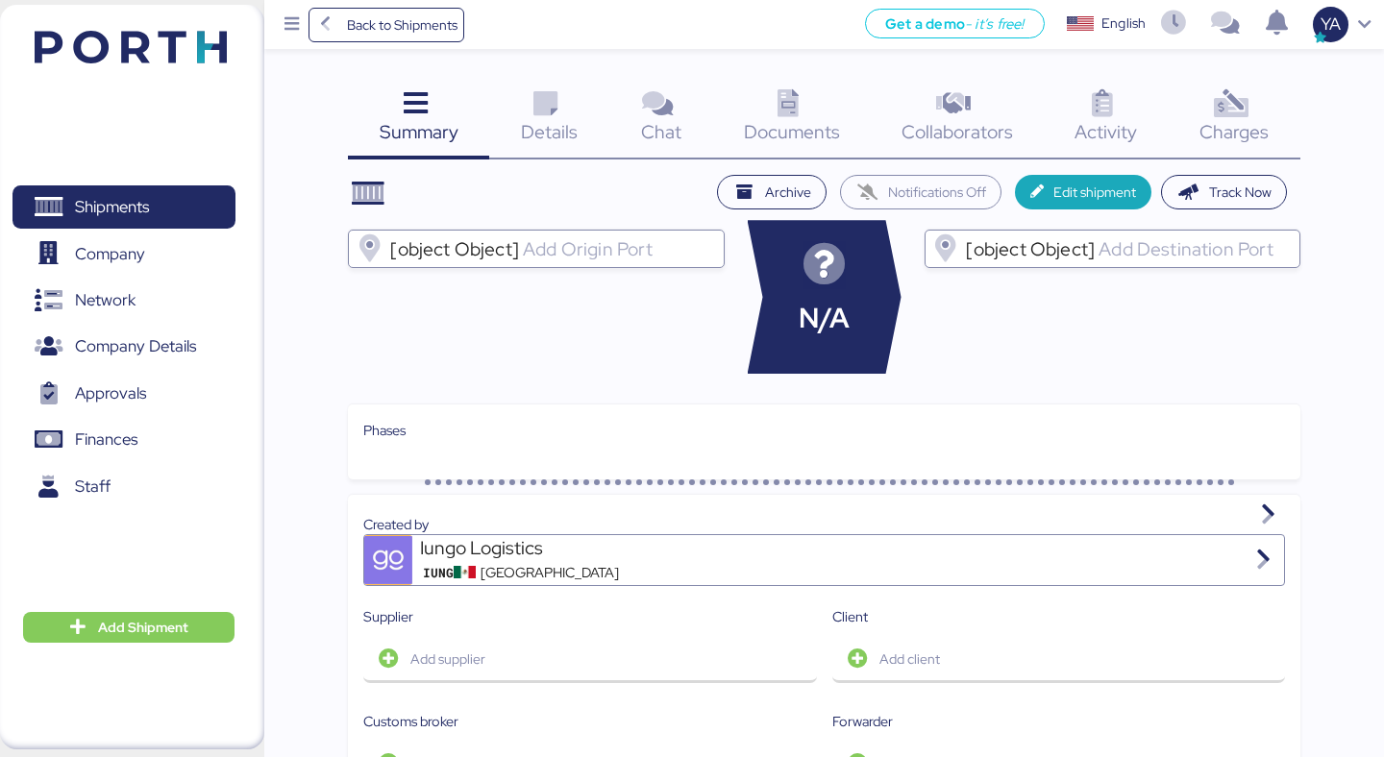
click at [1240, 117] on icon at bounding box center [1230, 104] width 41 height 28
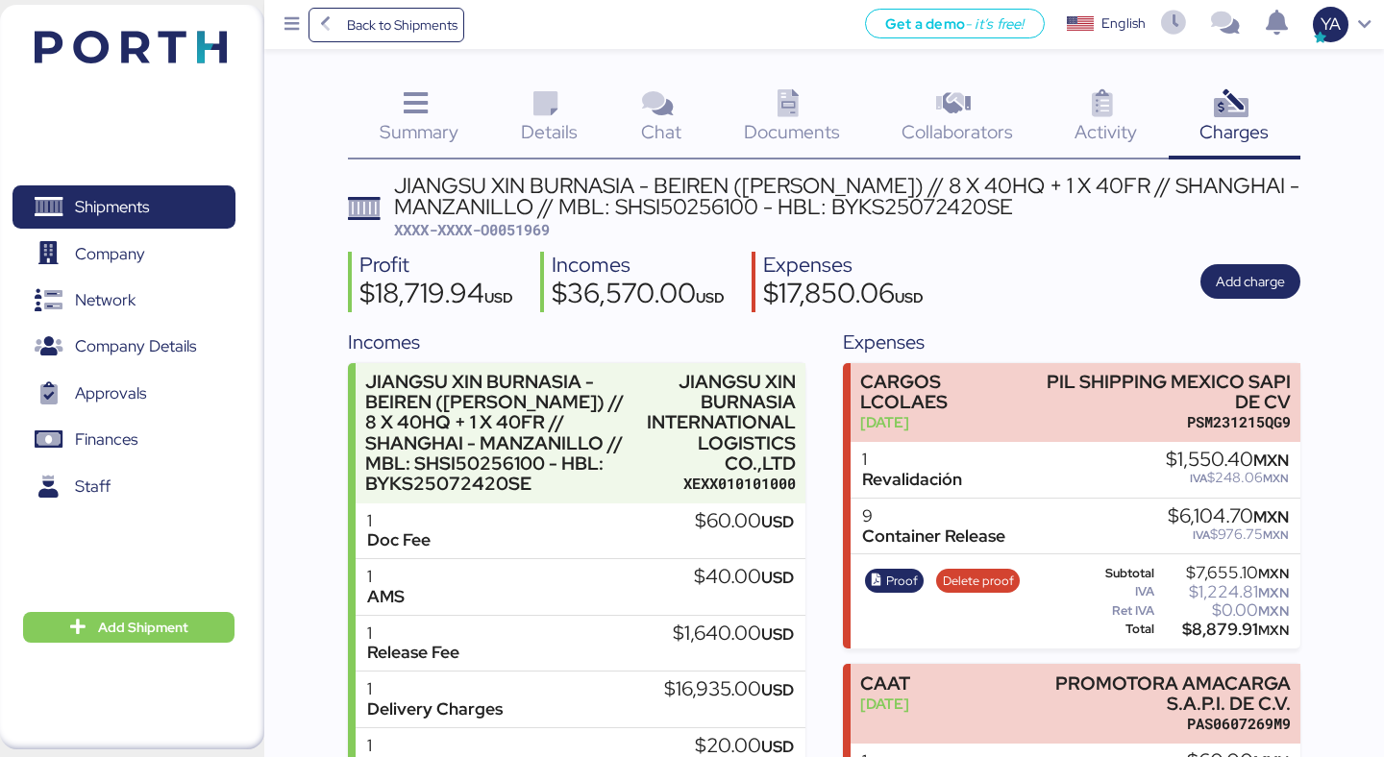
click at [748, 108] on div "Documents 0" at bounding box center [792, 120] width 158 height 80
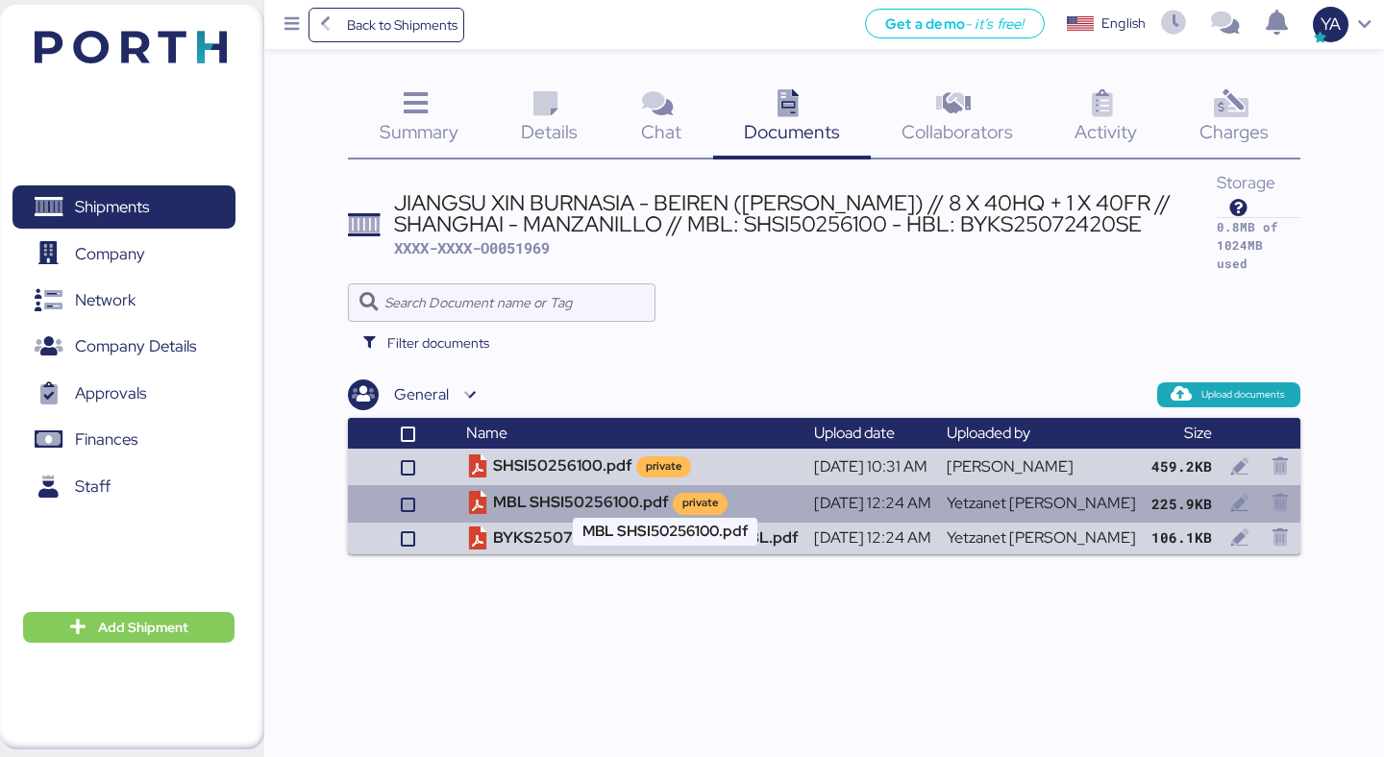
click at [655, 485] on td "MBL SHSI50256100.pdf private" at bounding box center [633, 503] width 348 height 37
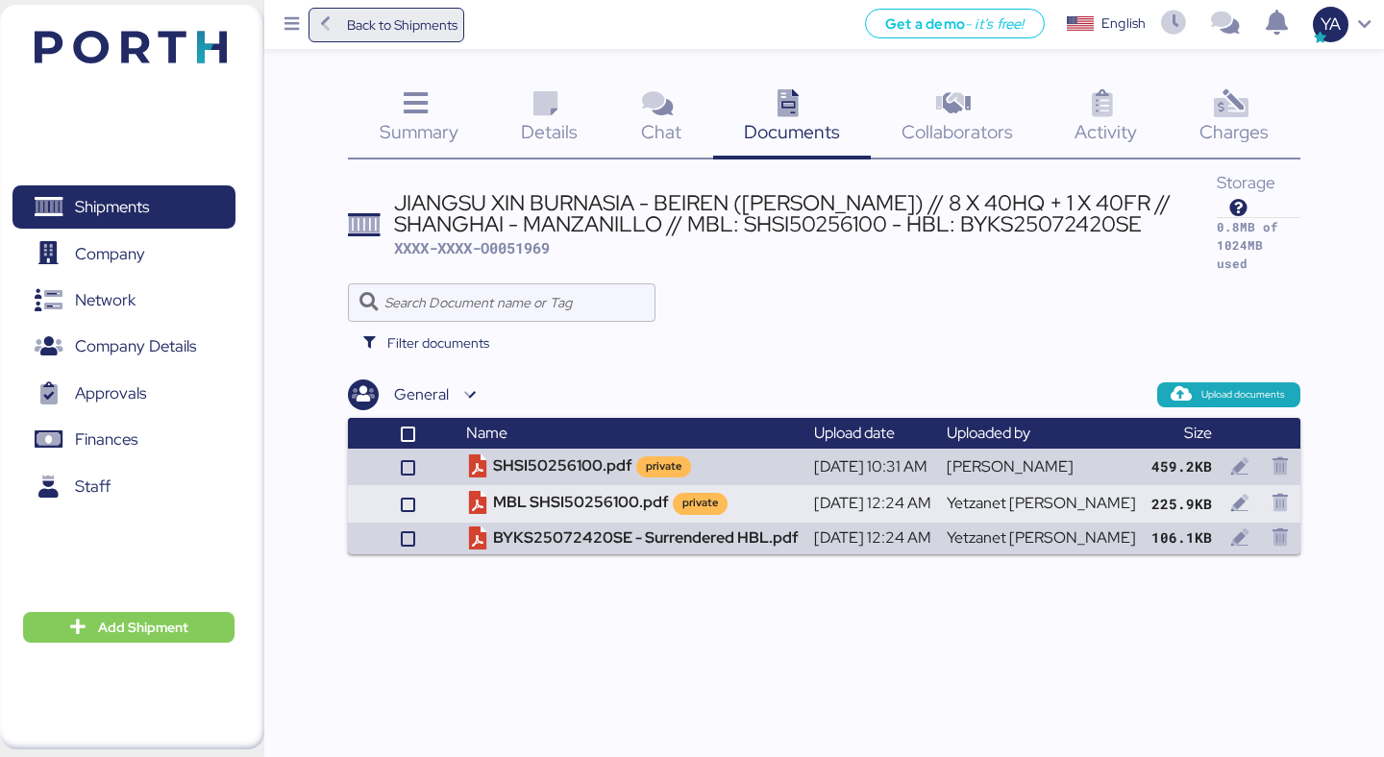
click at [391, 21] on span "Back to Shipments" at bounding box center [402, 24] width 111 height 23
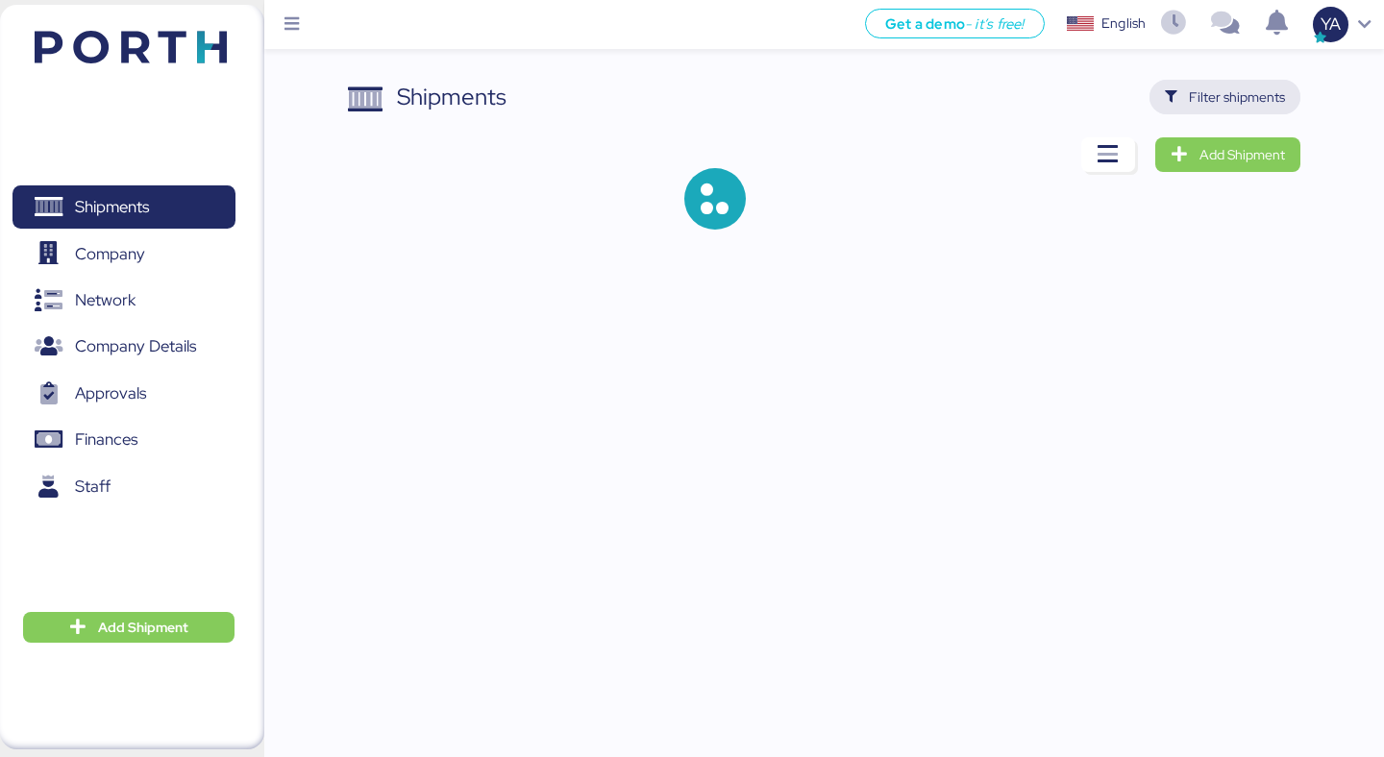
click at [1255, 91] on span "Filter shipments" at bounding box center [1237, 97] width 96 height 23
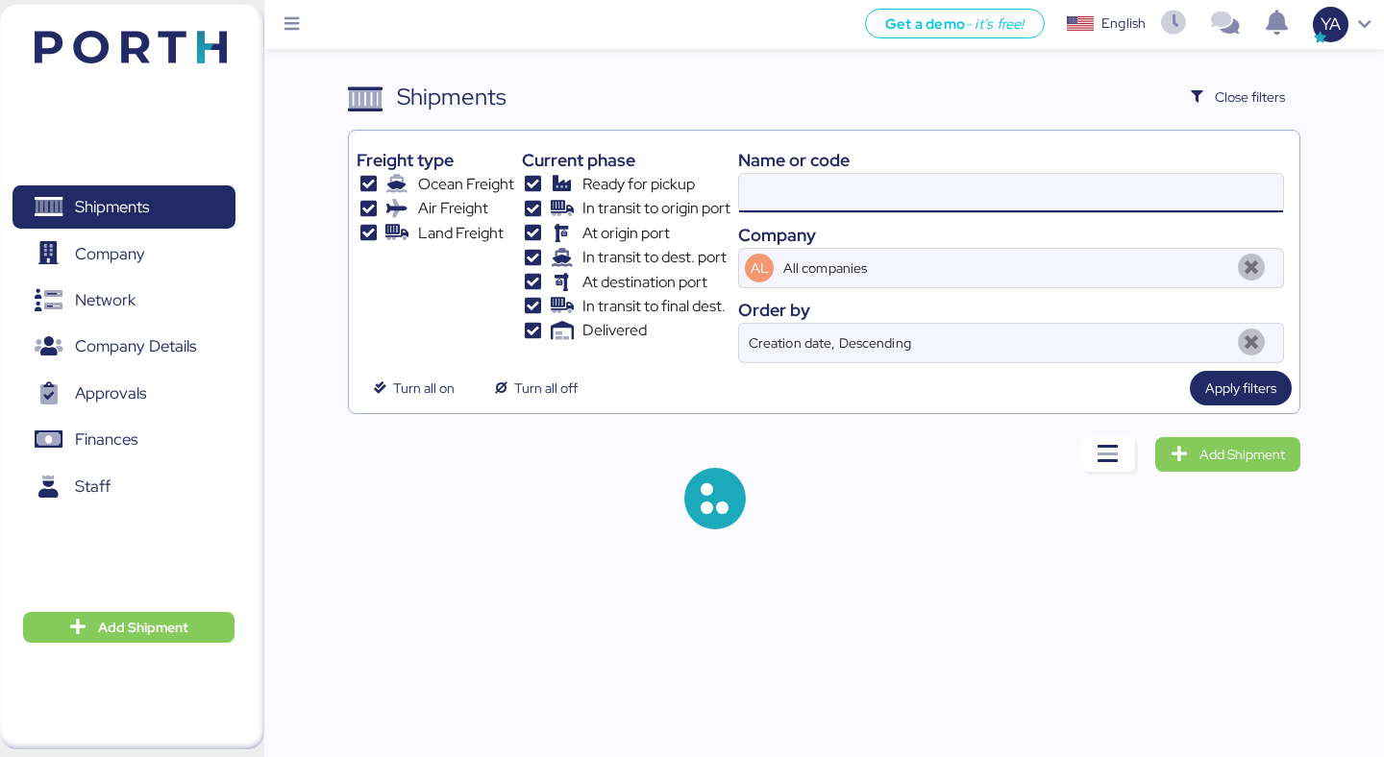
click at [769, 191] on input at bounding box center [1011, 193] width 544 height 38
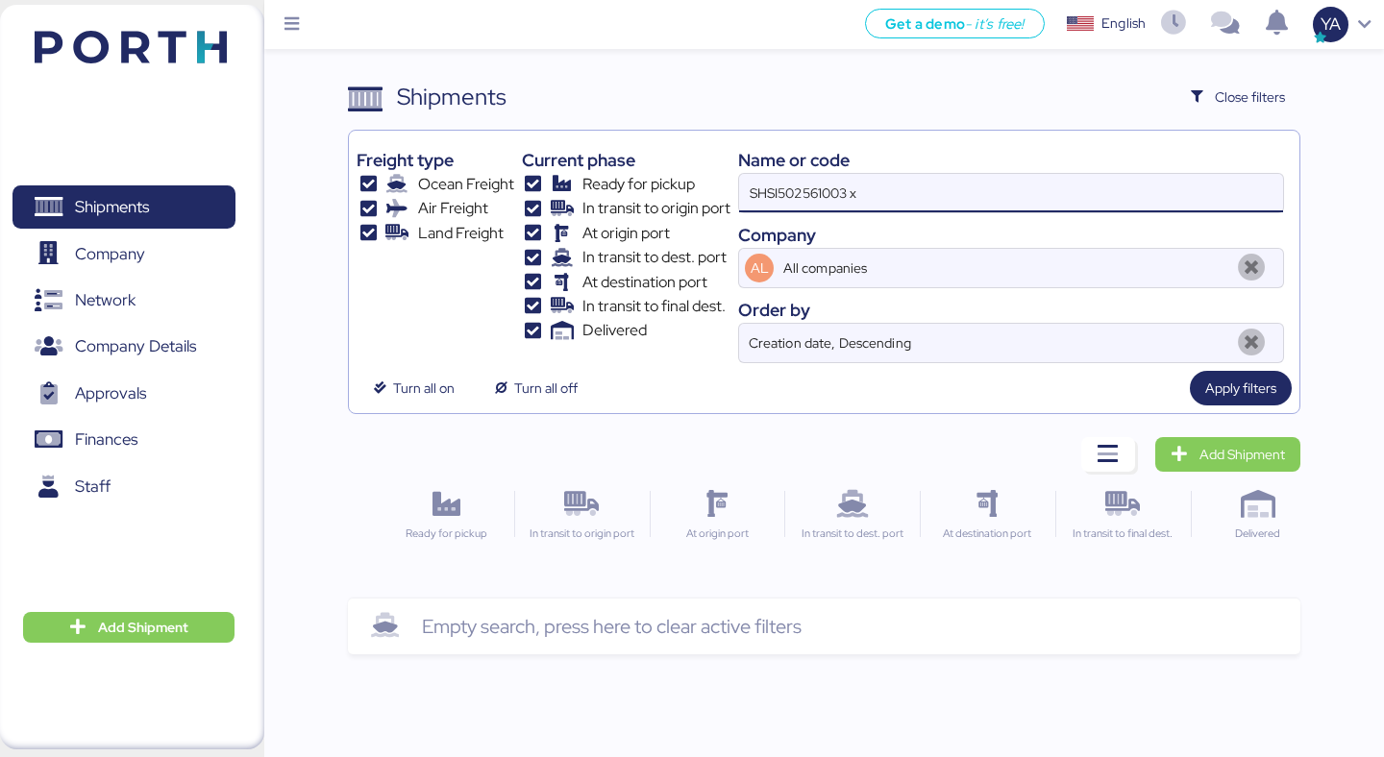
click at [896, 198] on input "SHSI502561003 x" at bounding box center [1011, 193] width 544 height 38
type input "3 x"
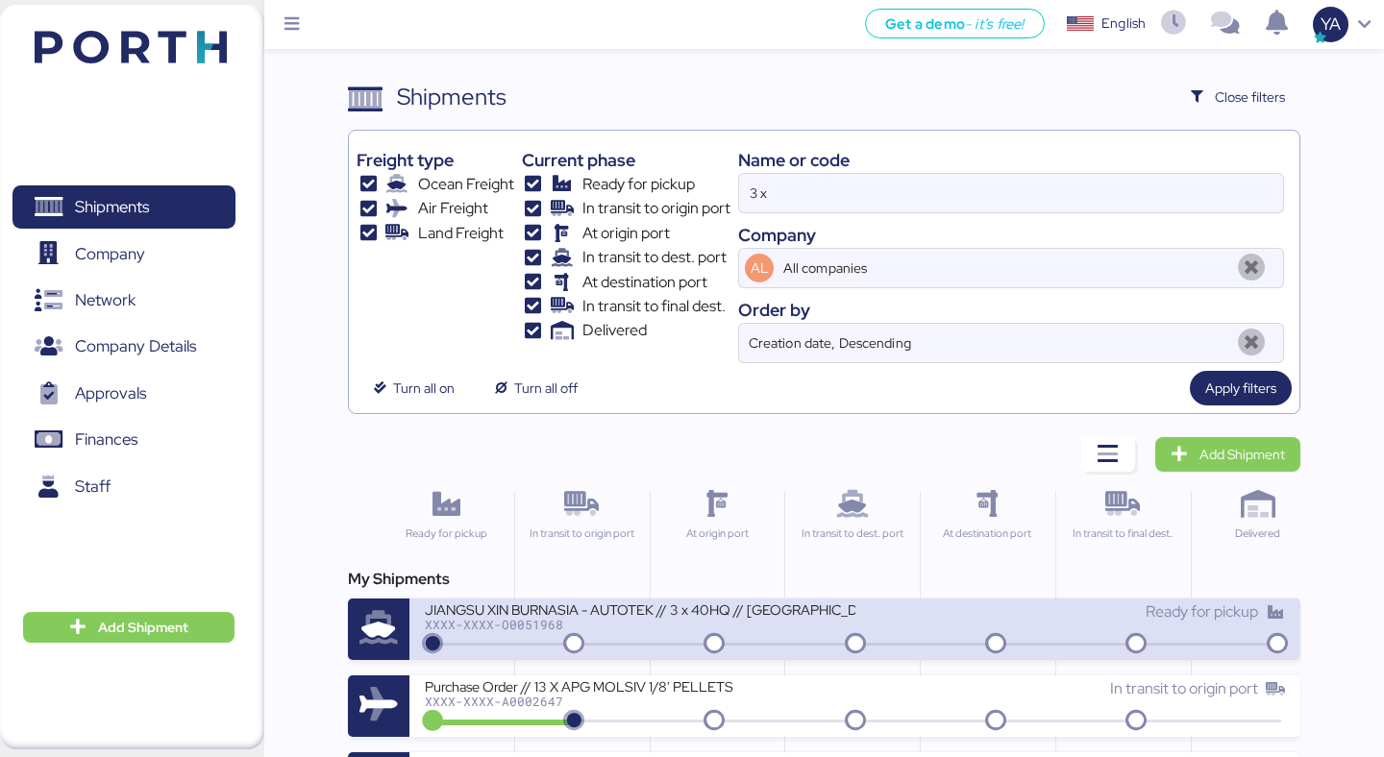
click at [640, 621] on div "XXXX-XXXX-O0051968" at bounding box center [640, 624] width 430 height 13
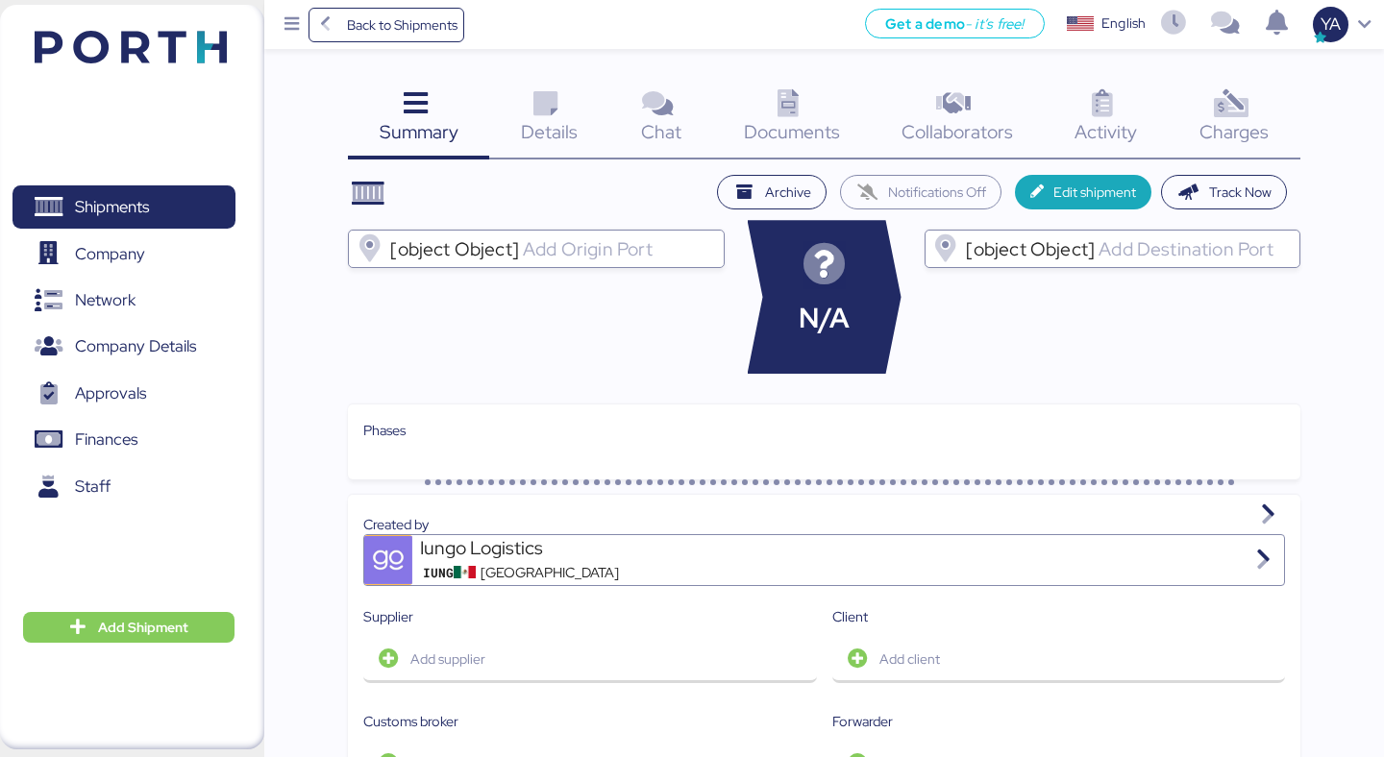
click at [1225, 120] on span "Charges" at bounding box center [1234, 131] width 69 height 25
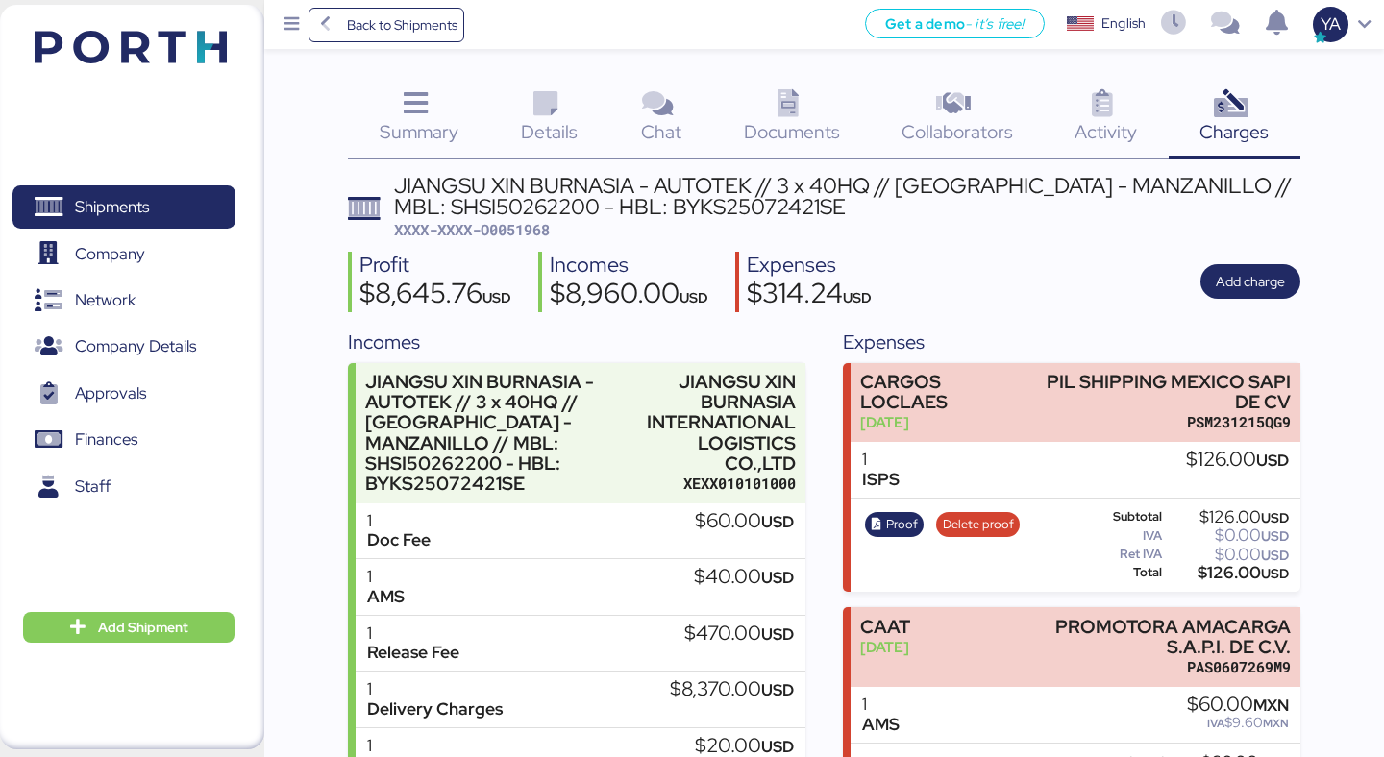
click at [790, 72] on div "Summary 0 Details 0 Chat 0 Documents 0 Collaborators 0 Activity 0 Charges 0 JIA…" at bounding box center [692, 569] width 1384 height 1139
click at [790, 104] on icon at bounding box center [788, 104] width 41 height 28
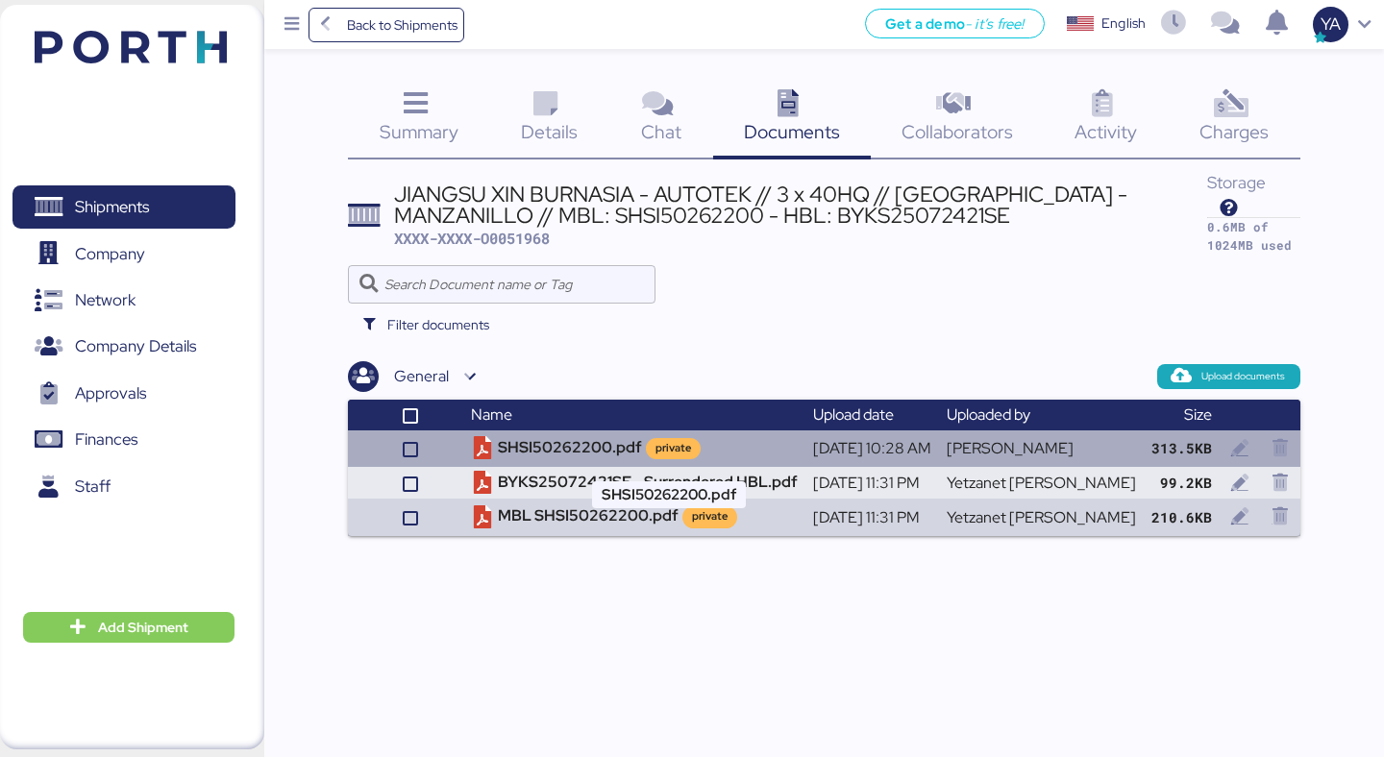
click at [652, 453] on td "SHSI50262200.pdf private" at bounding box center [634, 449] width 342 height 37
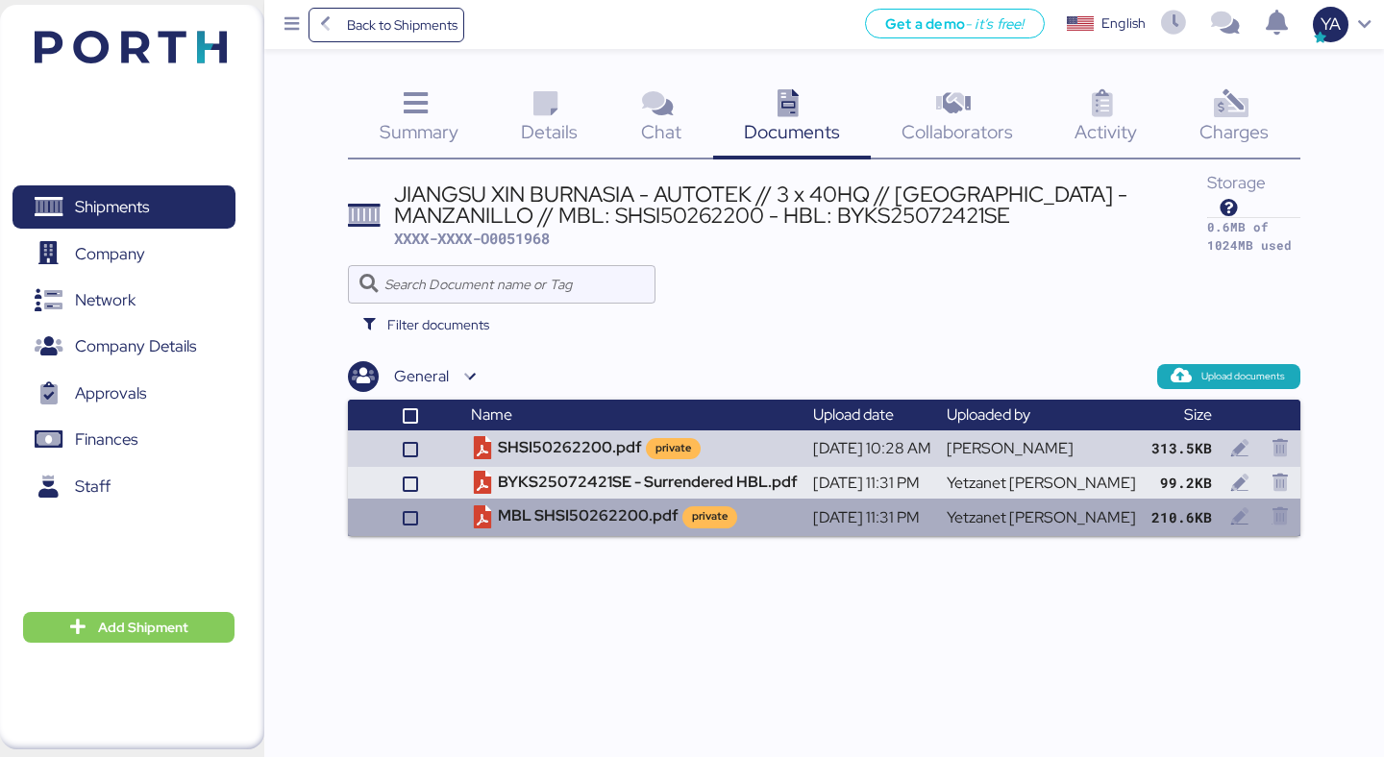
click at [663, 524] on td "MBL SHSI50262200.pdf private" at bounding box center [634, 517] width 342 height 37
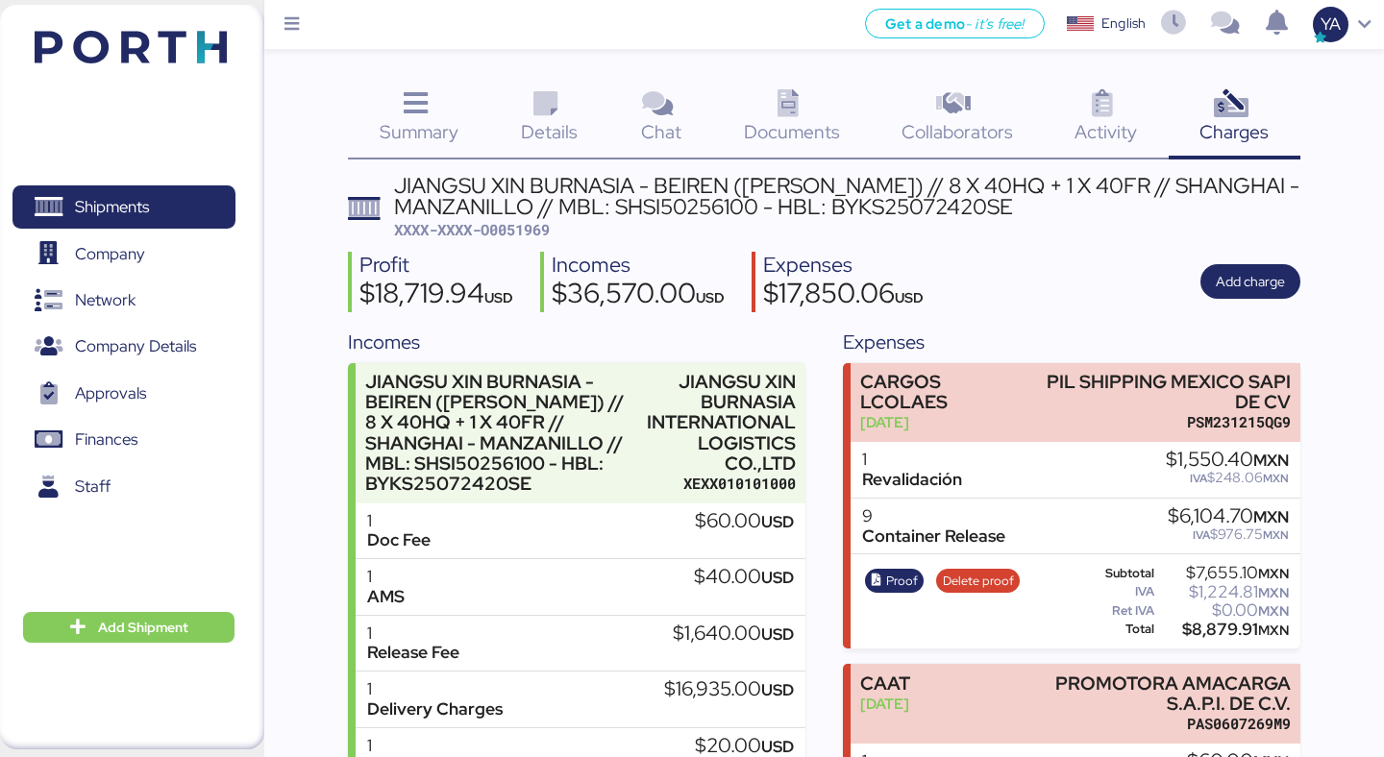
click at [711, 211] on div "JIANGSU XIN BURNASIA - BEIREN ([PERSON_NAME]) // 8 X 40HQ + 1 X 40FR // SHANGHA…" at bounding box center [847, 196] width 906 height 43
click at [478, 148] on div "Summary 0" at bounding box center [418, 120] width 141 height 80
